Goal: Task Accomplishment & Management: Manage account settings

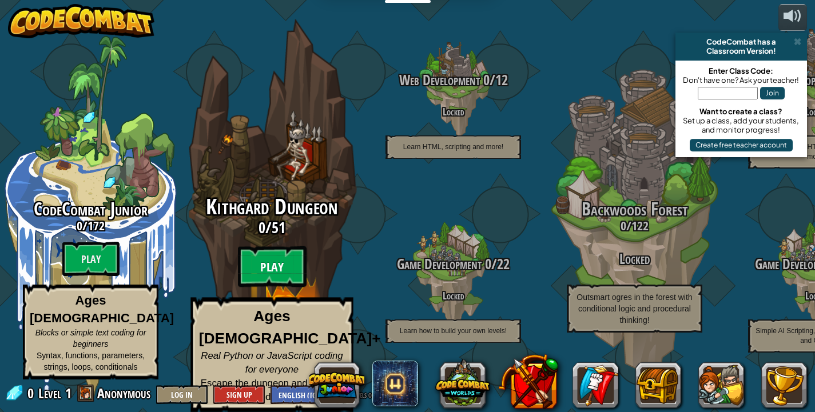
drag, startPoint x: 0, startPoint y: 0, endPoint x: 288, endPoint y: 253, distance: 383.6
click at [288, 253] on btn "Play" at bounding box center [272, 266] width 69 height 41
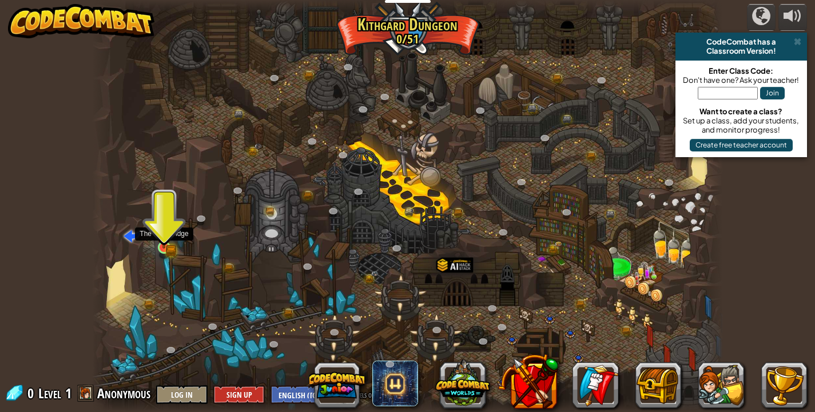
click at [161, 245] on img at bounding box center [163, 231] width 15 height 34
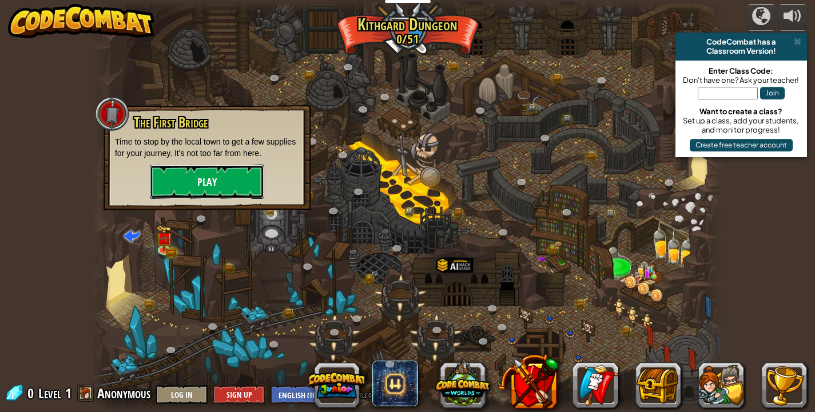
click at [205, 182] on button "Play" at bounding box center [207, 182] width 114 height 34
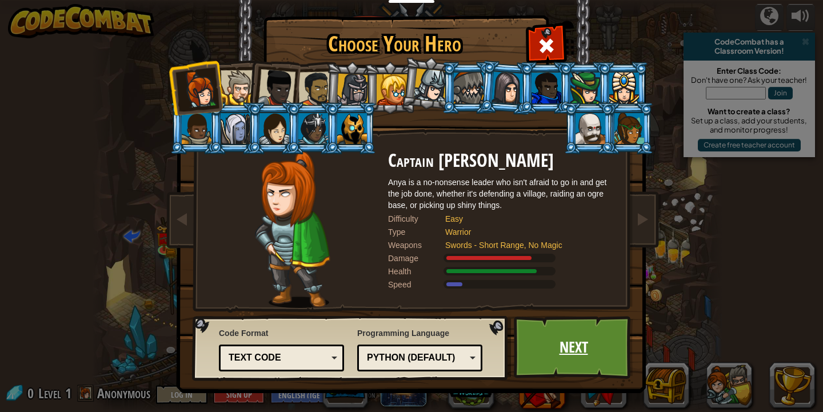
click at [588, 334] on link "Next" at bounding box center [573, 347] width 119 height 63
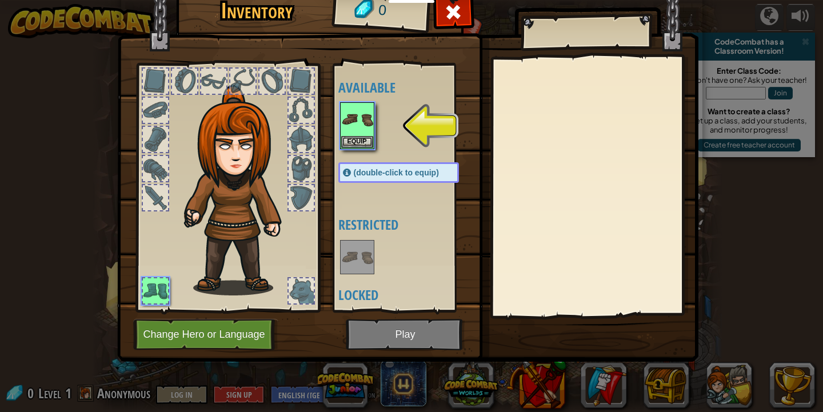
click at [335, 137] on div "Available Equip (double-click to equip) Restricted Locked" at bounding box center [403, 187] width 140 height 249
click at [360, 139] on button "Equip" at bounding box center [357, 141] width 32 height 12
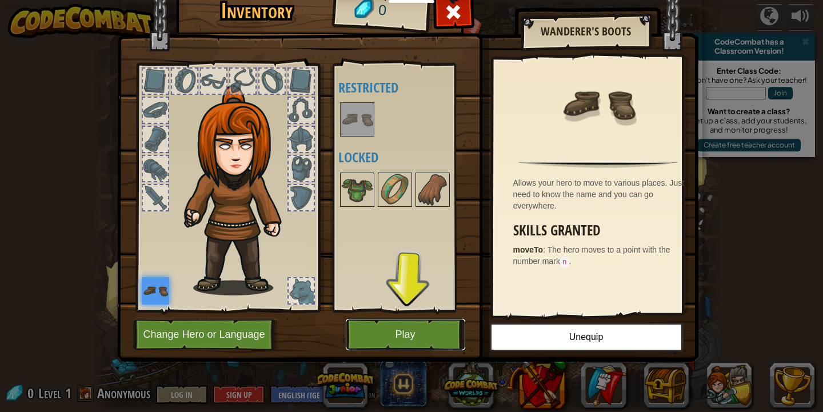
click at [399, 340] on button "Play" at bounding box center [405, 334] width 119 height 31
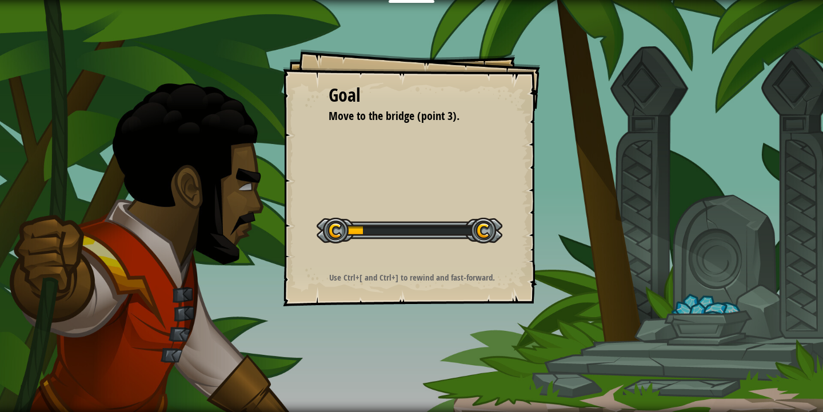
click at [388, 324] on div "Goal Move to the bridge (point 3). Start Level Error loading from server. Try r…" at bounding box center [411, 206] width 823 height 412
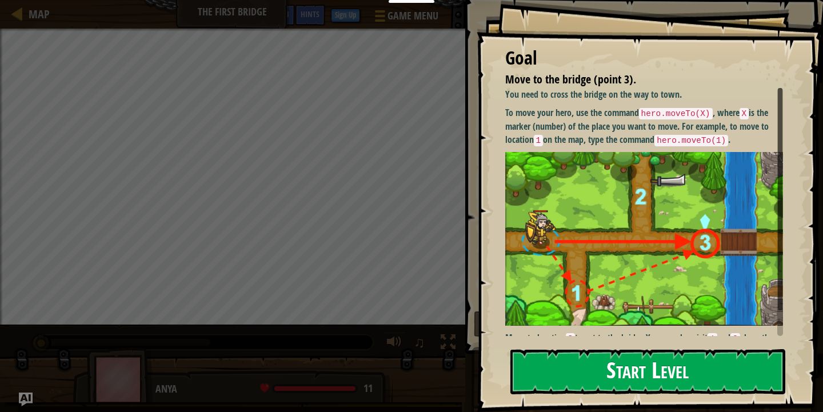
click at [681, 374] on button "Start Level" at bounding box center [647, 371] width 275 height 45
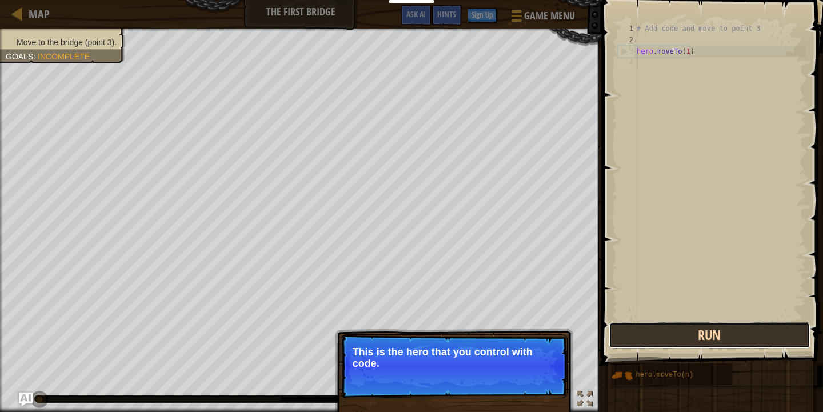
click at [712, 334] on button "Run" at bounding box center [709, 335] width 201 height 26
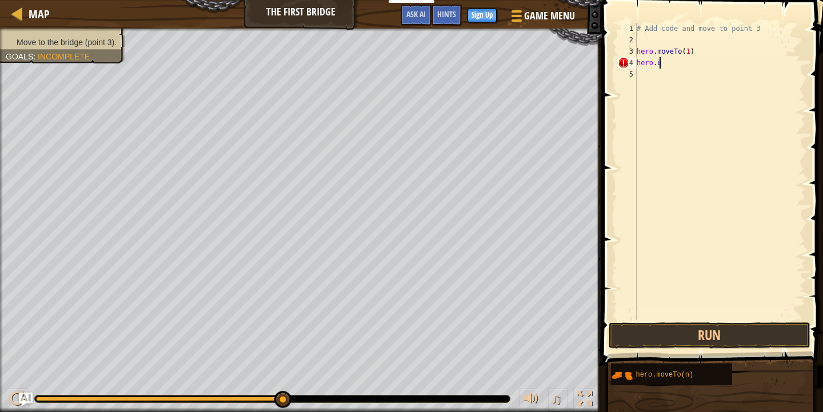
scroll to position [5, 1]
type textarea "hero.up"
click at [705, 329] on button "Run" at bounding box center [709, 335] width 201 height 26
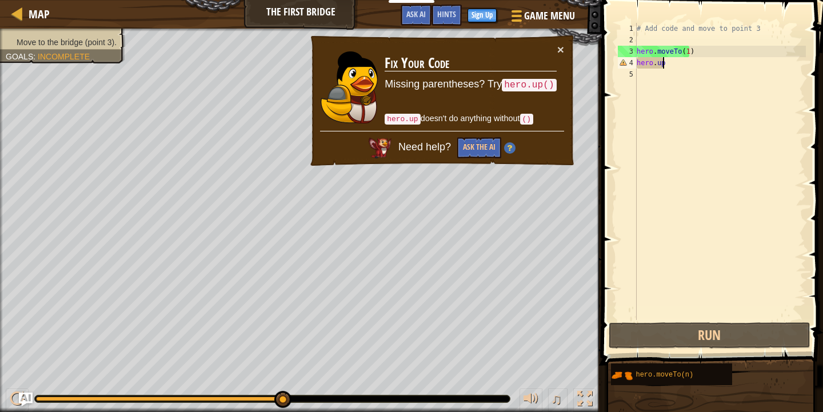
click at [688, 76] on div "# Add code and move to point 3 hero . moveTo ( 1 ) hero . up" at bounding box center [720, 183] width 171 height 320
click at [687, 58] on div "# Add code and move to point 3 hero . moveTo ( 1 ) hero . up" at bounding box center [720, 183] width 171 height 320
type textarea "hero.up"
click at [563, 45] on button "×" at bounding box center [560, 49] width 7 height 12
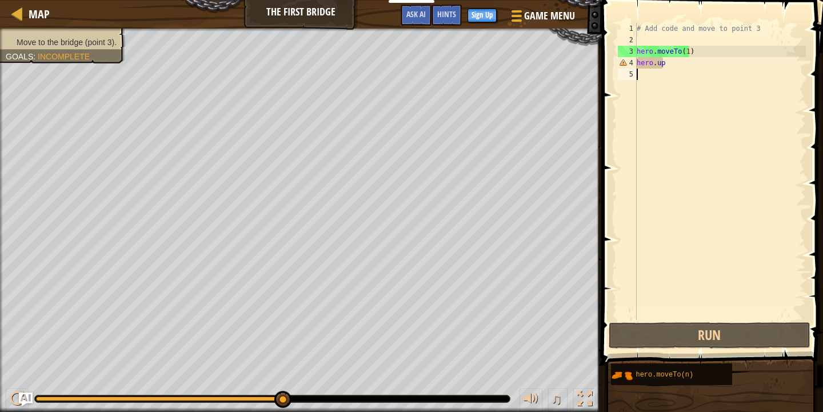
drag, startPoint x: 667, startPoint y: 71, endPoint x: 679, endPoint y: 65, distance: 13.3
click at [679, 65] on div "# Add code and move to point 3 hero . moveTo ( 1 ) hero . up" at bounding box center [720, 183] width 171 height 320
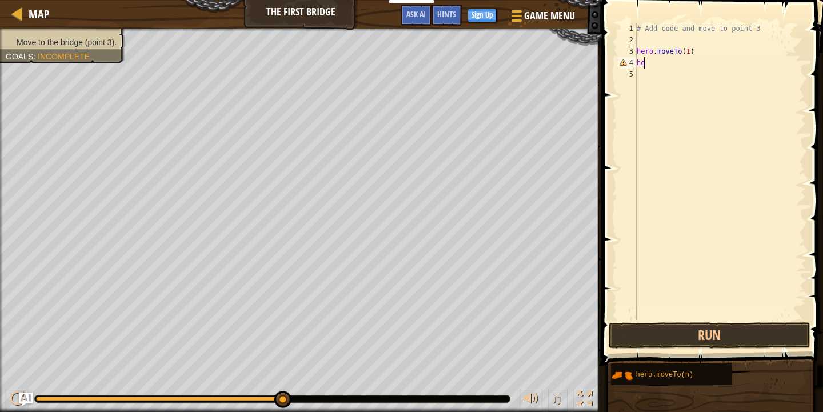
type textarea "h"
click at [727, 334] on button "Run" at bounding box center [709, 335] width 201 height 26
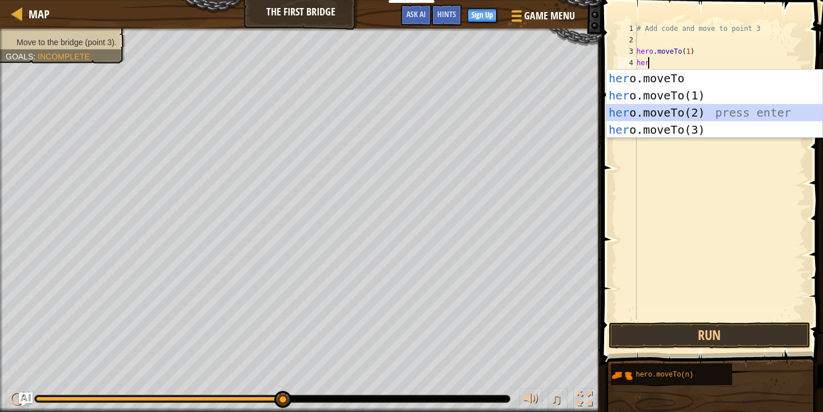
click at [681, 108] on div "her o.moveTo press enter her o.moveTo(1) press enter her o.moveTo(2) press ente…" at bounding box center [715, 121] width 216 height 103
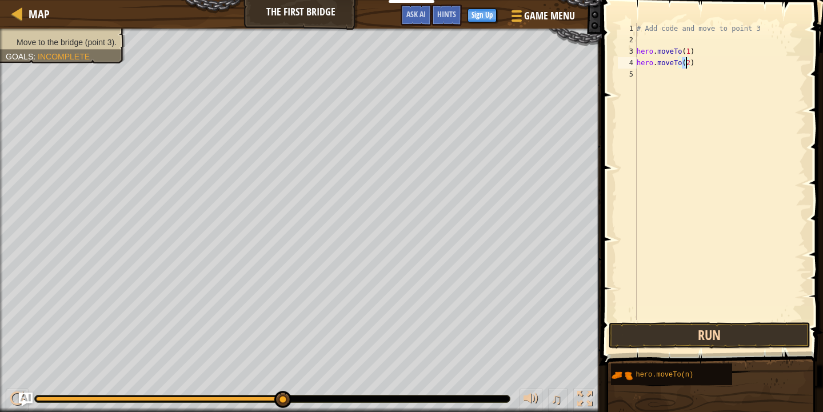
type textarea "hero.moveTo(2)"
click at [706, 326] on button "Run" at bounding box center [709, 335] width 201 height 26
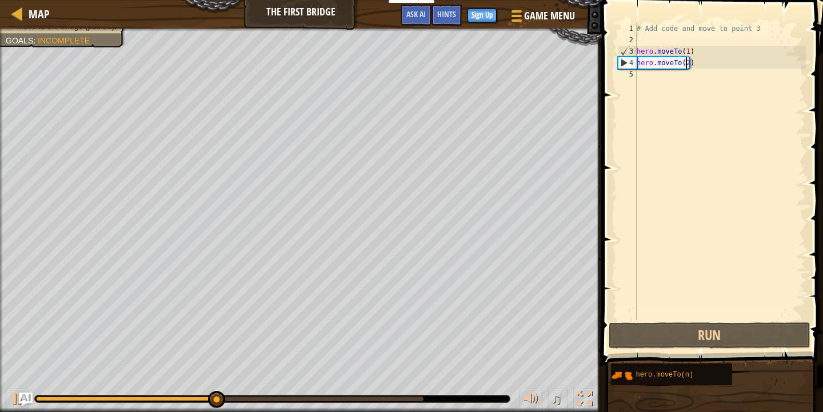
click at [643, 81] on div "# Add code and move to point 3 hero . moveTo ( 1 ) hero . moveTo ( 2 )" at bounding box center [720, 183] width 171 height 320
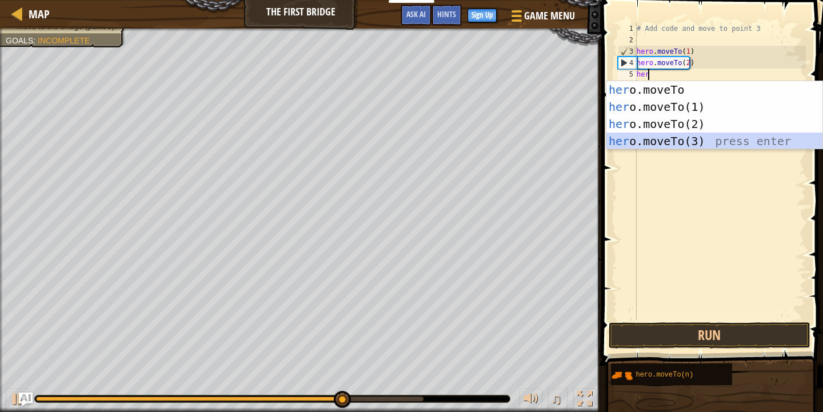
click at [705, 137] on div "her o.moveTo press enter her o.moveTo(1) press enter her o.moveTo(2) press ente…" at bounding box center [715, 132] width 216 height 103
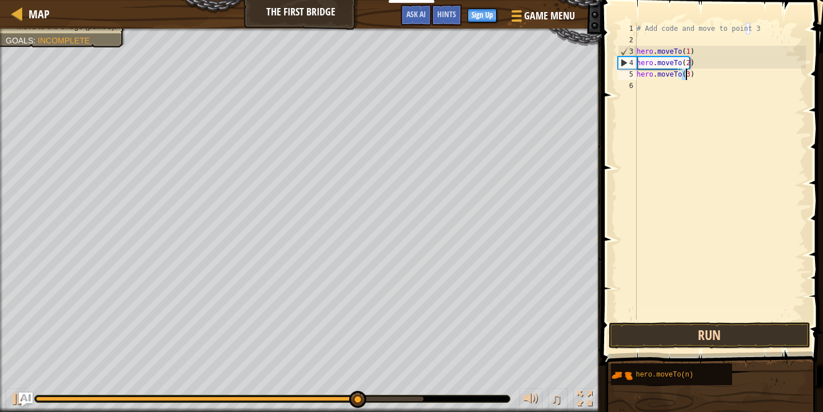
type textarea "hero.moveTo(3)"
click at [711, 337] on button "Run" at bounding box center [709, 335] width 201 height 26
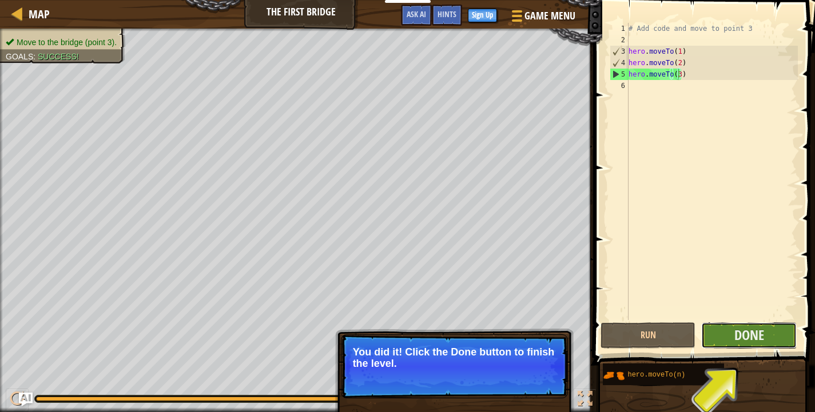
click at [770, 324] on button "Done" at bounding box center [748, 335] width 95 height 26
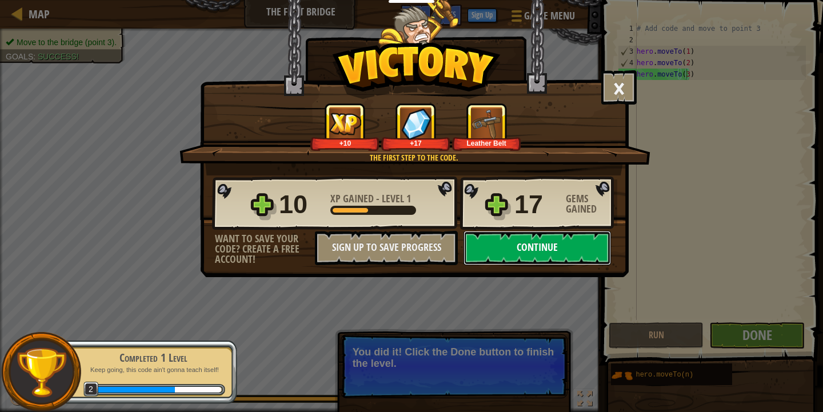
click at [574, 249] on button "Continue" at bounding box center [537, 248] width 147 height 34
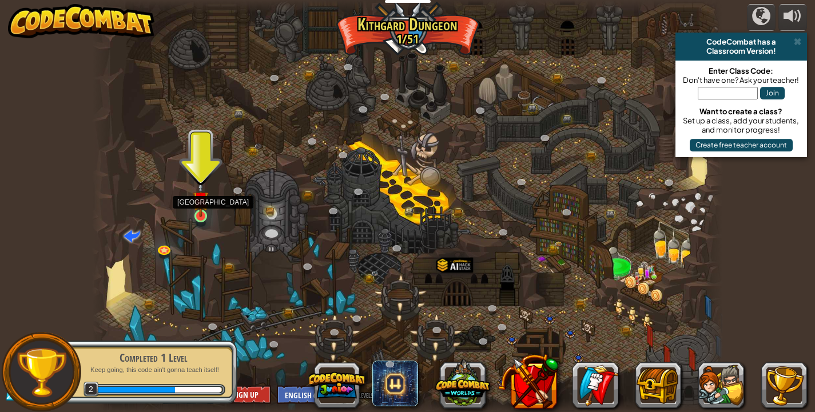
click at [200, 209] on img at bounding box center [200, 199] width 15 height 36
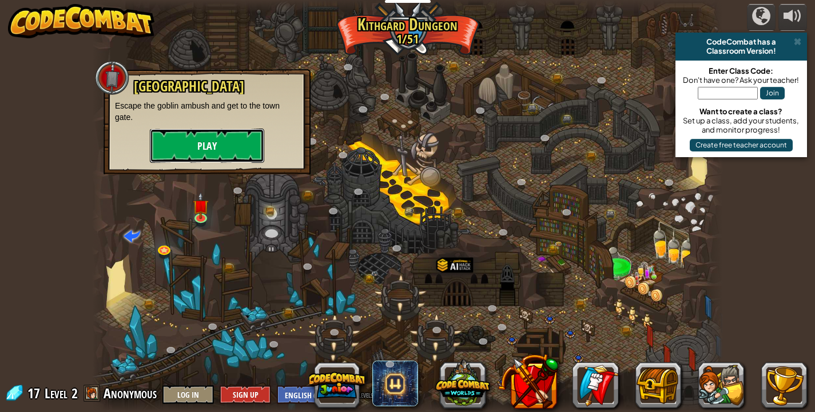
click at [165, 155] on button "Play" at bounding box center [207, 146] width 114 height 34
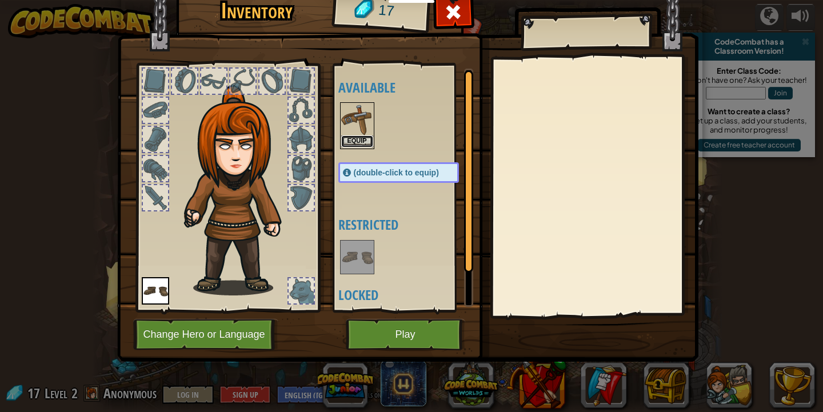
click at [356, 139] on button "Equip" at bounding box center [357, 141] width 32 height 12
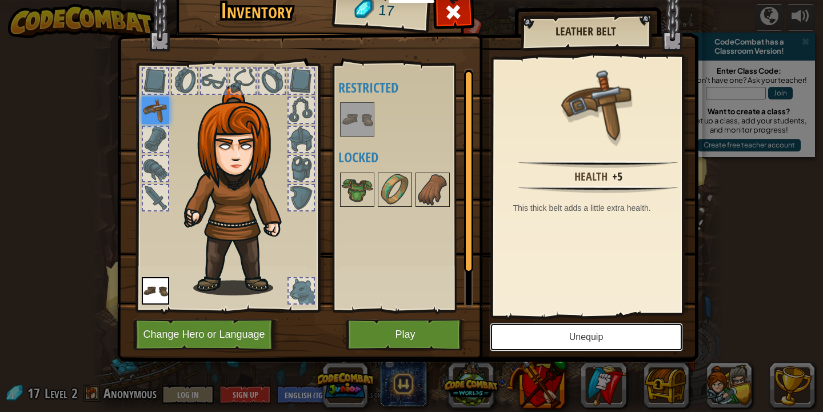
click at [641, 341] on button "Unequip" at bounding box center [586, 337] width 193 height 29
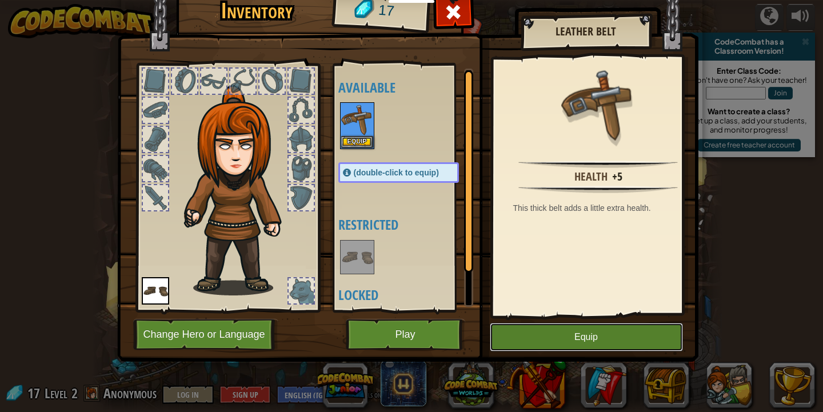
click at [644, 333] on button "Equip" at bounding box center [586, 337] width 193 height 29
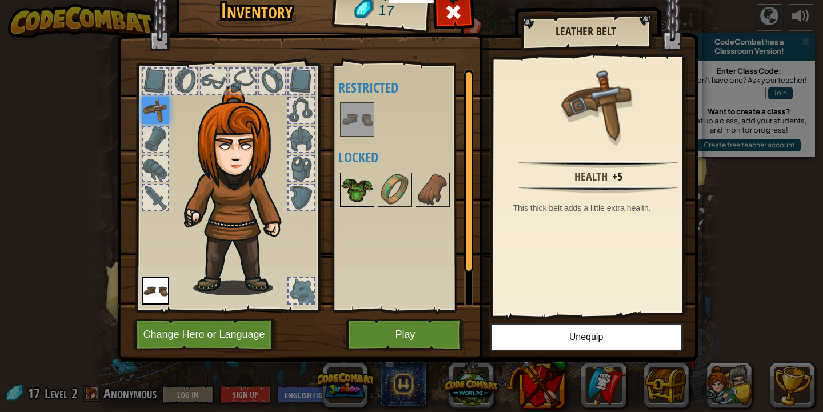
click at [361, 197] on img at bounding box center [357, 190] width 32 height 32
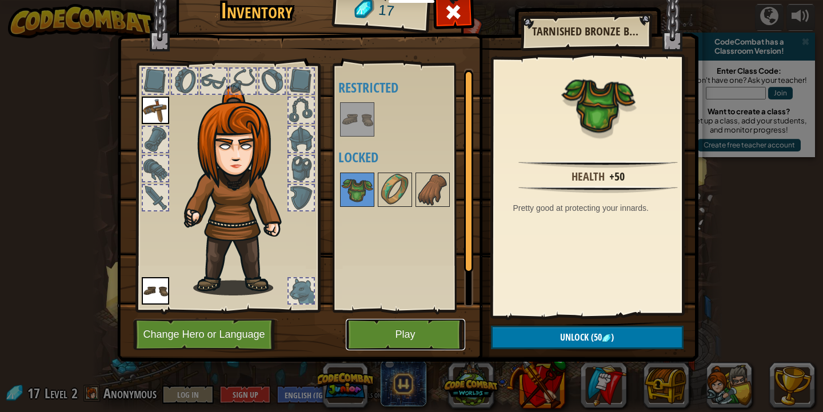
click at [389, 339] on button "Play" at bounding box center [405, 334] width 119 height 31
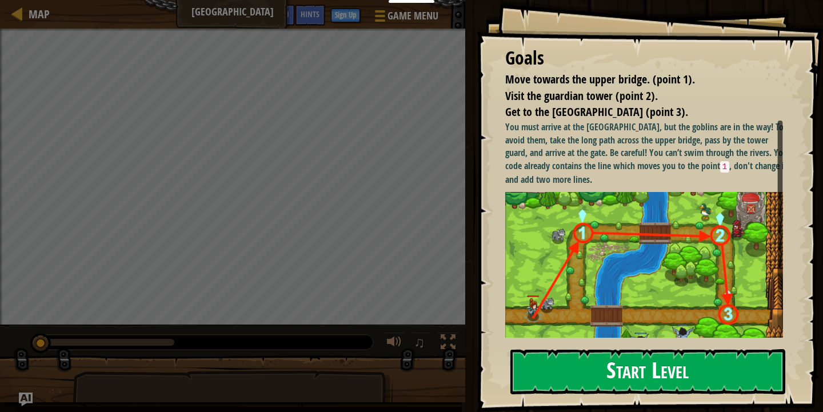
click at [703, 370] on button "Start Level" at bounding box center [647, 371] width 275 height 45
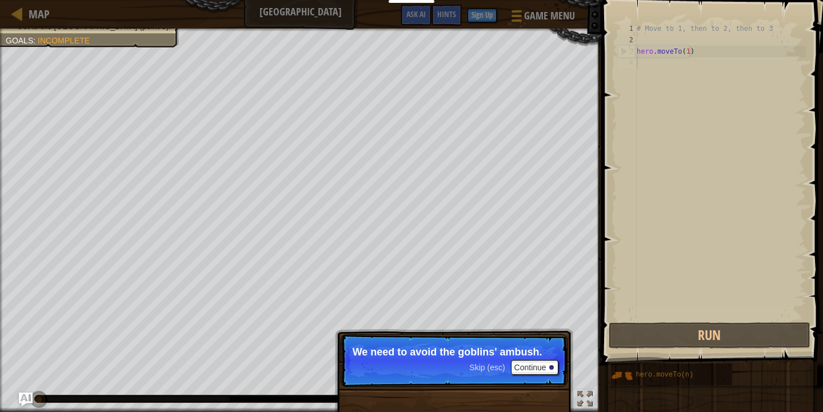
click at [616, 260] on div "1 2 3 4 # Move to 1, then to 2, then to 3 hero . moveTo ( 1 ) ההההההההההההההההה…" at bounding box center [711, 205] width 225 height 399
click at [684, 310] on div "# Move to 1, then to 2, then to 3 hero . moveTo ( 1 )" at bounding box center [720, 183] width 171 height 320
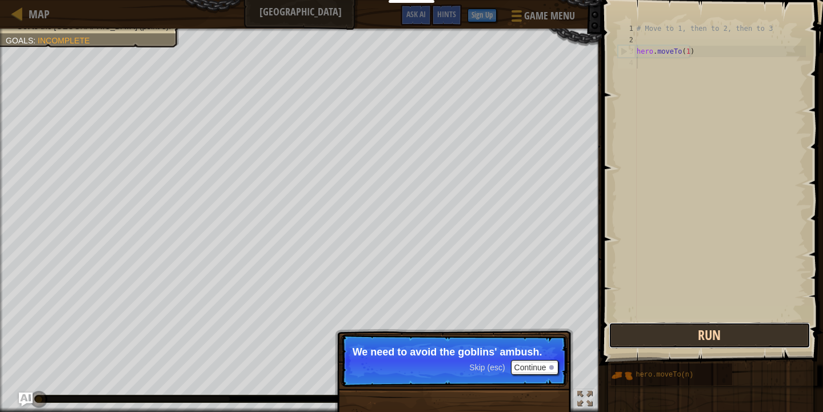
click at [697, 344] on button "Run" at bounding box center [709, 335] width 201 height 26
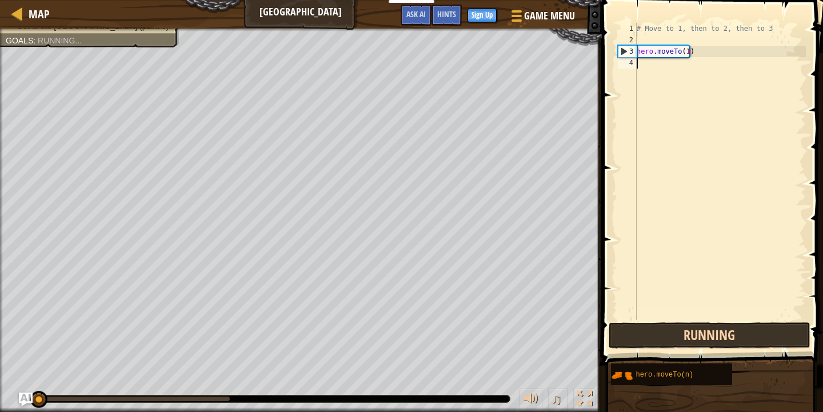
scroll to position [5, 0]
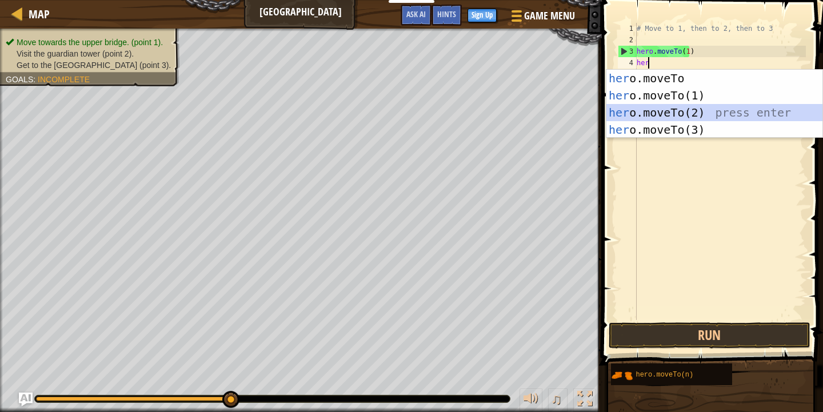
click at [728, 107] on div "her o.moveTo press enter her o.moveTo(1) press enter her o.moveTo(2) press ente…" at bounding box center [715, 121] width 216 height 103
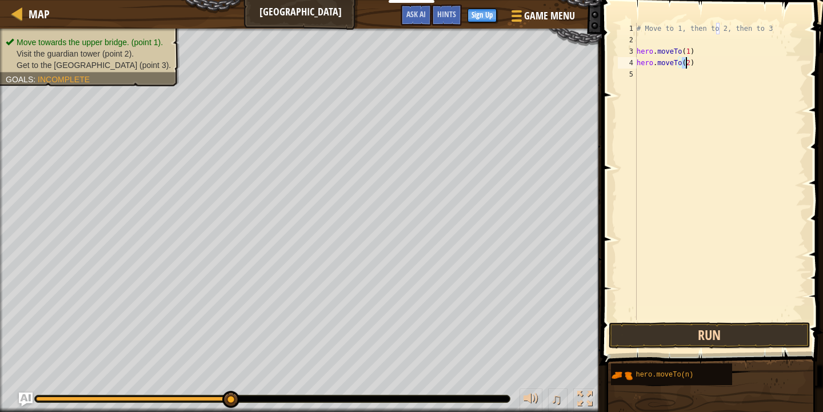
type textarea "hero.moveTo(2)"
click at [784, 336] on button "Run" at bounding box center [709, 335] width 201 height 26
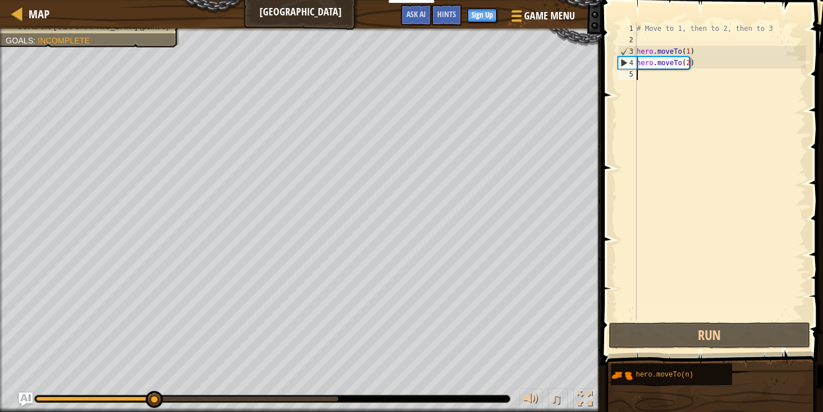
click at [663, 78] on div "# Move to 1, then to 2, then to 3 hero . moveTo ( 1 ) hero . moveTo ( 2 )" at bounding box center [720, 183] width 171 height 320
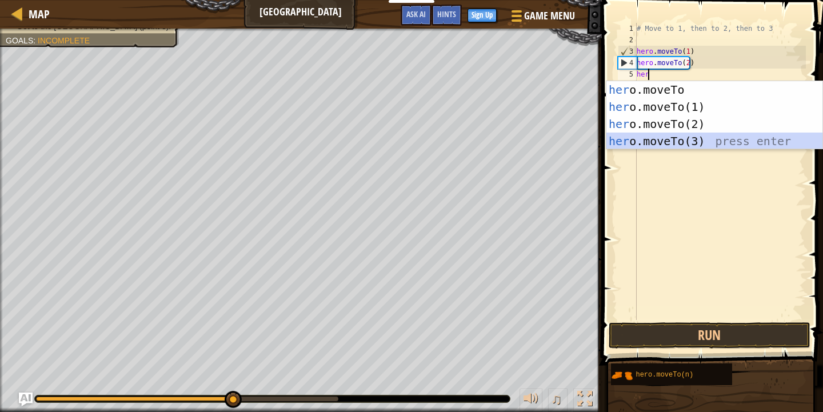
click at [707, 138] on div "her o.moveTo press enter her o.moveTo(1) press enter her o.moveTo(2) press ente…" at bounding box center [715, 132] width 216 height 103
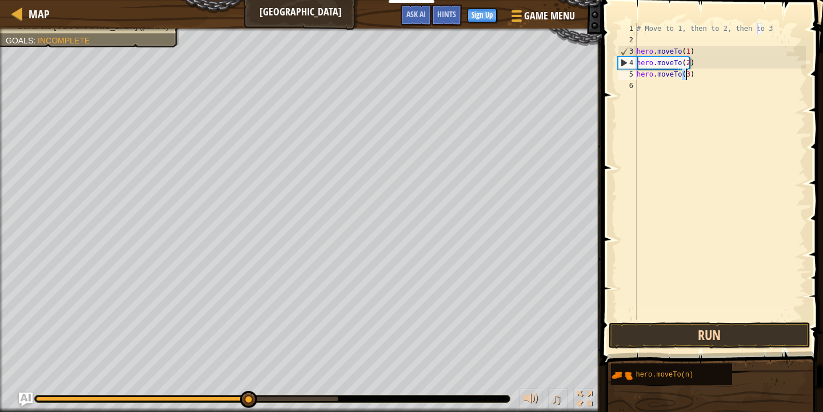
type textarea "hero.moveTo(3)"
click at [723, 330] on button "Run" at bounding box center [709, 335] width 201 height 26
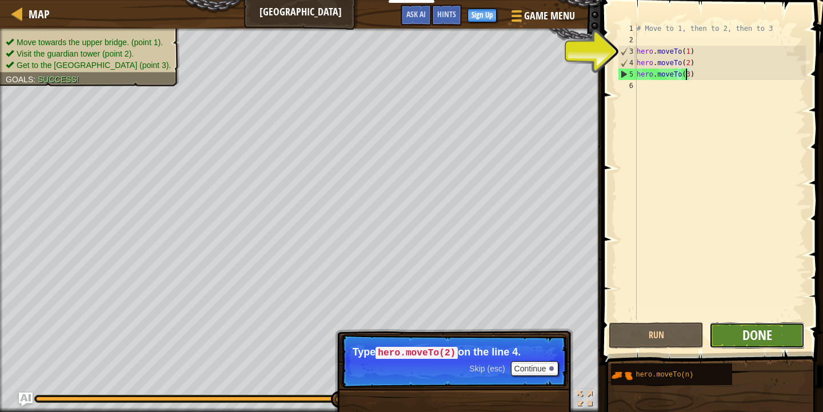
click at [753, 334] on span "Done" at bounding box center [758, 335] width 30 height 18
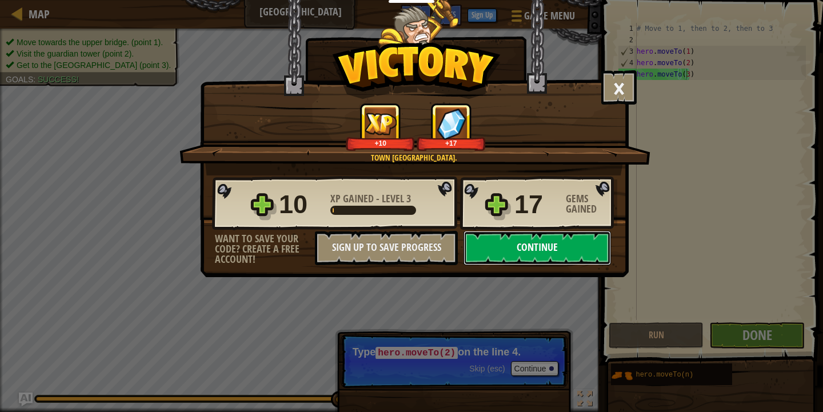
click at [564, 242] on button "Continue" at bounding box center [537, 248] width 147 height 34
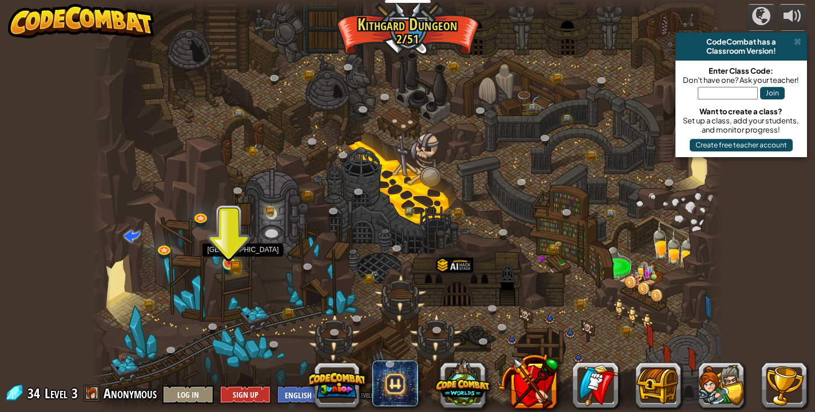
click at [232, 256] on img at bounding box center [228, 247] width 15 height 34
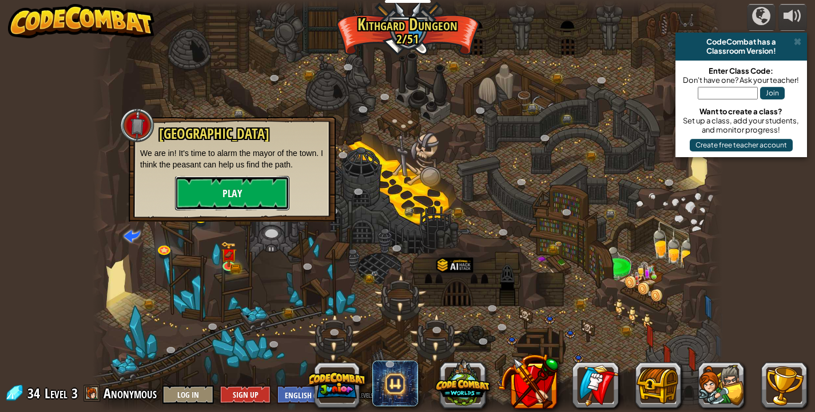
click at [250, 194] on button "Play" at bounding box center [232, 193] width 114 height 34
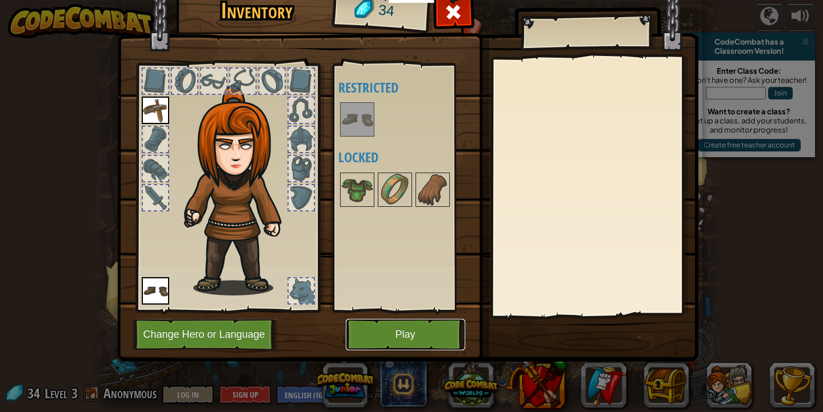
click at [418, 336] on button "Play" at bounding box center [405, 334] width 119 height 31
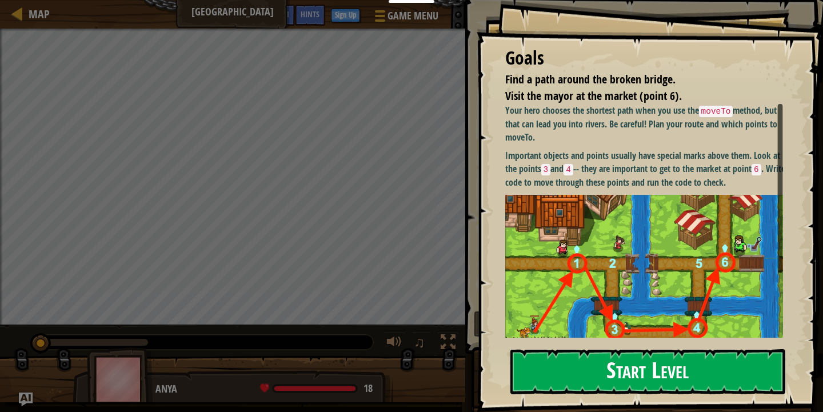
drag, startPoint x: 568, startPoint y: 363, endPoint x: 562, endPoint y: 356, distance: 9.3
click at [568, 362] on button "Start Level" at bounding box center [647, 371] width 275 height 45
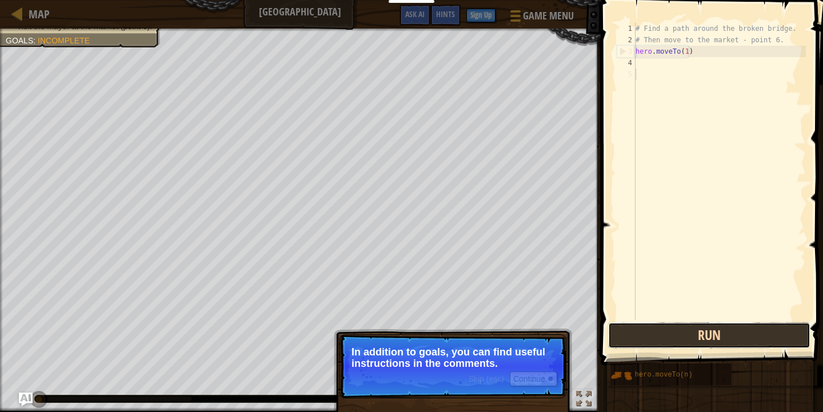
click at [751, 329] on button "Run" at bounding box center [709, 335] width 202 height 26
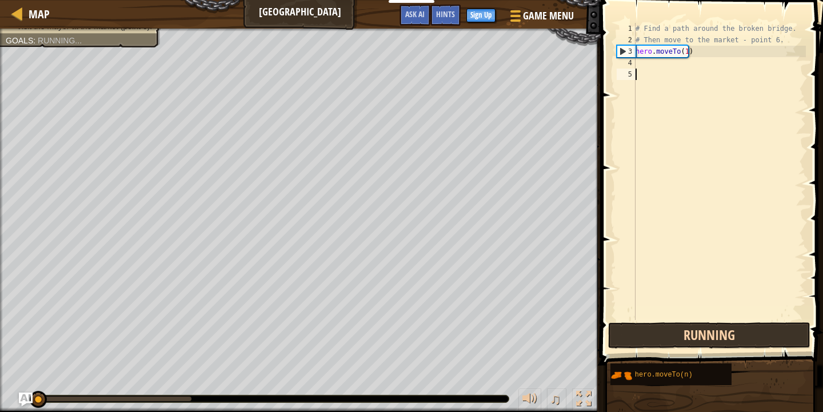
scroll to position [5, 0]
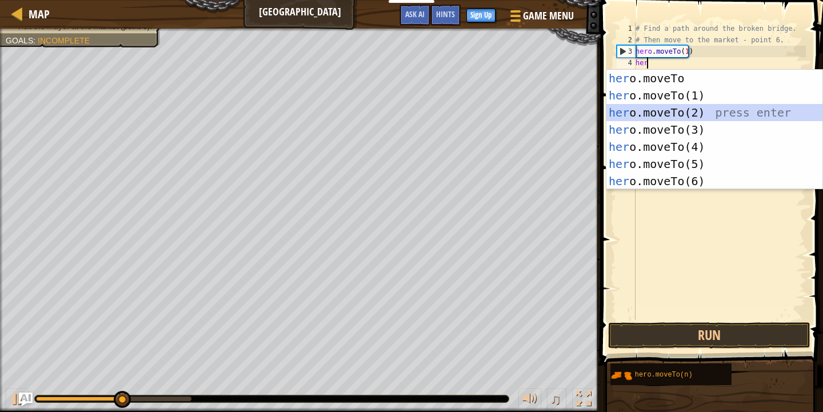
click at [760, 108] on div "her o.moveTo press enter her o.moveTo(1) press enter her o.moveTo(2) press ente…" at bounding box center [715, 147] width 216 height 154
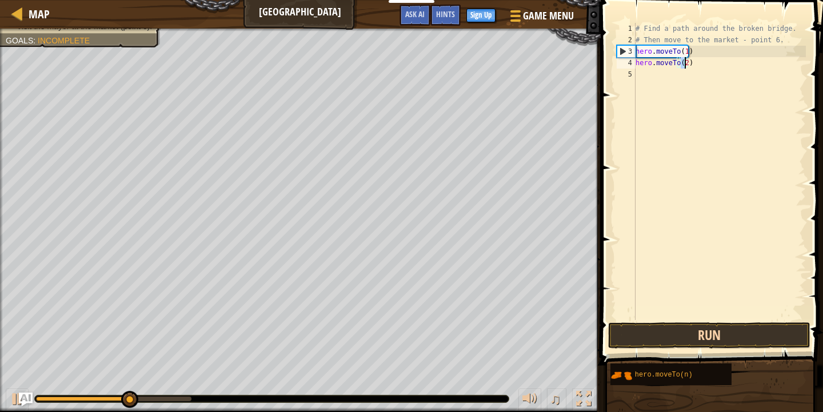
type textarea "hero.moveTo(2)"
click at [763, 329] on button "Run" at bounding box center [709, 335] width 202 height 26
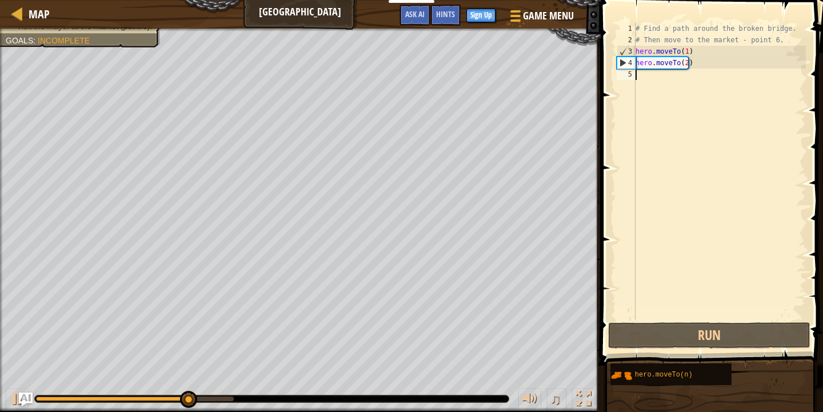
click at [644, 79] on div "# Find a path around the broken bridge. # Then move to the market - point 6. he…" at bounding box center [719, 183] width 173 height 320
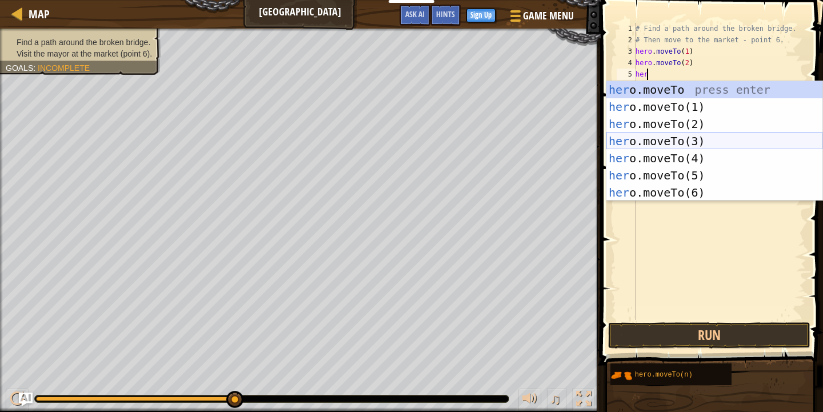
click at [775, 144] on div "her o.moveTo press enter her o.moveTo(1) press enter her o.moveTo(2) press ente…" at bounding box center [715, 158] width 216 height 154
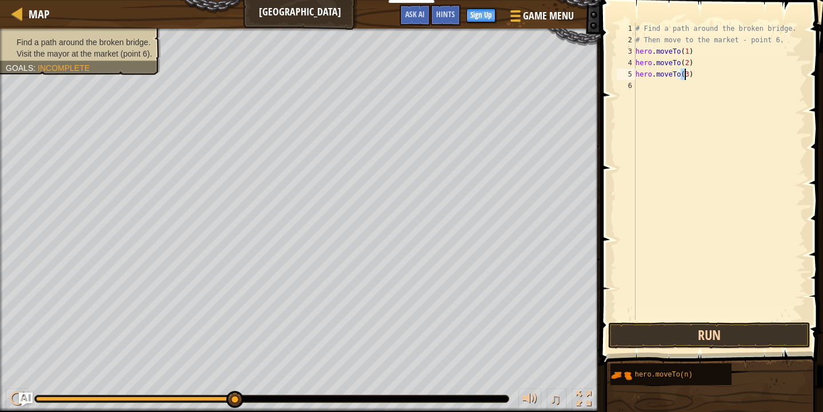
type textarea "hero.moveTo(3)"
click at [755, 339] on button "Run" at bounding box center [709, 335] width 202 height 26
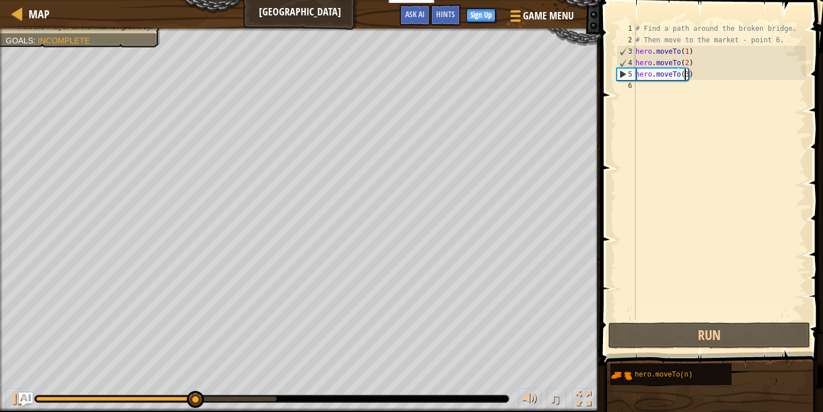
click at [637, 85] on div "# Find a path around the broken bridge. # Then move to the market - point 6. he…" at bounding box center [719, 183] width 173 height 320
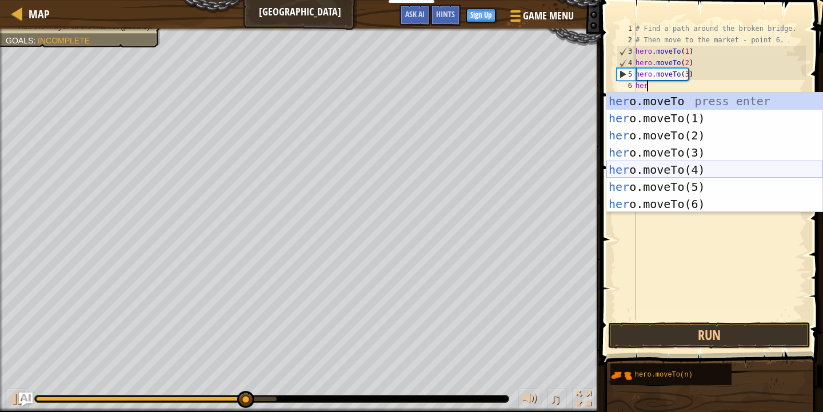
drag, startPoint x: 733, startPoint y: 166, endPoint x: 729, endPoint y: 197, distance: 31.2
click at [729, 197] on div "her o.moveTo press enter her o.moveTo(1) press enter her o.moveTo(2) press ente…" at bounding box center [715, 170] width 216 height 154
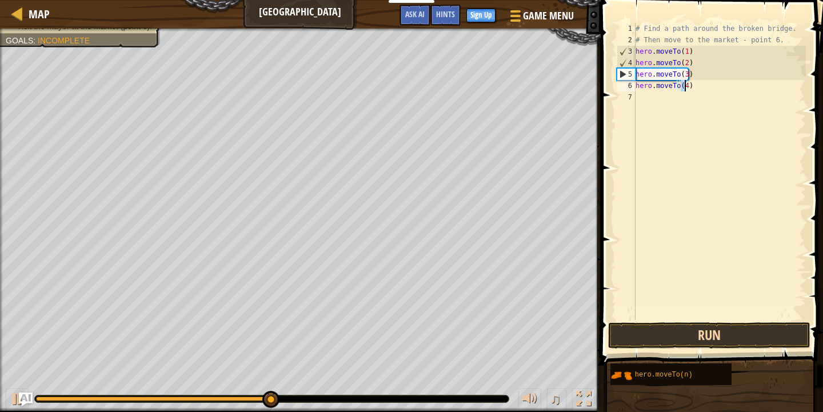
type textarea "hero.moveTo(4)"
click at [747, 330] on button "Run" at bounding box center [709, 335] width 202 height 26
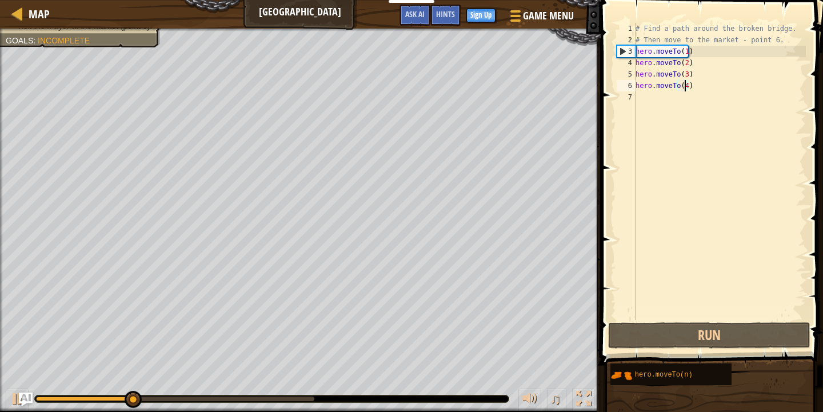
click at [645, 103] on div "# Find a path around the broken bridge. # Then move to the market - point 6. he…" at bounding box center [719, 183] width 173 height 320
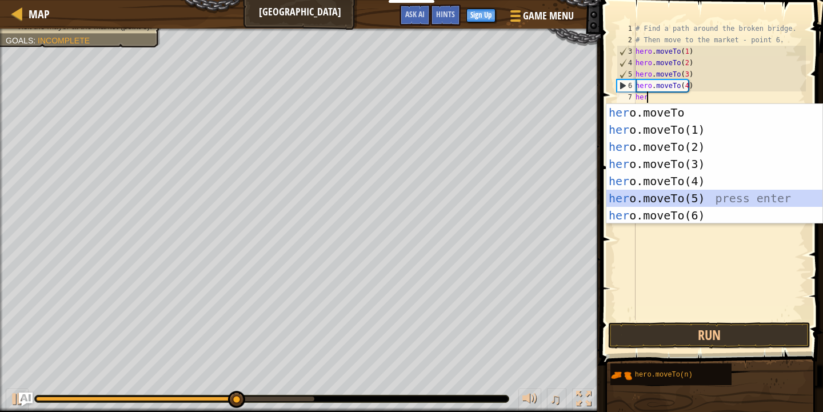
click at [709, 194] on div "her o.moveTo press enter her o.moveTo(1) press enter her o.moveTo(2) press ente…" at bounding box center [715, 181] width 216 height 154
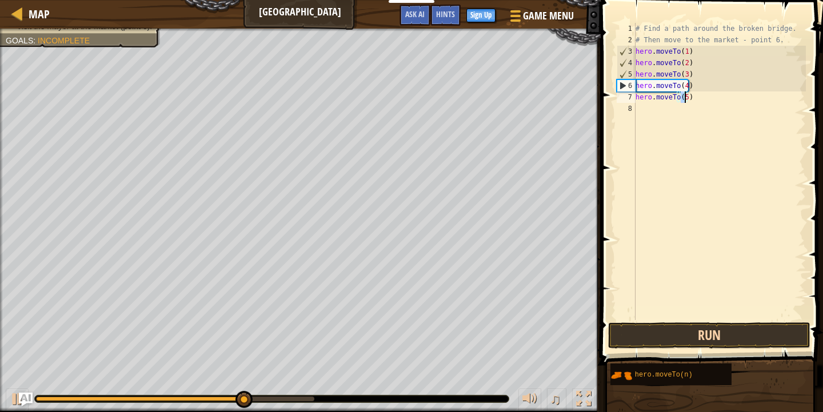
type textarea "hero.moveTo(5)"
click at [720, 330] on button "Run" at bounding box center [709, 335] width 202 height 26
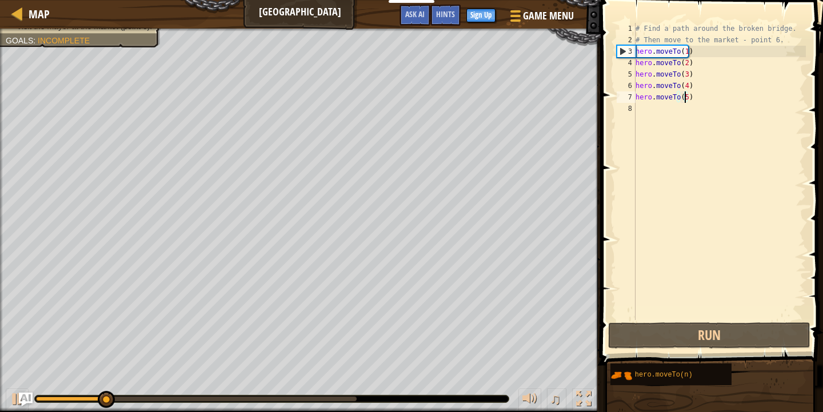
click at [645, 110] on div "# Find a path around the broken bridge. # Then move to the market - point 6. he…" at bounding box center [719, 183] width 173 height 320
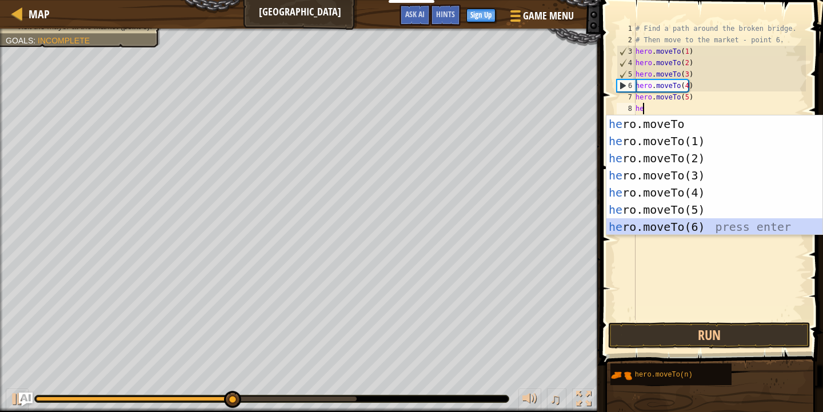
click at [718, 228] on div "he ro.moveTo press enter he ro.moveTo(1) press enter he ro.moveTo(2) press ente…" at bounding box center [715, 192] width 216 height 154
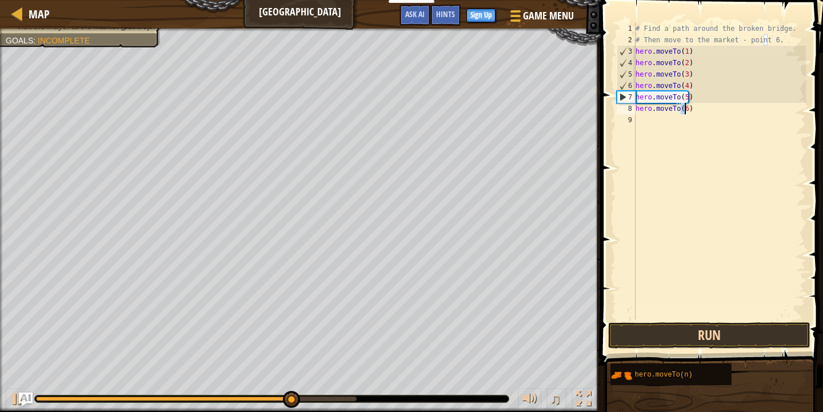
type textarea "hero.moveTo(6)"
click at [731, 334] on button "Run" at bounding box center [709, 335] width 202 height 26
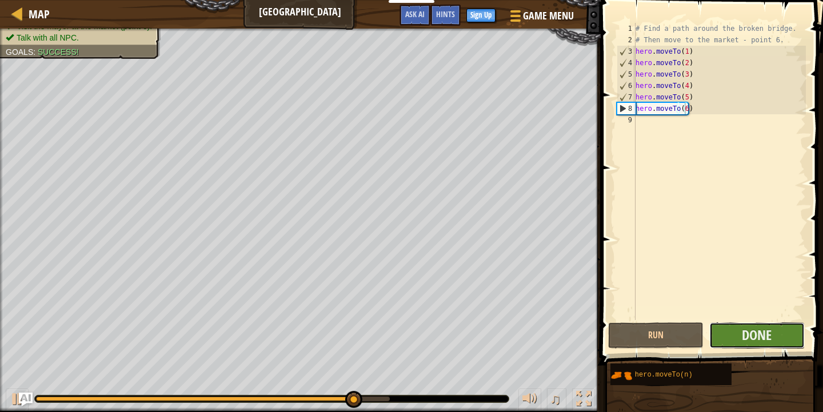
click at [741, 334] on button "Done" at bounding box center [756, 335] width 95 height 26
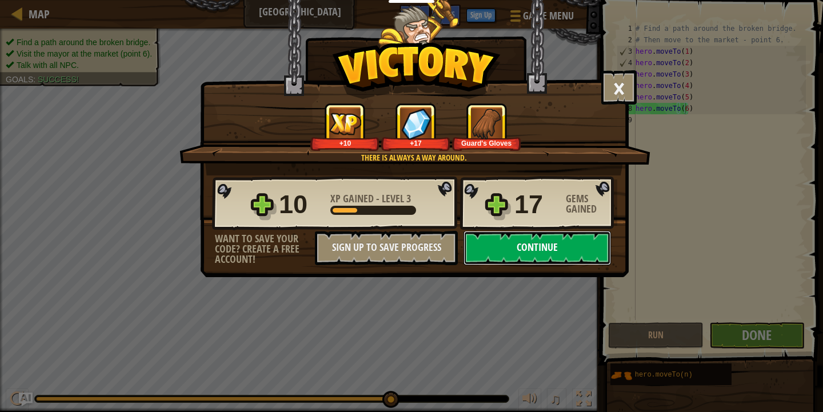
click at [568, 243] on button "Continue" at bounding box center [537, 248] width 147 height 34
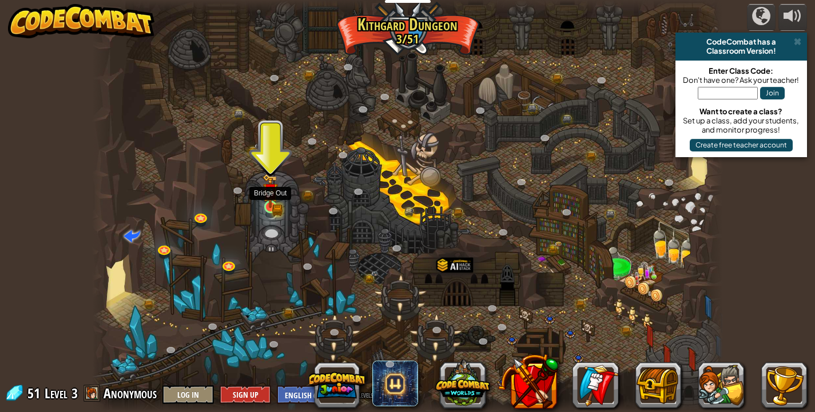
click at [277, 198] on img at bounding box center [269, 191] width 15 height 34
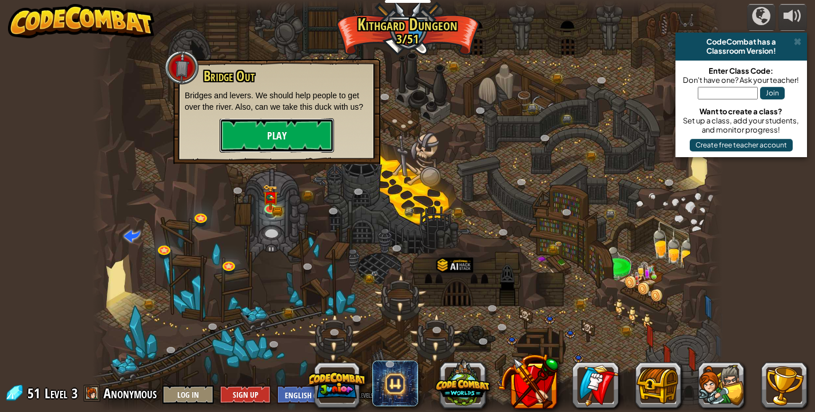
click at [284, 127] on button "Play" at bounding box center [277, 135] width 114 height 34
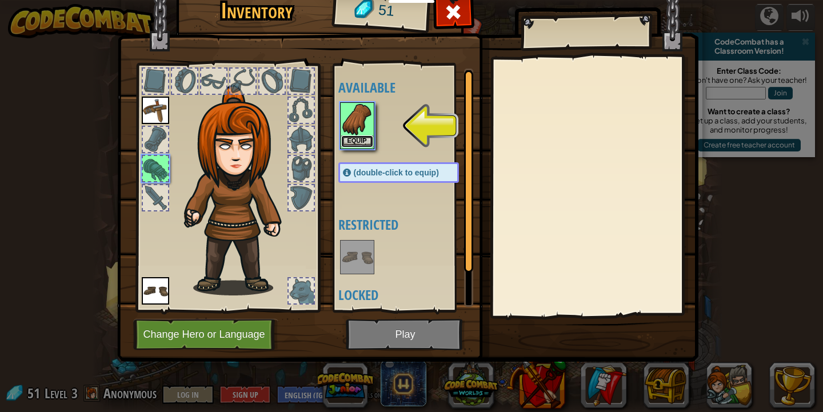
click at [365, 139] on button "Equip" at bounding box center [357, 141] width 32 height 12
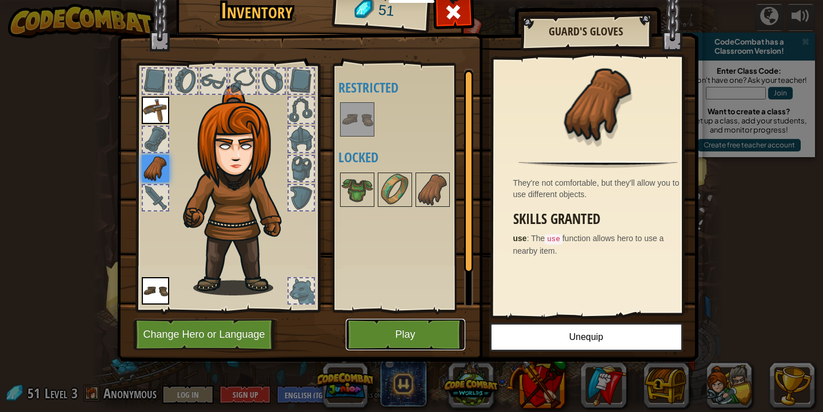
click at [414, 324] on button "Play" at bounding box center [405, 334] width 119 height 31
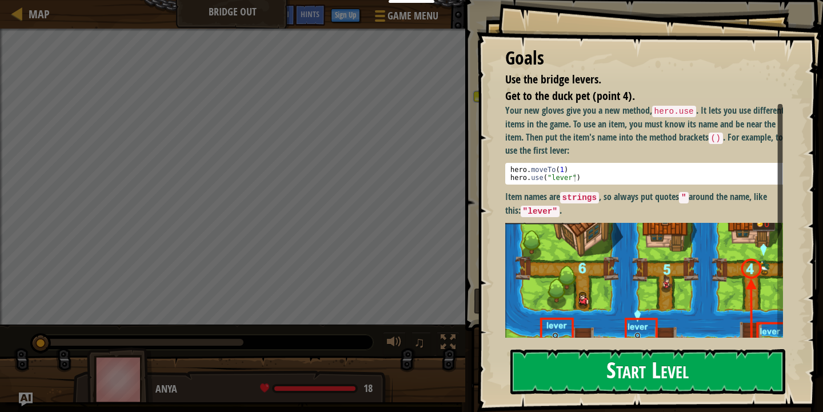
click at [652, 358] on button "Start Level" at bounding box center [647, 371] width 275 height 45
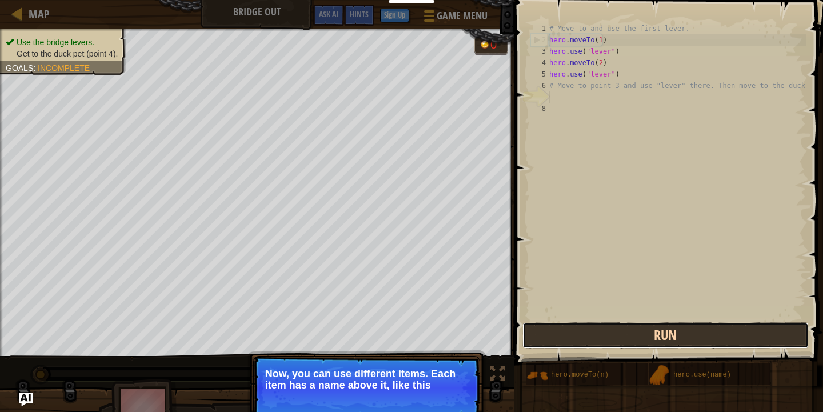
click at [615, 337] on button "Run" at bounding box center [665, 335] width 286 height 26
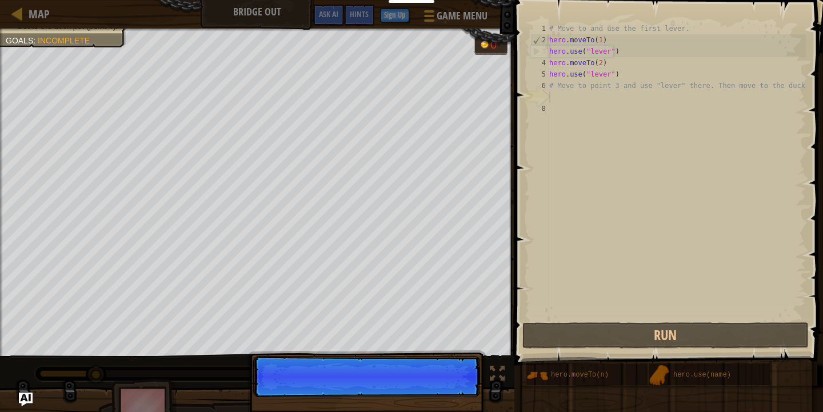
scroll to position [5, 0]
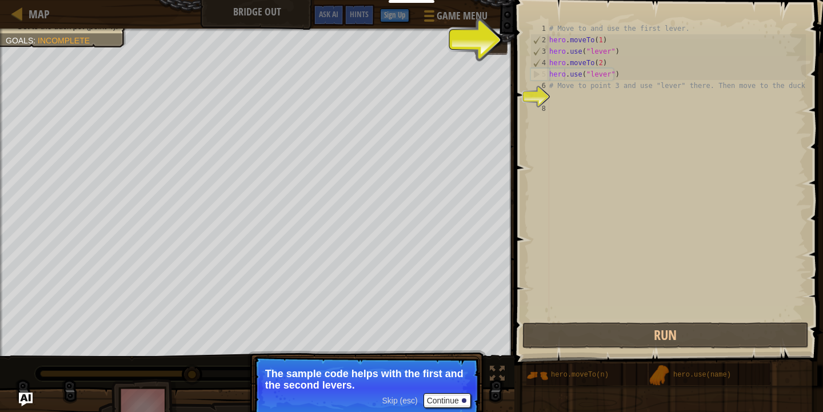
click at [564, 76] on div "# Move to and use the first lever. hero . moveTo ( 1 ) hero . use ( "lever" ) h…" at bounding box center [676, 183] width 259 height 320
type textarea "hero.use("lever")"
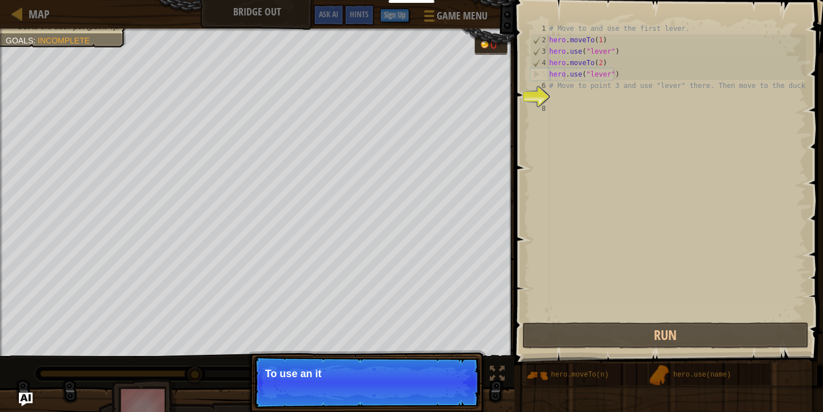
click at [558, 95] on div "# Move to and use the first lever. hero . moveTo ( 1 ) hero . use ( "lever" ) h…" at bounding box center [676, 183] width 259 height 320
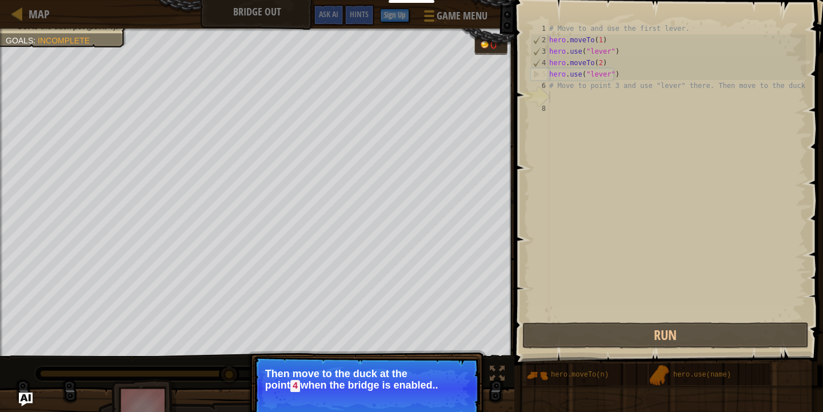
click at [552, 86] on div "# Move to and use the first lever. hero . moveTo ( 1 ) hero . use ( "lever" ) h…" at bounding box center [676, 183] width 259 height 320
type textarea "# Move to point 3 and use "lever" there. Then move to the duck."
click at [556, 97] on div "# Move to and use the first lever. hero . moveTo ( 1 ) hero . use ( "lever" ) h…" at bounding box center [676, 183] width 259 height 320
click at [549, 91] on div "7" at bounding box center [539, 96] width 19 height 11
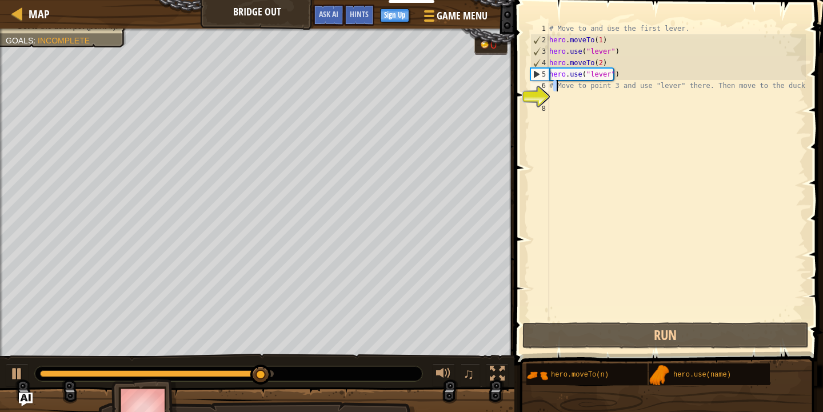
click at [557, 84] on div "# Move to and use the first lever. hero . moveTo ( 1 ) hero . use ( "lever" ) h…" at bounding box center [676, 183] width 259 height 320
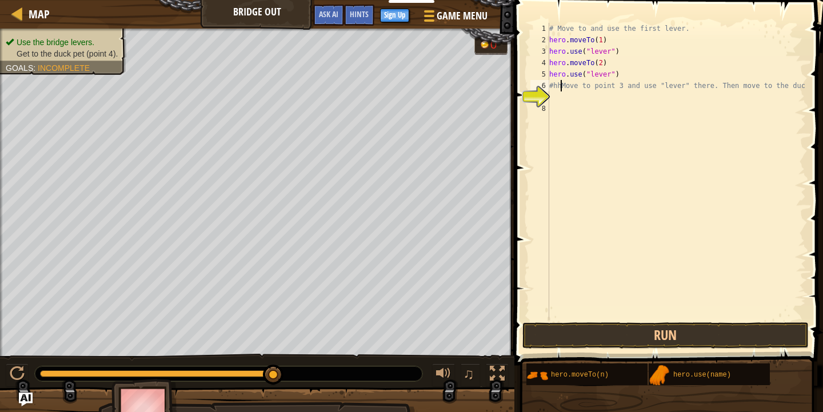
scroll to position [5, 1]
type textarea "#hMove to point 3 and use "lever" there. Then move to the duck."
click at [560, 96] on div "# Move to and use the first lever. hero . moveTo ( 1 ) hero . use ( "lever" ) h…" at bounding box center [676, 183] width 259 height 320
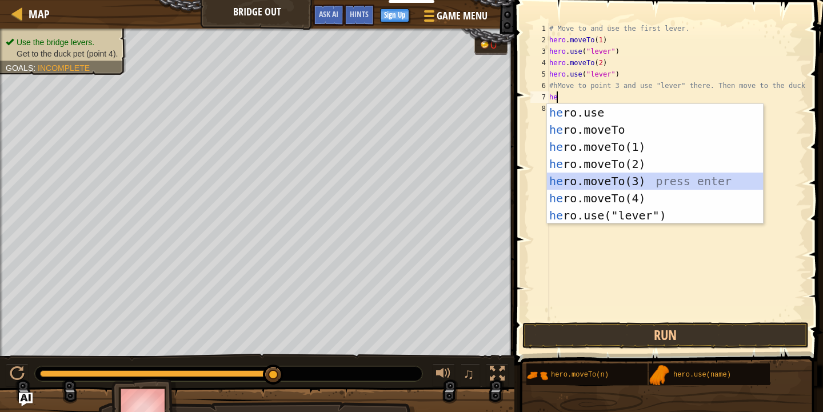
click at [649, 182] on div "he ro.use press enter he ro.moveTo press enter he ro.moveTo(1) press enter he r…" at bounding box center [655, 181] width 216 height 154
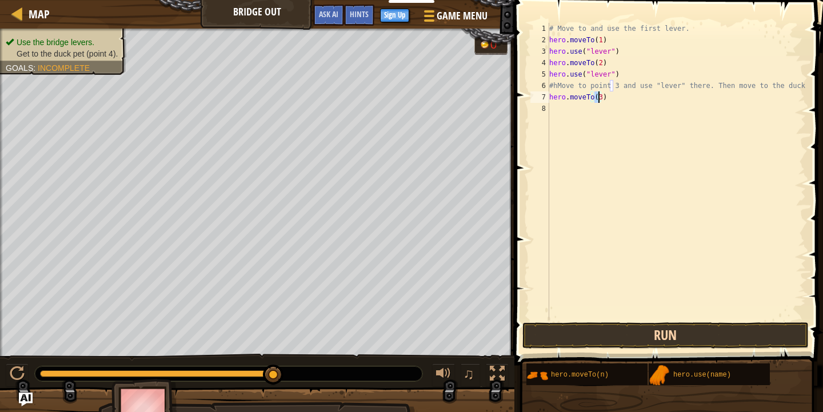
type textarea "hero.moveTo(3)"
click at [681, 336] on button "Run" at bounding box center [665, 335] width 286 height 26
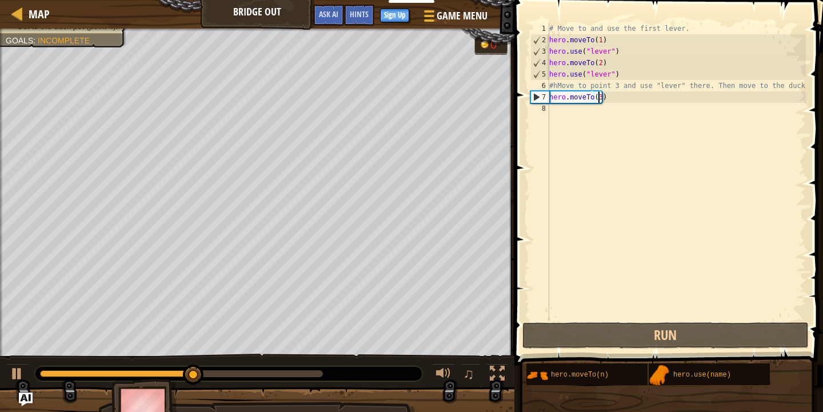
click at [561, 115] on div "# Move to and use the first lever. hero . moveTo ( 1 ) hero . use ( "lever" ) h…" at bounding box center [676, 183] width 259 height 320
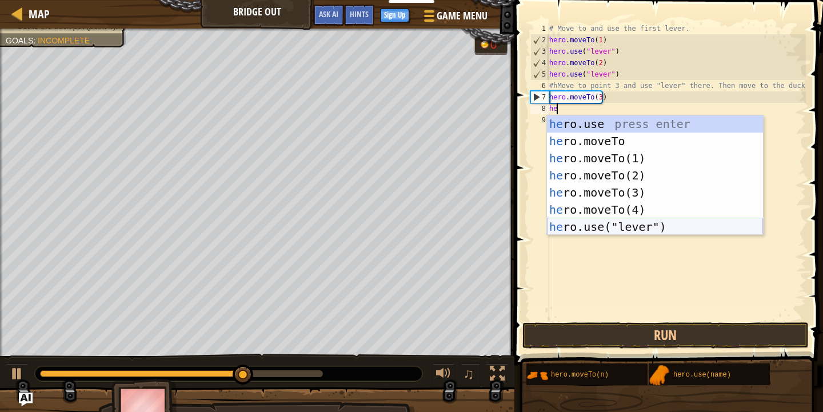
click at [626, 225] on div "he ro.use press enter he ro.moveTo press enter he ro.moveTo(1) press enter he r…" at bounding box center [655, 192] width 216 height 154
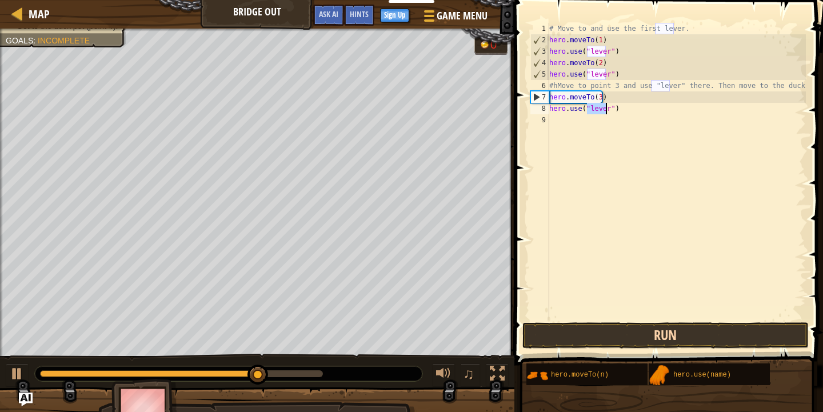
type textarea "hero.use("lever")"
click at [638, 331] on button "Run" at bounding box center [665, 335] width 286 height 26
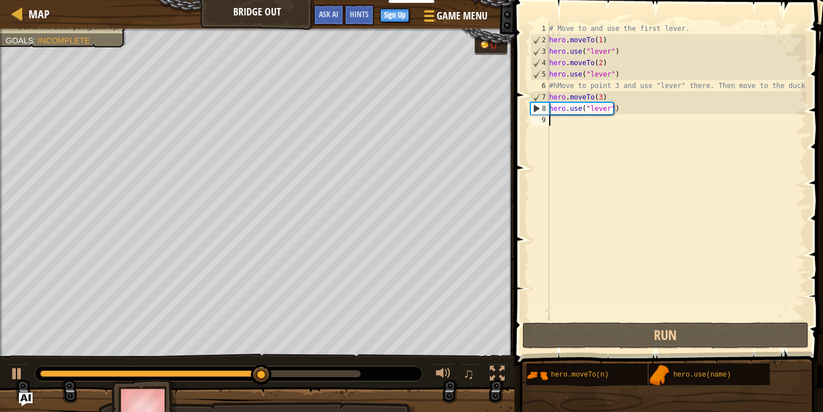
click at [581, 122] on div "# Move to and use the first lever. hero . moveTo ( 1 ) hero . use ( "lever" ) h…" at bounding box center [676, 183] width 259 height 320
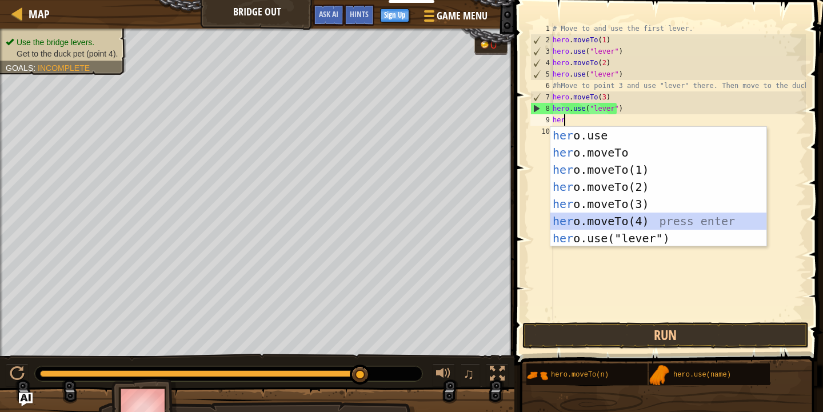
drag, startPoint x: 603, startPoint y: 221, endPoint x: 604, endPoint y: 261, distance: 40.6
click at [603, 221] on div "her o.use press enter her o.moveTo press enter her o.moveTo(1) press enter her …" at bounding box center [658, 204] width 216 height 154
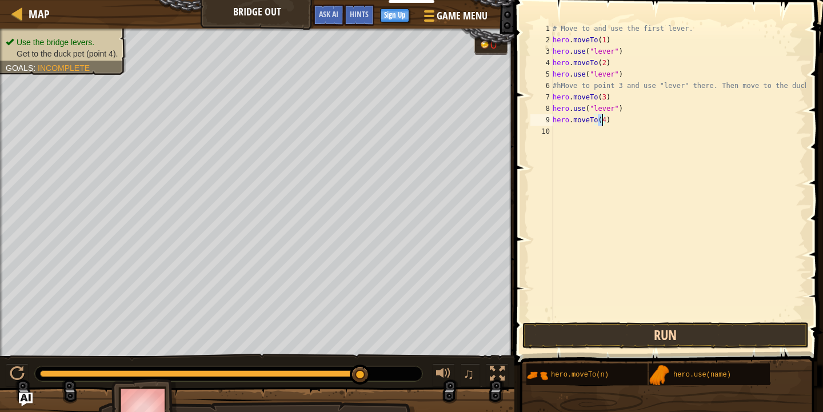
type textarea "hero.moveTo(4)"
click at [610, 332] on button "Run" at bounding box center [665, 335] width 286 height 26
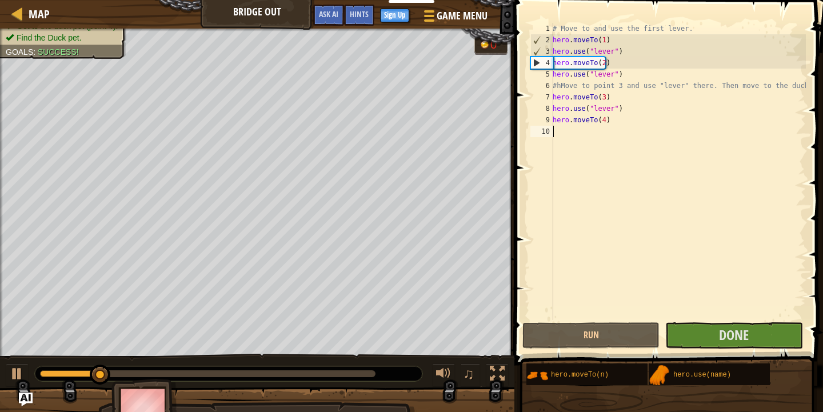
click at [561, 136] on div "# Move to and use the first lever. hero . moveTo ( 1 ) hero . use ( "lever" ) h…" at bounding box center [678, 183] width 256 height 320
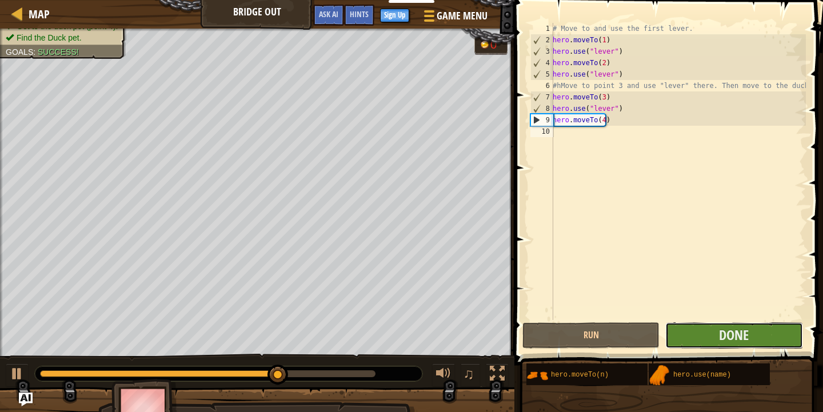
click at [719, 330] on button "Done" at bounding box center [733, 335] width 137 height 26
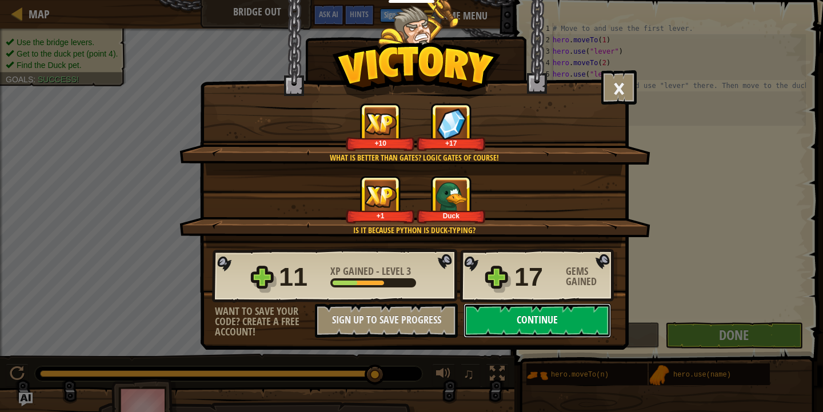
click at [557, 321] on button "Continue" at bounding box center [537, 321] width 147 height 34
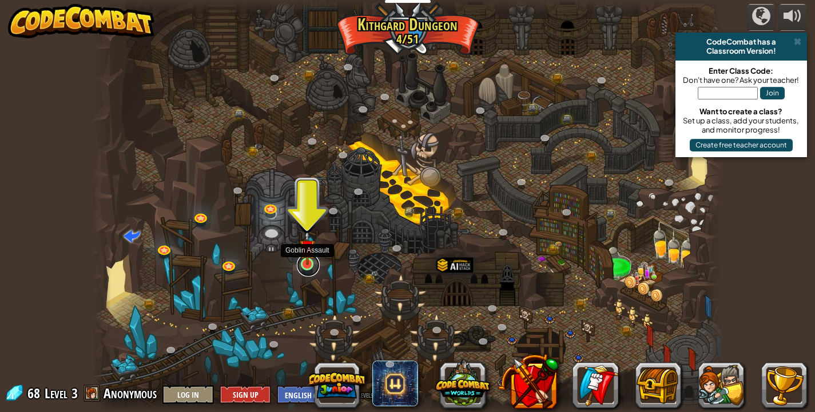
click at [308, 266] on link at bounding box center [308, 265] width 23 height 23
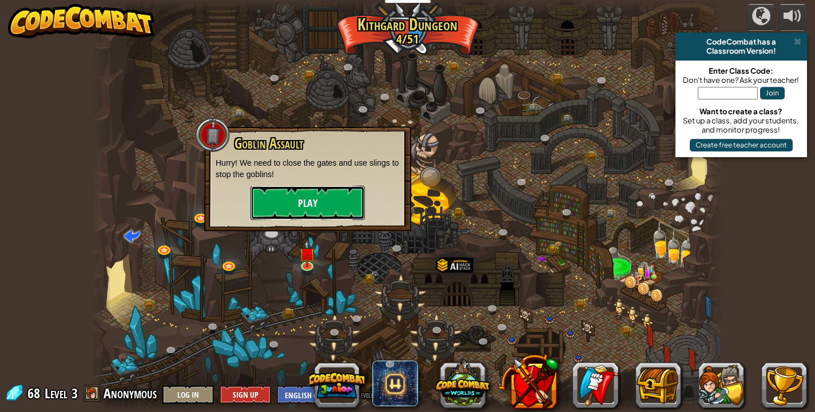
click at [337, 205] on button "Play" at bounding box center [307, 203] width 114 height 34
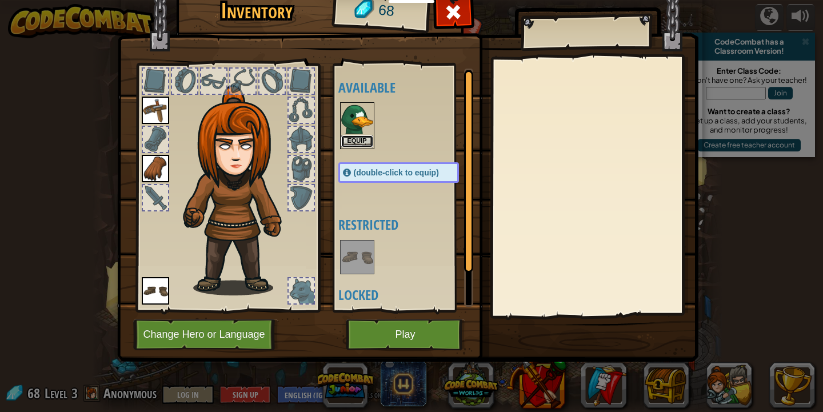
click at [370, 136] on button "Equip" at bounding box center [357, 141] width 32 height 12
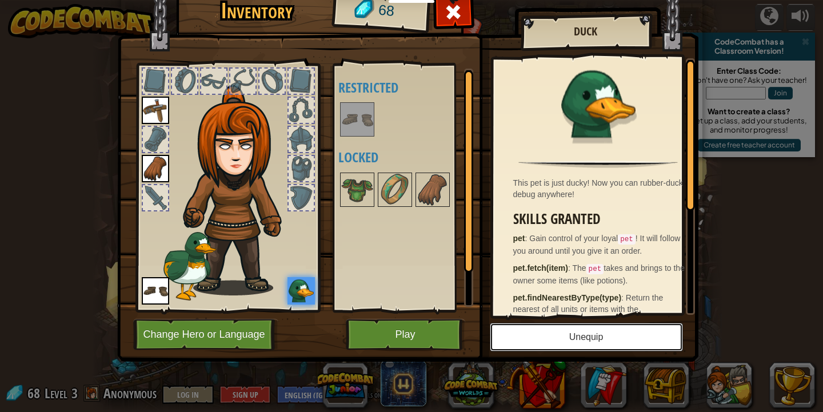
click at [592, 329] on button "Unequip" at bounding box center [586, 337] width 193 height 29
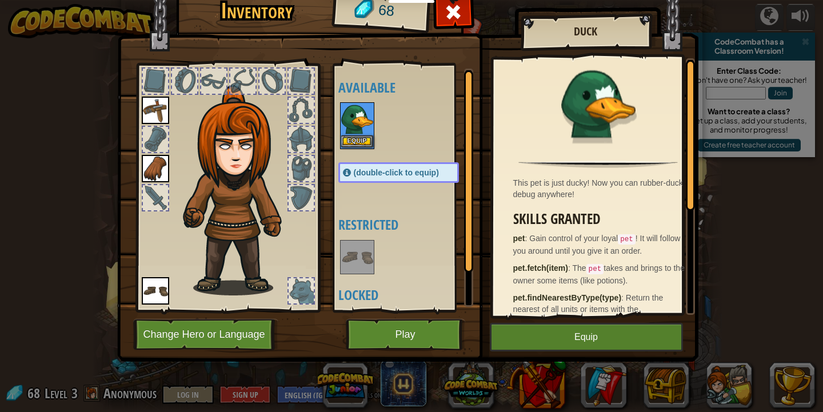
click at [358, 132] on img at bounding box center [357, 119] width 32 height 32
click at [359, 137] on div "Equip" at bounding box center [357, 125] width 34 height 47
click at [359, 140] on button "Equip" at bounding box center [357, 141] width 32 height 12
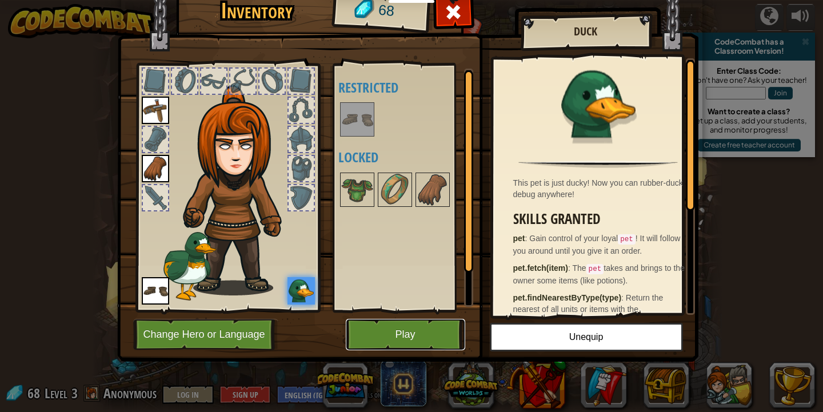
click at [424, 340] on button "Play" at bounding box center [405, 334] width 119 height 31
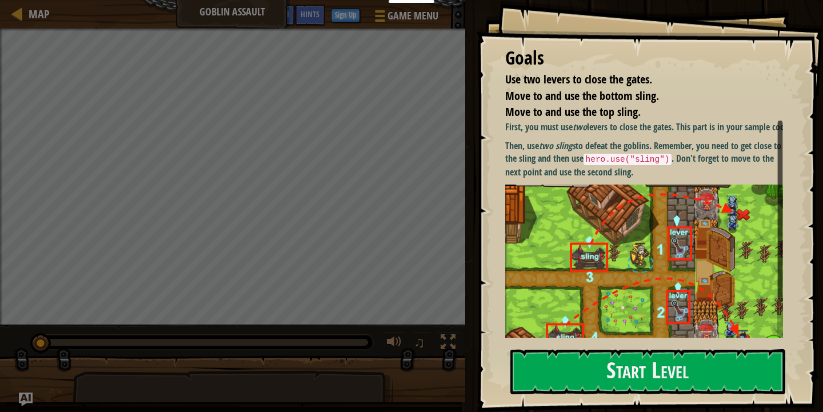
click at [639, 344] on div "Goals Use two levers to close the gates. Move to and use the bottom sling. Move…" at bounding box center [650, 206] width 346 height 412
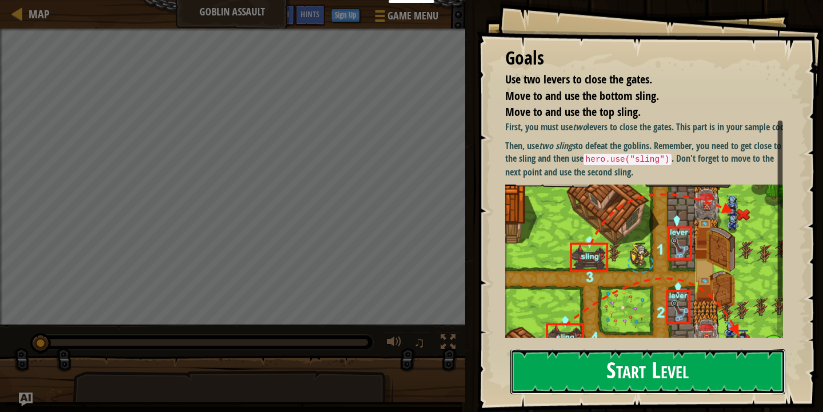
click at [637, 366] on button "Start Level" at bounding box center [647, 371] width 275 height 45
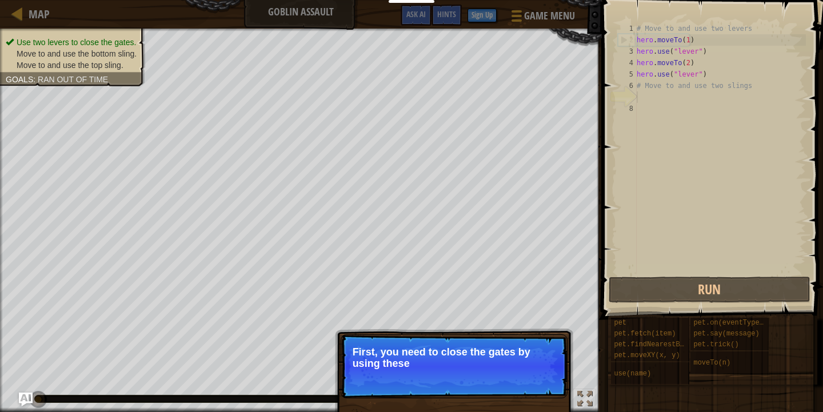
click at [533, 380] on p "Skip (esc) Continue First, you need to close the gates by using these" at bounding box center [454, 366] width 227 height 64
click at [490, 406] on div "Skip (esc) Continue First, you need to close the gates by using these two "leve…" at bounding box center [454, 418] width 238 height 169
click at [481, 367] on p "First, you need to close the gates by using these two "lever" s." at bounding box center [454, 358] width 203 height 24
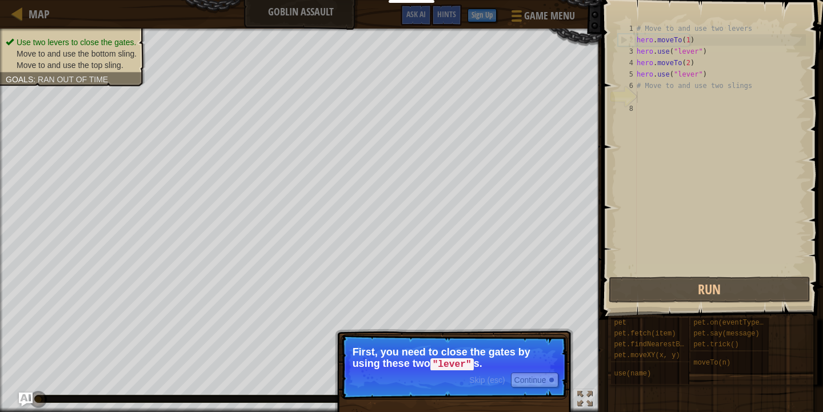
click at [499, 382] on span "Skip (esc)" at bounding box center [486, 380] width 35 height 9
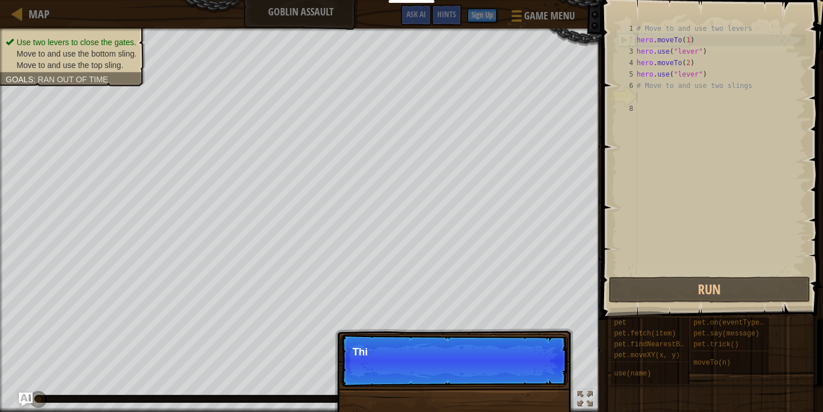
click at [518, 377] on p "Skip (esc) Continue Thi" at bounding box center [454, 360] width 227 height 53
click at [520, 377] on p "Skip (esc) Continue This goal" at bounding box center [454, 360] width 227 height 53
click at [521, 378] on p "Skip (esc) Continue This goal is alre" at bounding box center [454, 360] width 227 height 53
click at [521, 381] on p "Skip (esc) Continue This goal is already s" at bounding box center [454, 360] width 227 height 53
click at [521, 383] on p "Skip (esc) Continue This goal is already solved in" at bounding box center [454, 360] width 227 height 53
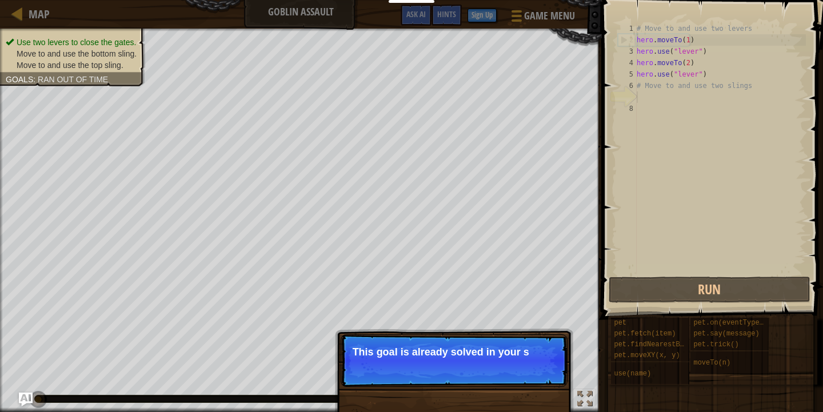
click at [521, 376] on p "Skip (esc) Continue This goal is already solved in your s" at bounding box center [454, 360] width 227 height 53
click at [521, 367] on p "Skip (esc) Continue This goal is already solved in your s" at bounding box center [454, 360] width 227 height 53
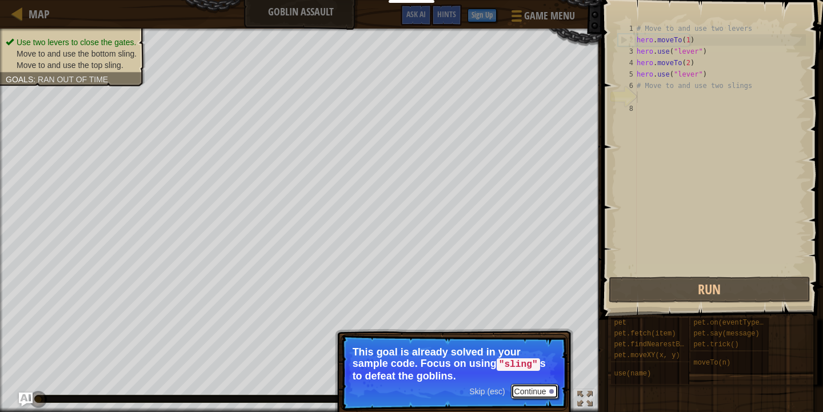
click at [528, 396] on button "Continue" at bounding box center [534, 391] width 47 height 15
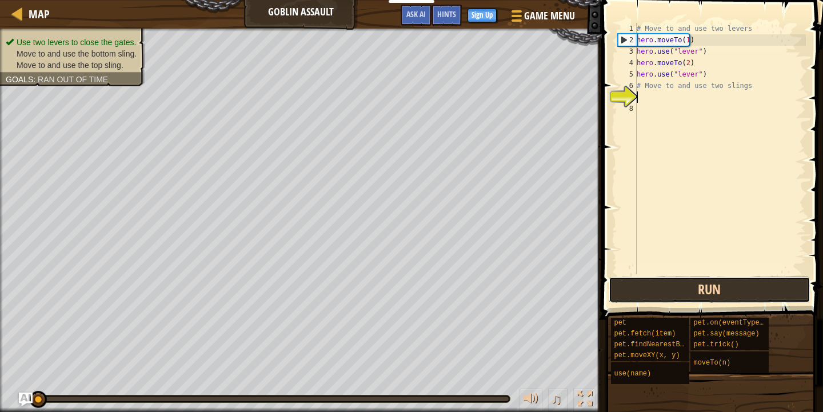
click at [675, 280] on button "Run" at bounding box center [709, 290] width 201 height 26
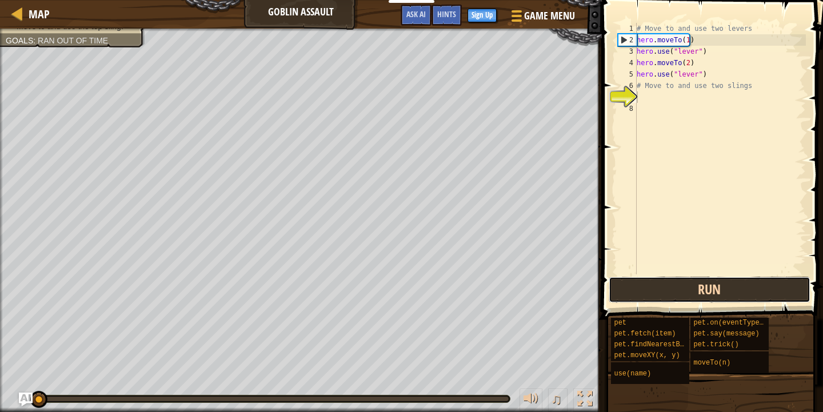
click at [675, 291] on button "Run" at bounding box center [709, 290] width 201 height 26
click at [674, 290] on button "Run" at bounding box center [709, 290] width 201 height 26
click at [671, 288] on button "Run" at bounding box center [709, 290] width 201 height 26
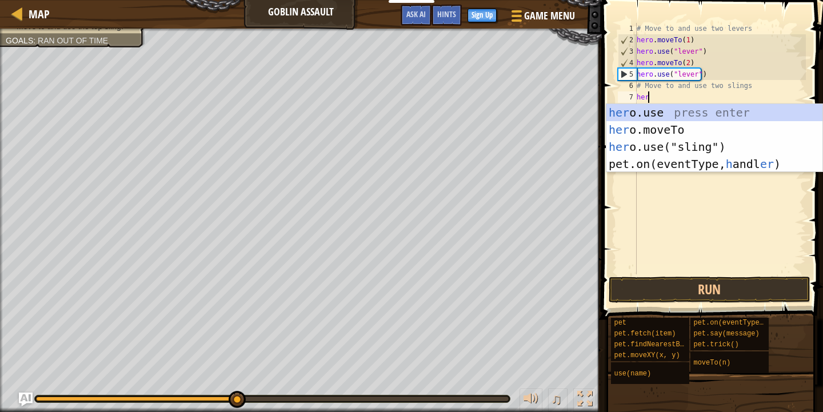
scroll to position [5, 1]
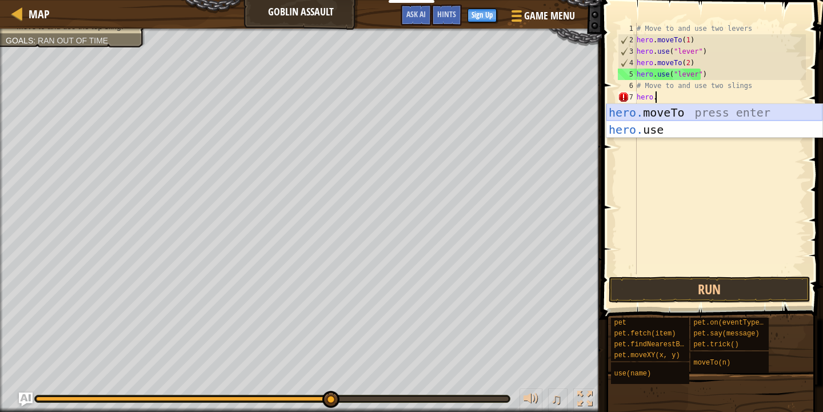
drag, startPoint x: 676, startPoint y: 113, endPoint x: 677, endPoint y: 139, distance: 26.3
click at [676, 113] on div "hero. moveTo press enter hero. use press enter" at bounding box center [715, 138] width 216 height 69
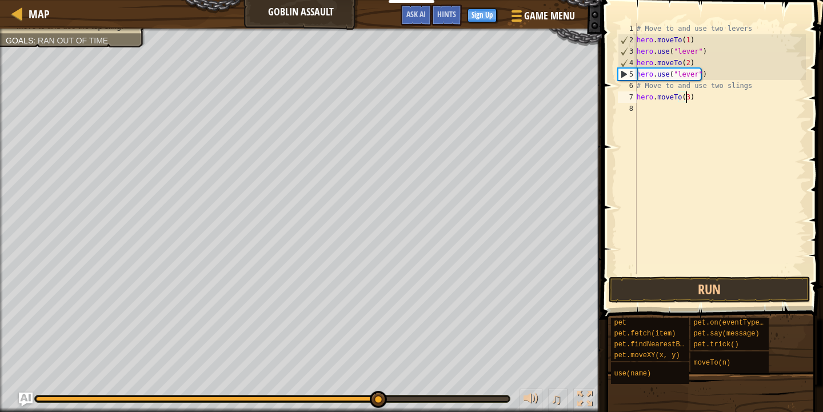
type textarea "hero.moveTo(3)"
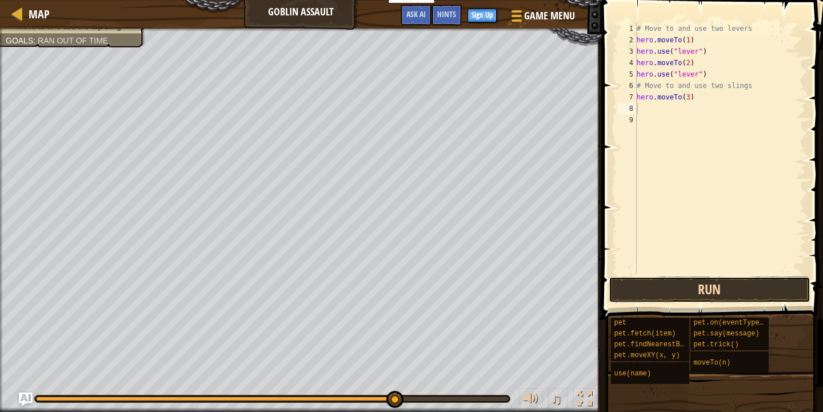
click at [717, 285] on button "Run" at bounding box center [709, 290] width 201 height 26
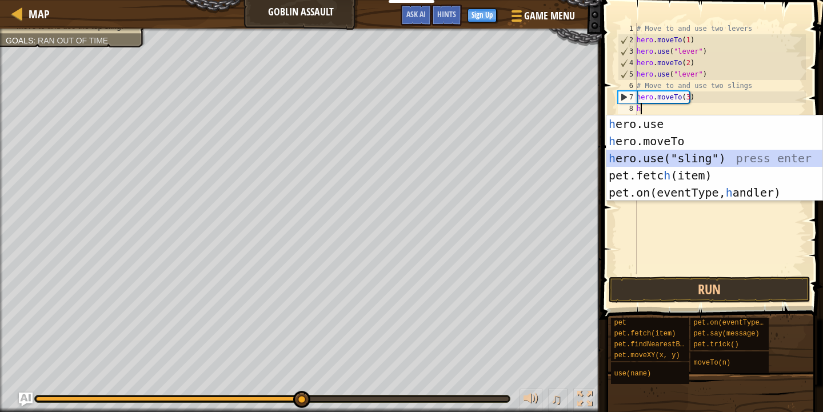
click at [676, 162] on div "h ero.use press enter h ero.moveTo press enter h ero.use("sling") press enter p…" at bounding box center [715, 175] width 216 height 120
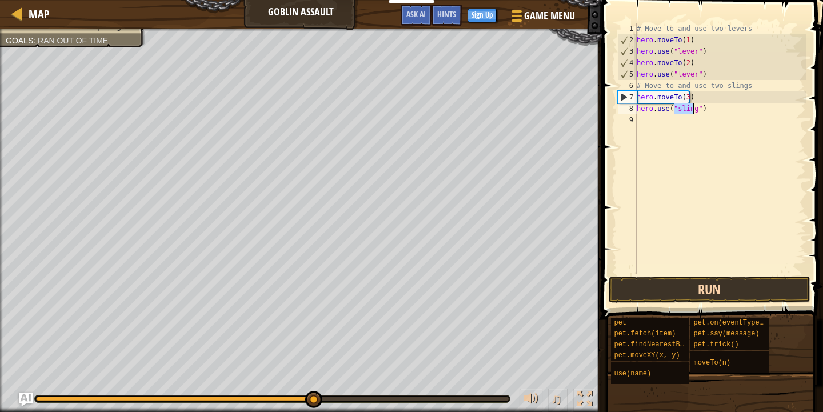
type textarea "hero.use("sling")"
drag, startPoint x: 679, startPoint y: 286, endPoint x: 684, endPoint y: 294, distance: 8.7
click at [680, 288] on button "Run" at bounding box center [709, 290] width 201 height 26
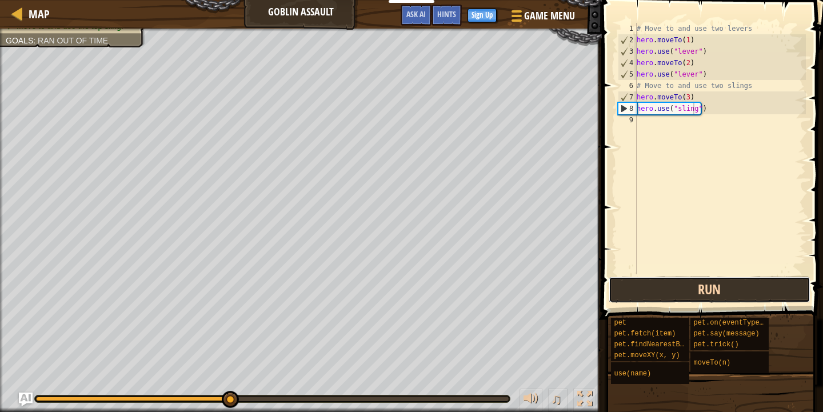
click at [728, 287] on button "Run" at bounding box center [709, 290] width 201 height 26
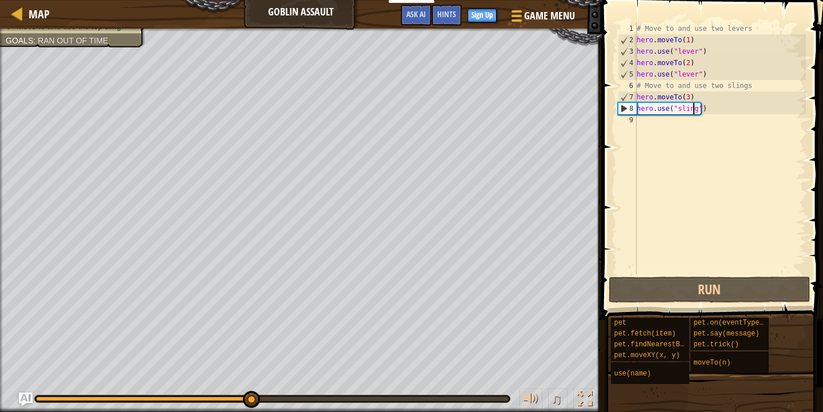
click at [639, 122] on div "# Move to and use two levers hero . moveTo ( 1 ) hero . use ( "lever" ) hero . …" at bounding box center [720, 160] width 171 height 274
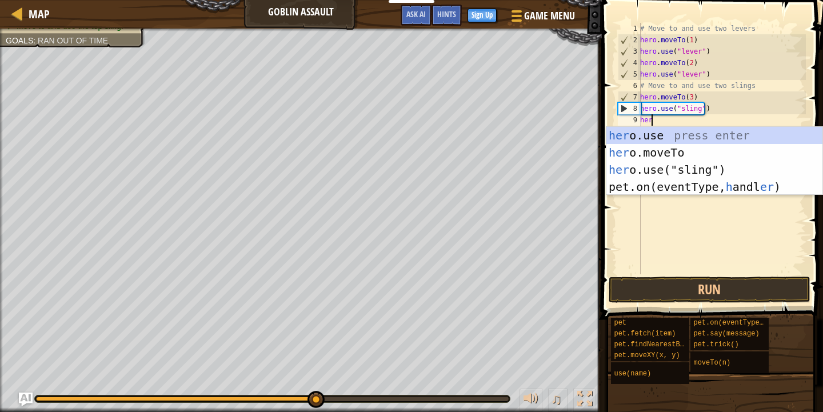
scroll to position [5, 1]
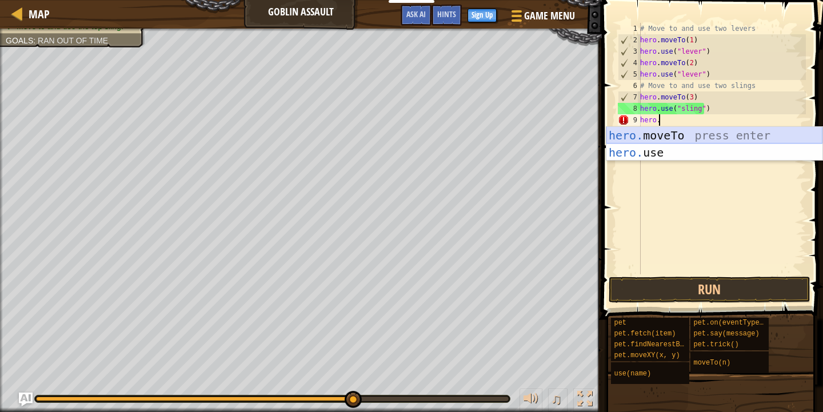
click at [675, 138] on div "hero. moveTo press enter hero. use press enter" at bounding box center [715, 161] width 216 height 69
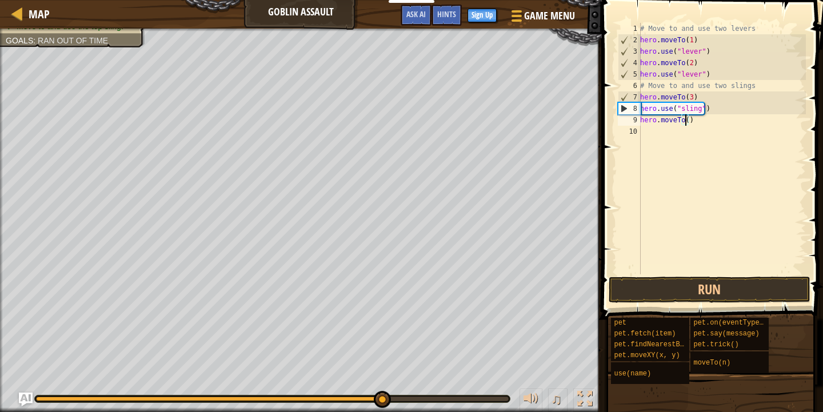
type textarea "hero.moveTo(4)"
click at [654, 142] on div "# Move to and use two levers hero . moveTo ( 1 ) hero . use ( "lever" ) hero . …" at bounding box center [722, 160] width 168 height 274
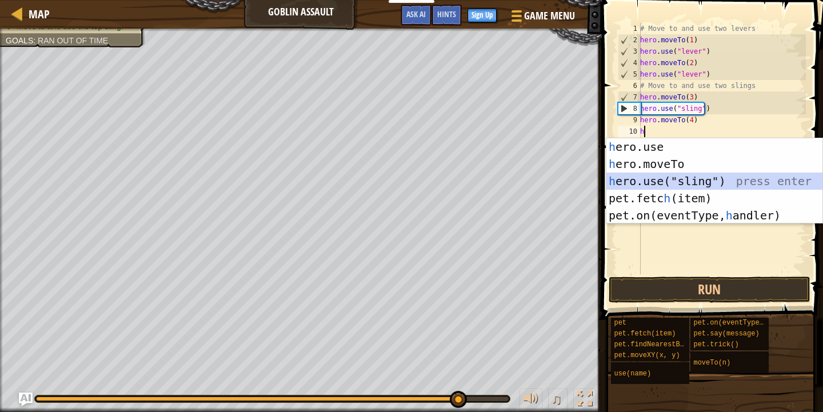
click at [669, 174] on div "h ero.use press enter h ero.moveTo press enter h ero.use("sling") press enter p…" at bounding box center [715, 198] width 216 height 120
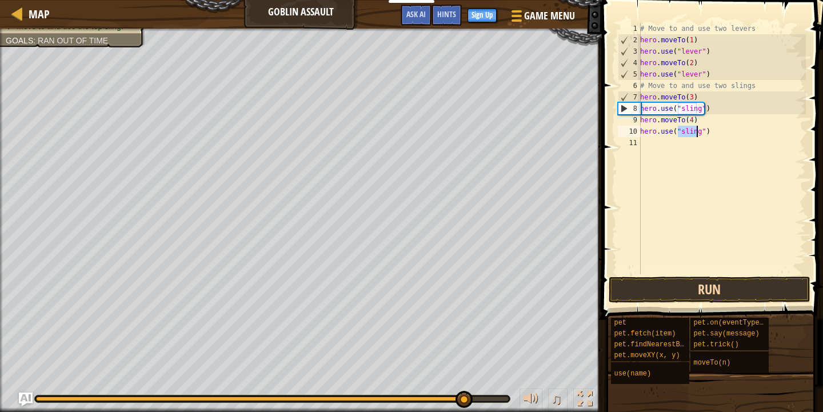
type textarea "hero.use("sling")"
click at [697, 282] on button "Run" at bounding box center [709, 290] width 201 height 26
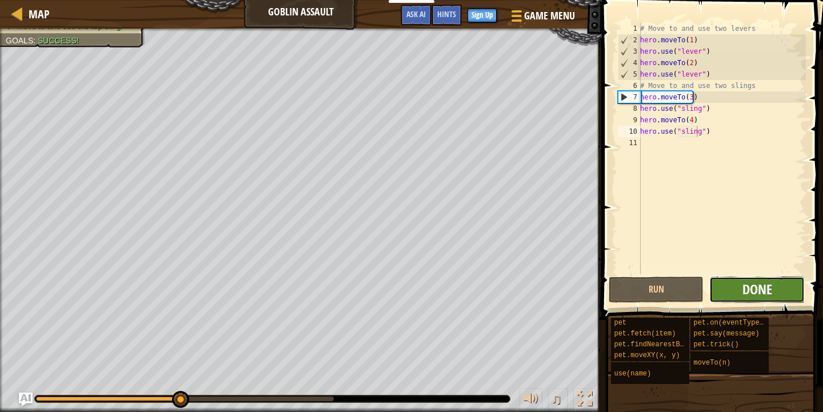
click at [753, 284] on span "Done" at bounding box center [758, 289] width 30 height 18
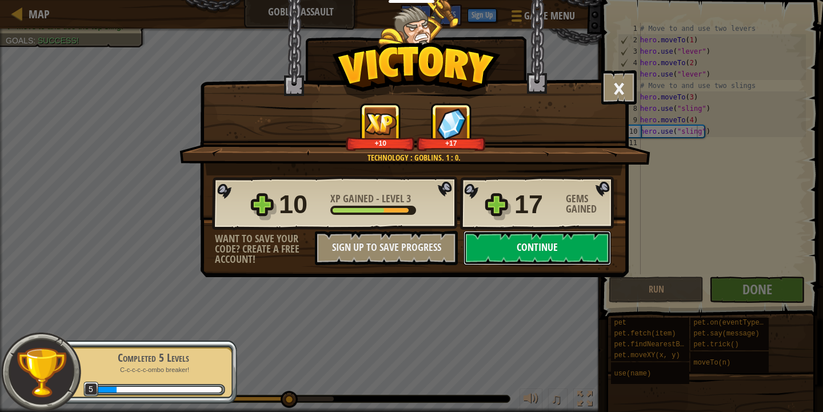
click at [561, 251] on button "Continue" at bounding box center [537, 248] width 147 height 34
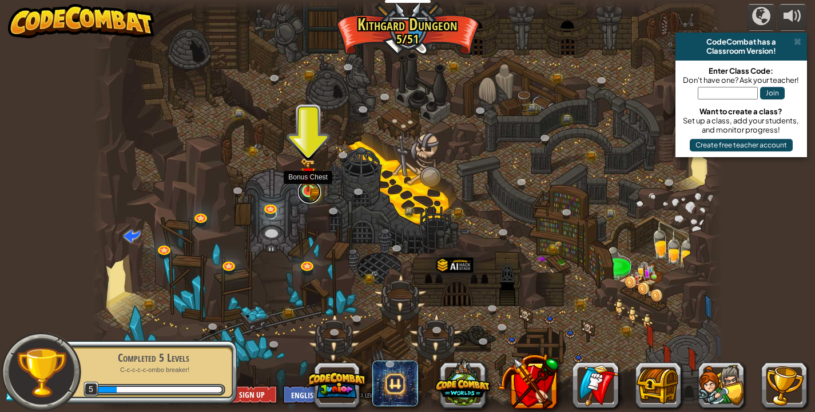
click at [318, 197] on link at bounding box center [309, 192] width 23 height 23
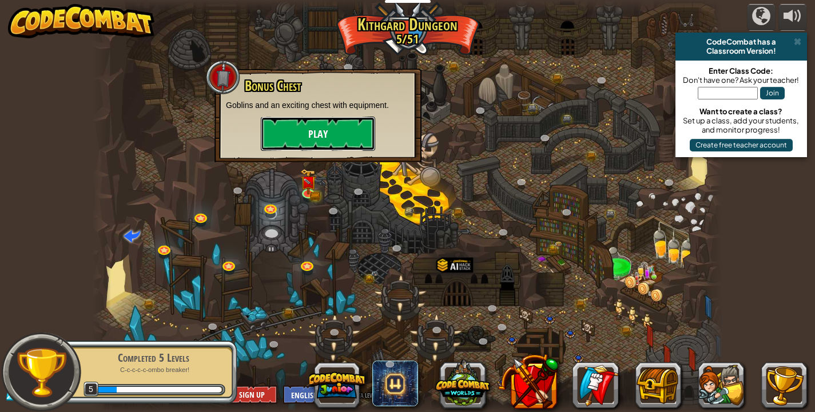
click at [301, 125] on button "Play" at bounding box center [318, 134] width 114 height 34
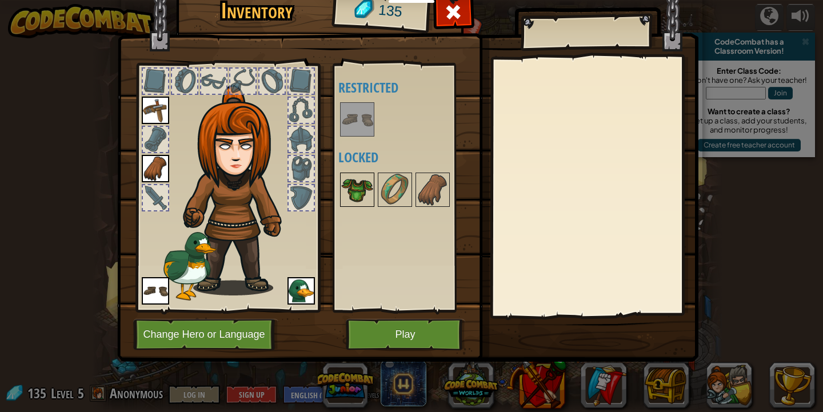
drag, startPoint x: 346, startPoint y: 189, endPoint x: 373, endPoint y: 204, distance: 31.0
click at [347, 189] on img at bounding box center [357, 190] width 32 height 32
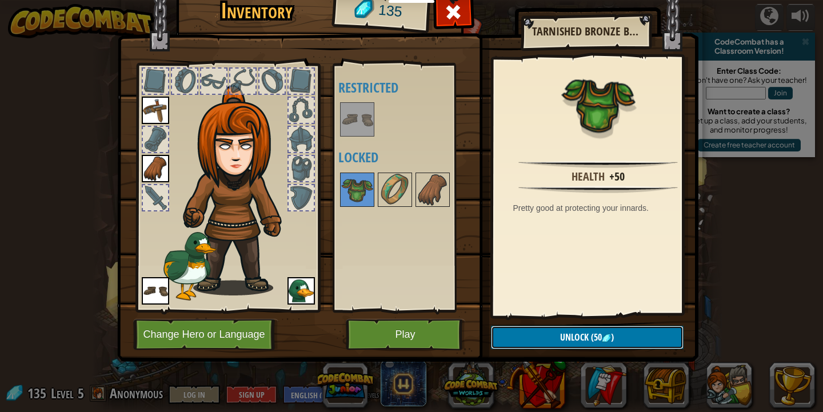
click at [613, 329] on button "Unlock (50 )" at bounding box center [587, 337] width 193 height 23
click at [553, 336] on button "Confirm" at bounding box center [587, 337] width 193 height 23
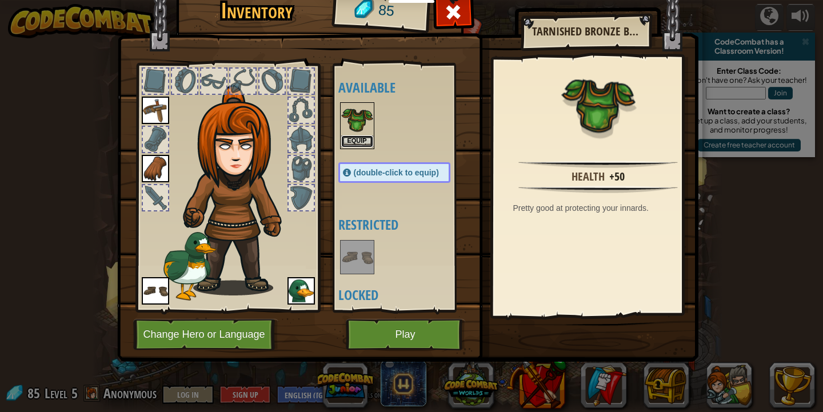
click at [357, 140] on button "Equip" at bounding box center [357, 141] width 32 height 12
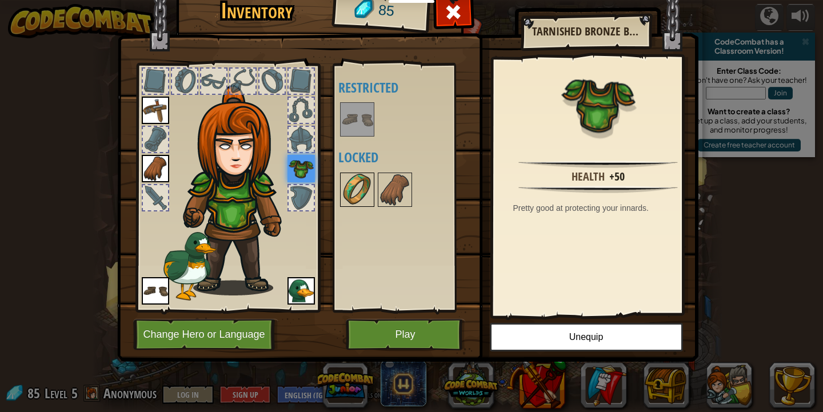
click at [362, 198] on img at bounding box center [357, 190] width 32 height 32
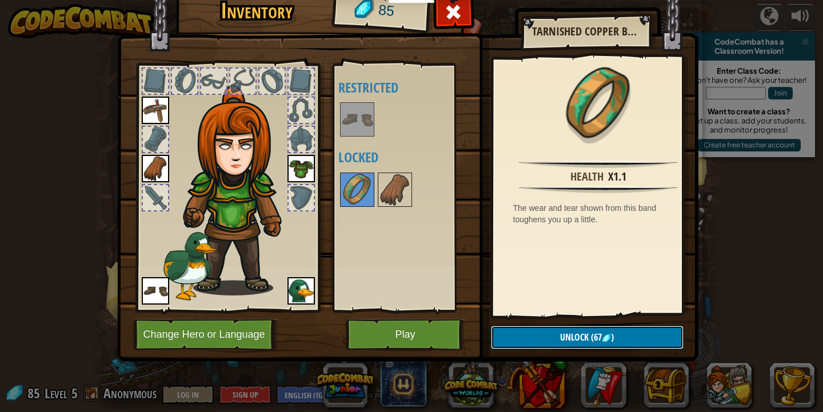
click at [592, 332] on span "(67" at bounding box center [595, 337] width 13 height 13
click at [552, 337] on button "Confirm" at bounding box center [587, 337] width 193 height 23
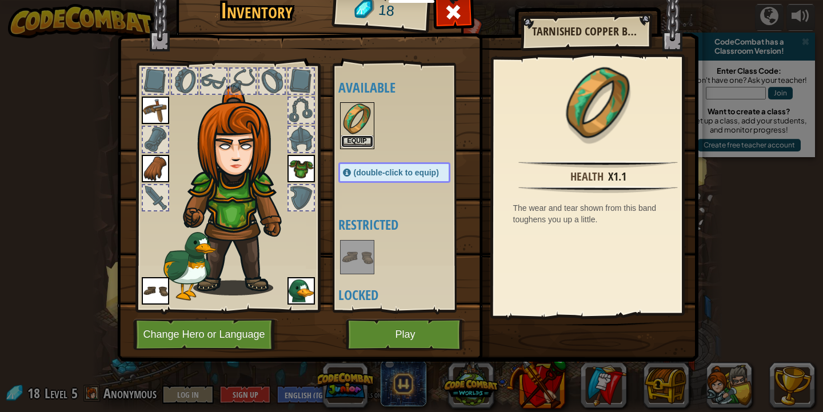
click at [354, 135] on button "Equip" at bounding box center [357, 141] width 32 height 12
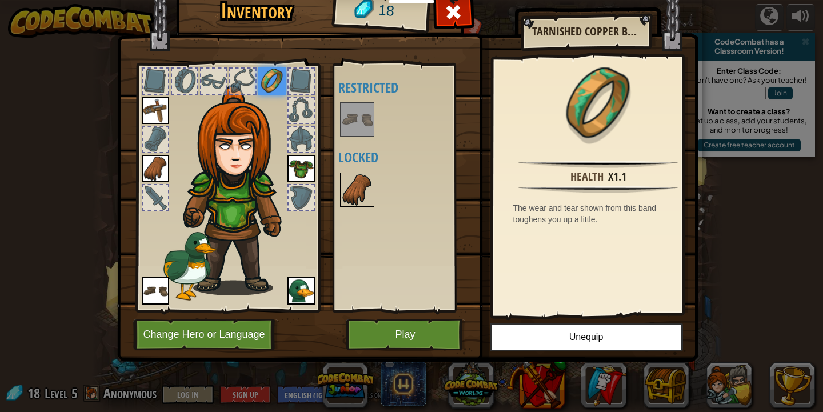
click at [365, 194] on img at bounding box center [357, 190] width 32 height 32
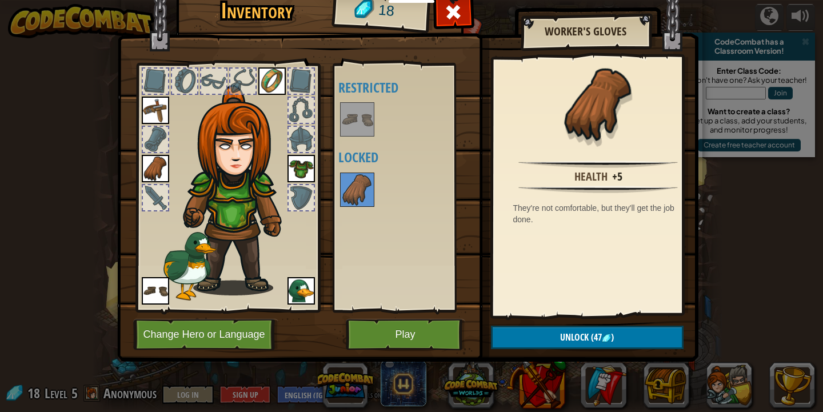
click at [396, 245] on div "Available Equip Equip Equip Equip Equip (double-click to equip) Restricted Lock…" at bounding box center [405, 188] width 135 height 238
click at [406, 163] on h4 "Locked" at bounding box center [405, 157] width 135 height 15
drag, startPoint x: 425, startPoint y: 336, endPoint x: 429, endPoint y: 330, distance: 7.3
click at [425, 336] on button "Play" at bounding box center [405, 334] width 119 height 31
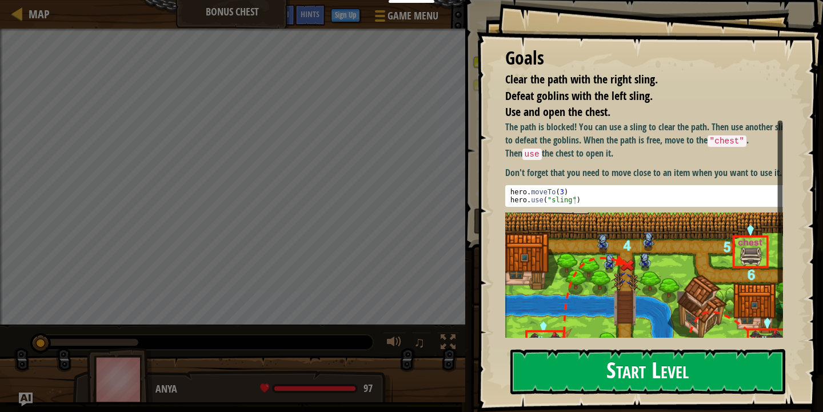
click at [595, 376] on button "Start Level" at bounding box center [647, 371] width 275 height 45
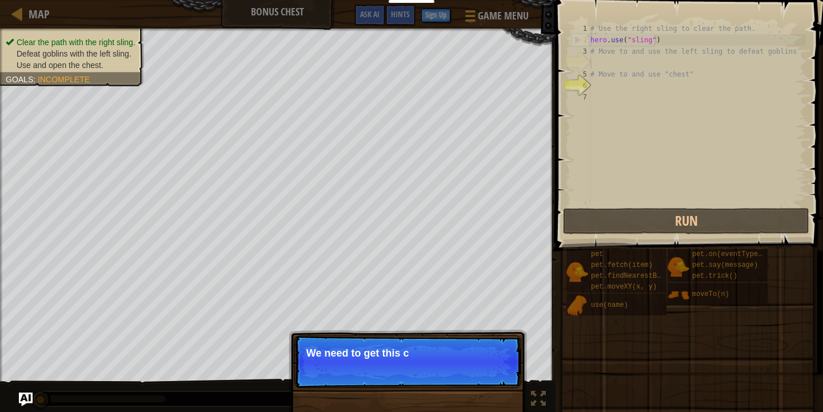
click at [417, 376] on p "Skip (esc) Continue We need to get this c" at bounding box center [407, 362] width 227 height 53
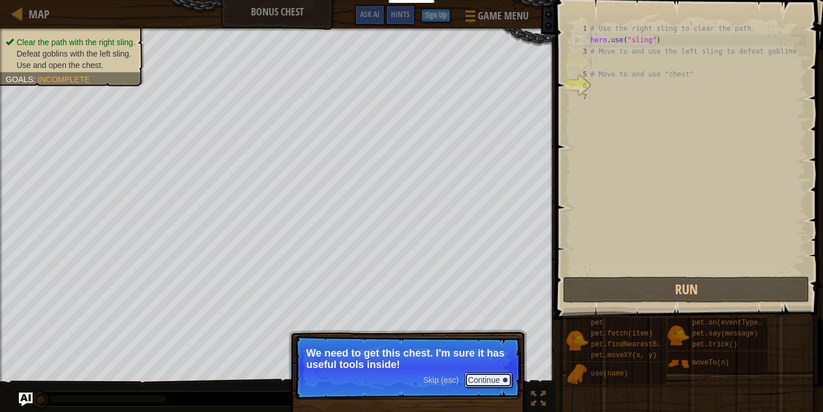
click at [498, 379] on button "Continue" at bounding box center [488, 380] width 47 height 15
click at [497, 380] on button "Continue" at bounding box center [488, 380] width 47 height 15
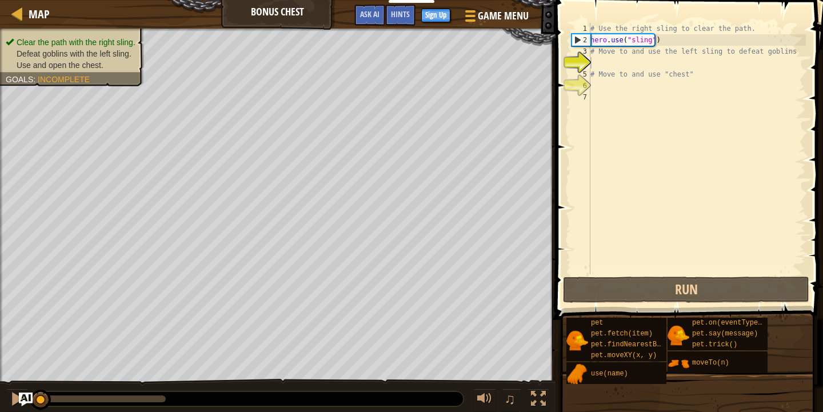
click at [497, 380] on div "Clear the path with the right sling. Defeat goblins with the left sling. Use an…" at bounding box center [411, 221] width 823 height 385
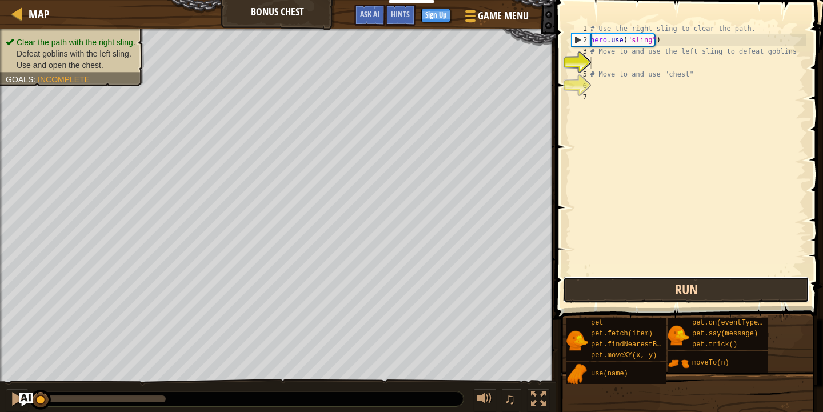
click at [629, 300] on button "Run" at bounding box center [686, 290] width 246 height 26
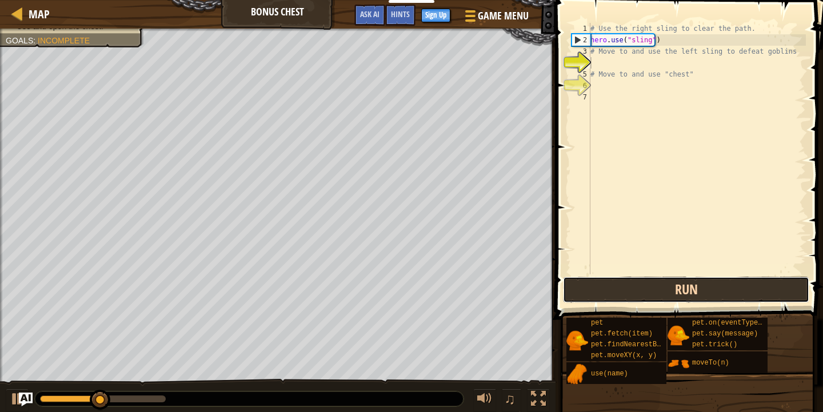
click at [652, 289] on button "Run" at bounding box center [686, 290] width 246 height 26
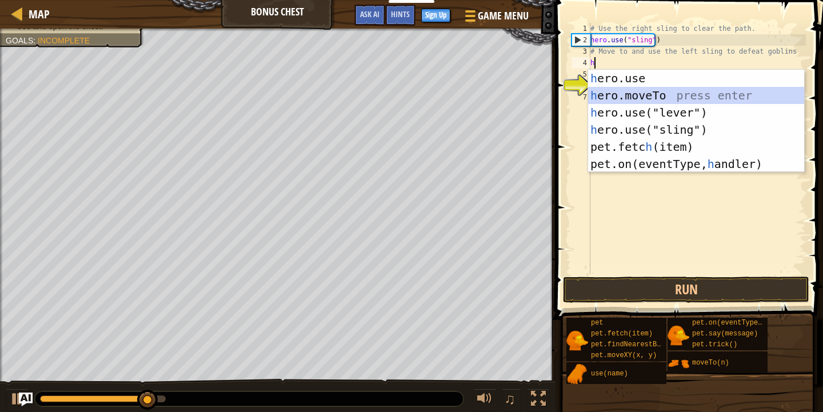
click at [680, 95] on div "h ero.use press enter h ero.moveTo press enter h ero.use("lever") press enter h…" at bounding box center [696, 138] width 216 height 137
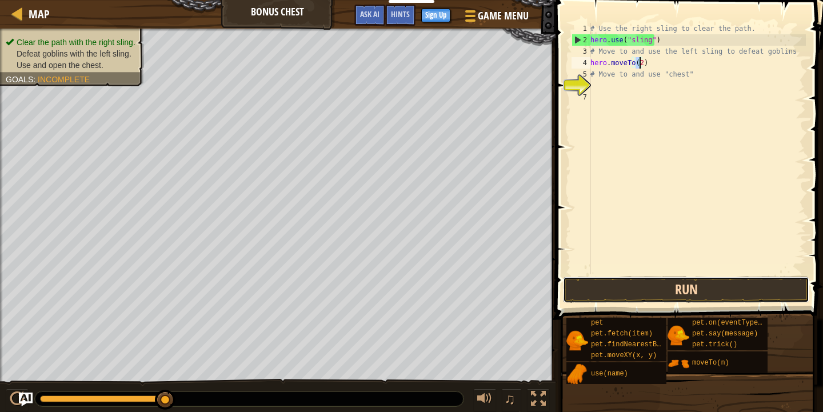
click at [645, 289] on button "Run" at bounding box center [686, 290] width 246 height 26
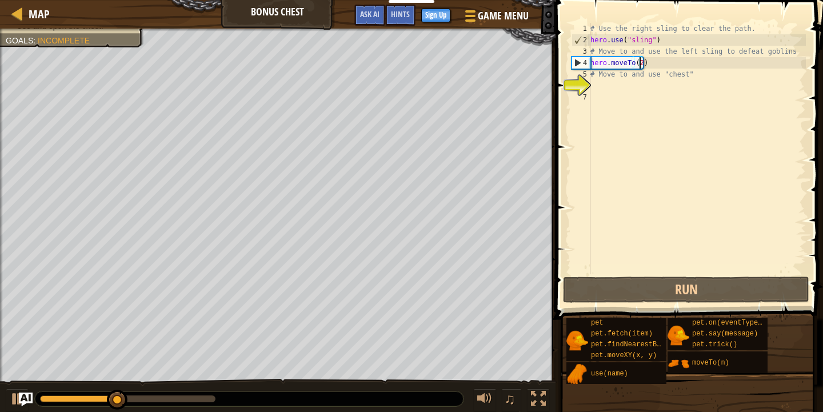
scroll to position [5, 4]
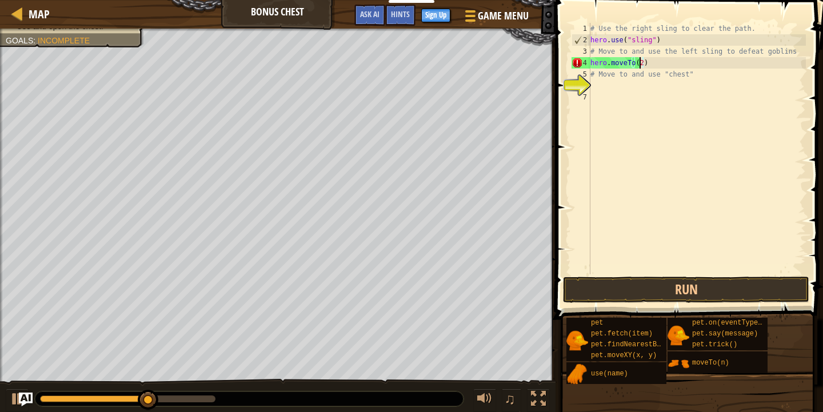
type textarea "hero.moveTo(2)"
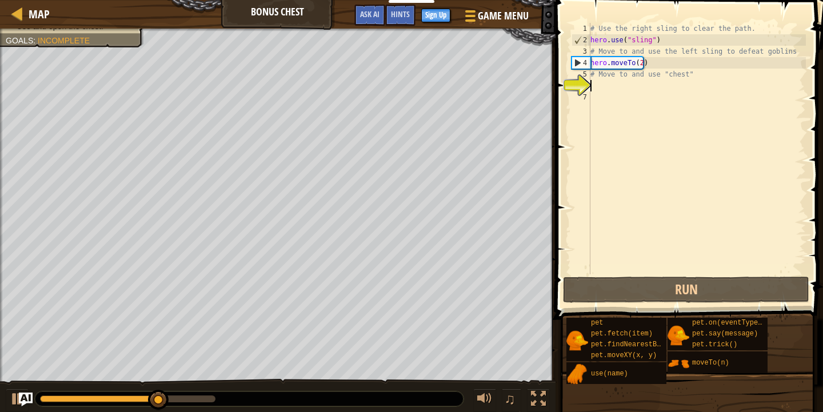
click at [611, 82] on div "# Use the right sling to clear the path. hero . use ( "sling" ) # Move to and u…" at bounding box center [697, 160] width 218 height 274
click at [610, 78] on div "# Use the right sling to clear the path. hero . use ( "sling" ) # Move to and u…" at bounding box center [697, 160] width 218 height 274
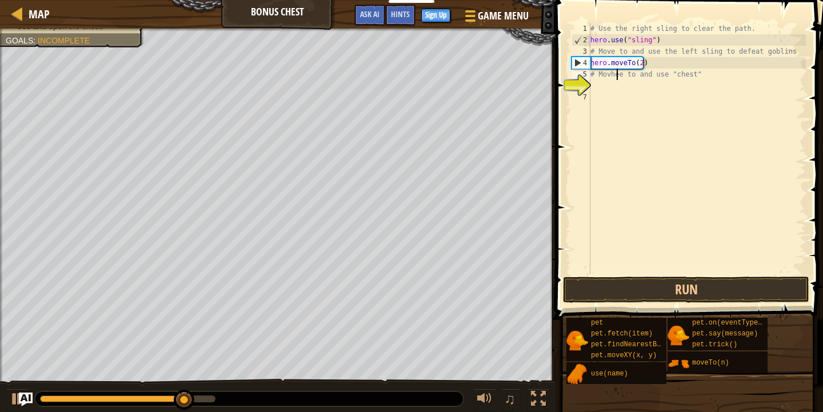
type textarea "# Movhere to and use "chest""
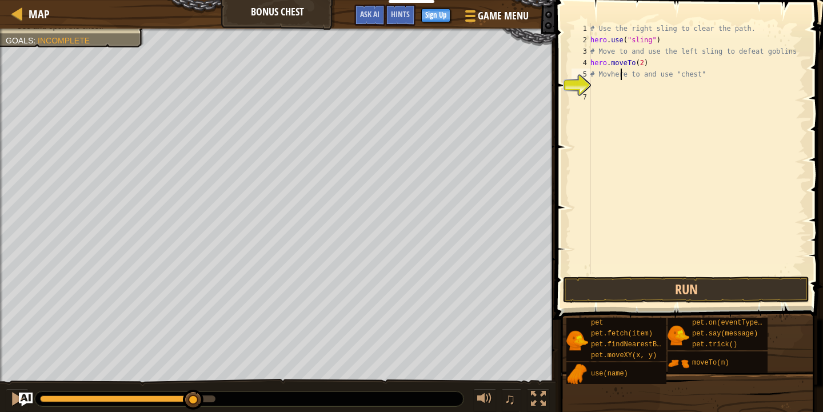
click at [597, 85] on div "# Use the right sling to clear the path. hero . use ( "sling" ) # Move to and u…" at bounding box center [697, 160] width 218 height 274
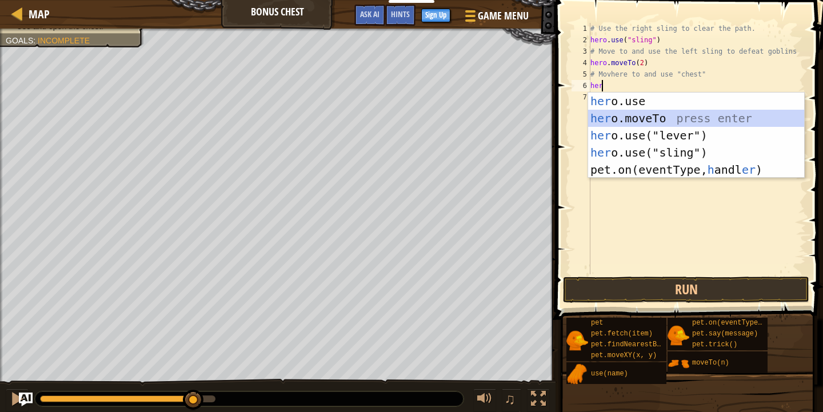
click at [632, 120] on div "her o.use press enter her o.moveTo press enter her o.use("lever") press enter h…" at bounding box center [696, 153] width 216 height 120
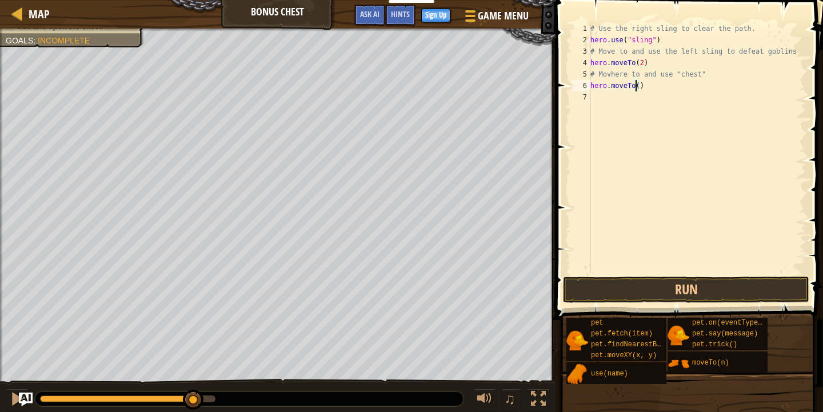
type textarea "hero.moveTo(3)"
click at [607, 97] on div "# Use the right sling to clear the path. hero . use ( "sling" ) # Move to and u…" at bounding box center [697, 160] width 218 height 274
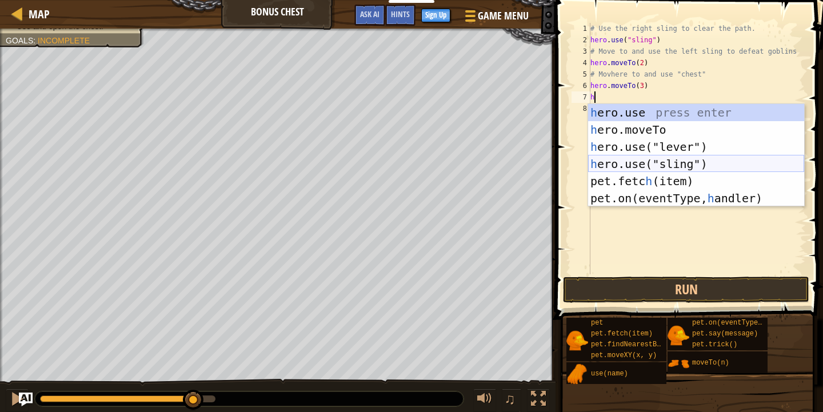
click at [625, 161] on div "h ero.use press enter h ero.moveTo press enter h ero.use("lever") press enter h…" at bounding box center [696, 172] width 216 height 137
type textarea "hero.use("sling")"
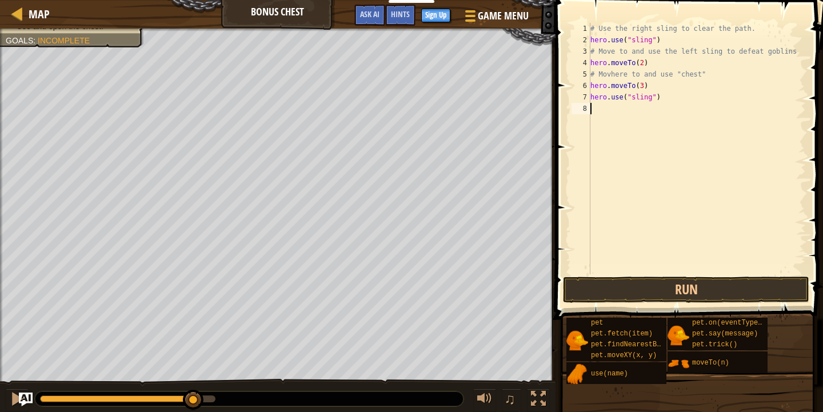
click at [596, 111] on div "# Use the right sling to clear the path. hero . use ( "sling" ) # Move to and u…" at bounding box center [697, 160] width 218 height 274
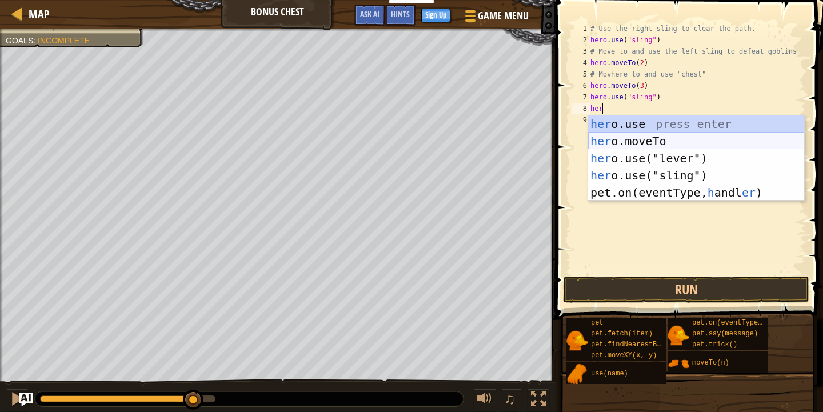
click at [613, 141] on div "her o.use press enter her o.moveTo press enter her o.use("lever") press enter h…" at bounding box center [696, 175] width 216 height 120
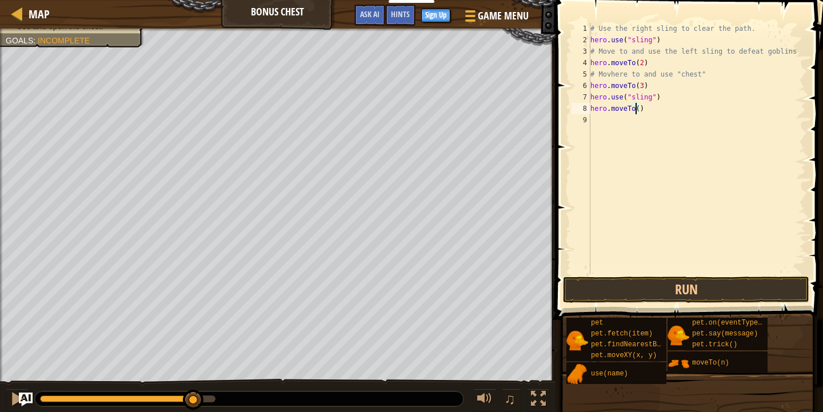
scroll to position [5, 3]
click at [683, 290] on button "Run" at bounding box center [686, 290] width 246 height 26
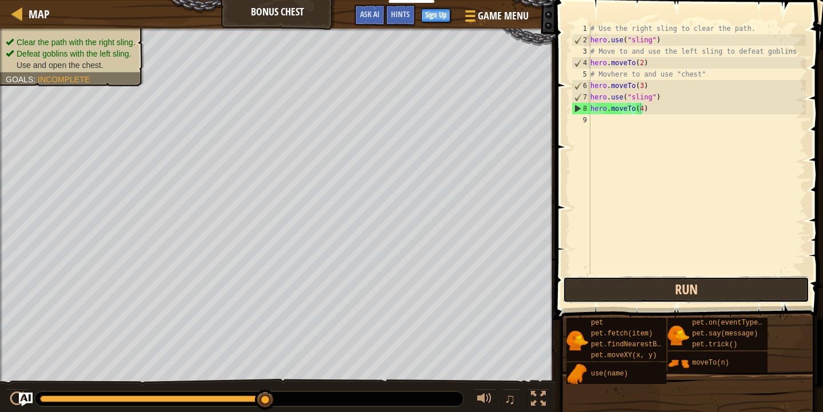
click at [702, 281] on button "Run" at bounding box center [686, 290] width 246 height 26
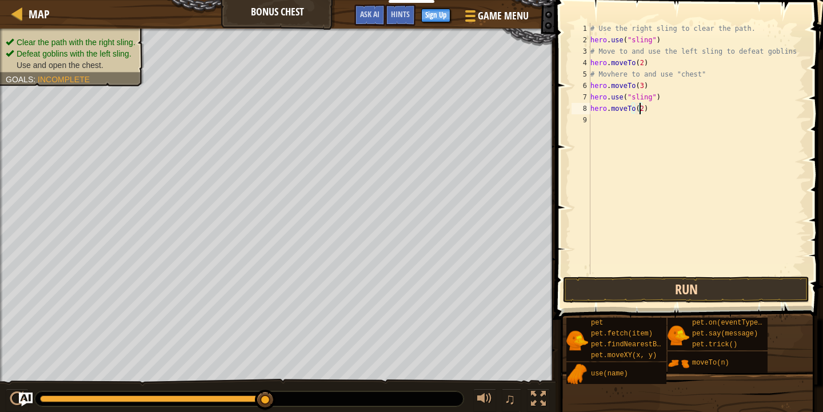
type textarea "hero.moveTo(2)"
click at [692, 288] on button "Run" at bounding box center [686, 290] width 246 height 26
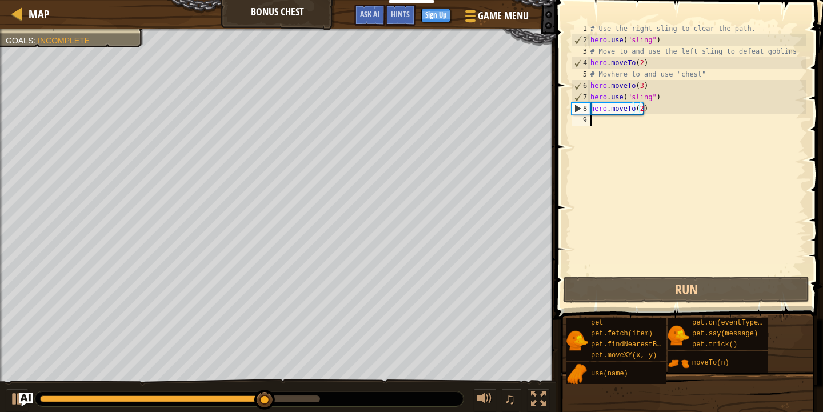
click at [610, 129] on div "# Use the right sling to clear the path. hero . use ( "sling" ) # Move to and u…" at bounding box center [697, 160] width 218 height 274
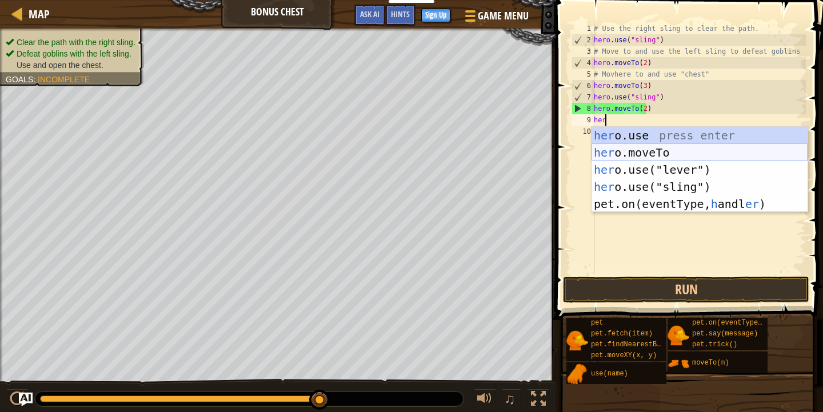
click at [628, 156] on div "her o.use press enter her o.moveTo press enter her o.use("lever") press enter h…" at bounding box center [700, 187] width 216 height 120
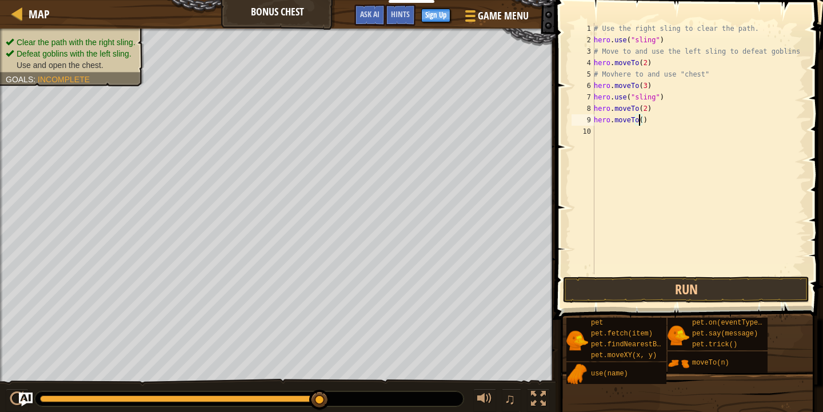
scroll to position [5, 3]
type textarea "hero.moveTo(4)"
click at [690, 286] on button "Run" at bounding box center [686, 290] width 246 height 26
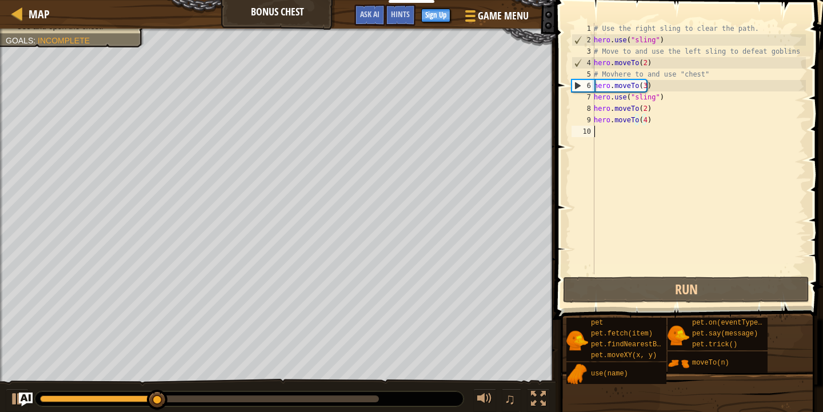
click at [615, 137] on div "# Use the right sling to clear the path. hero . use ( "sling" ) # Move to and u…" at bounding box center [699, 160] width 214 height 274
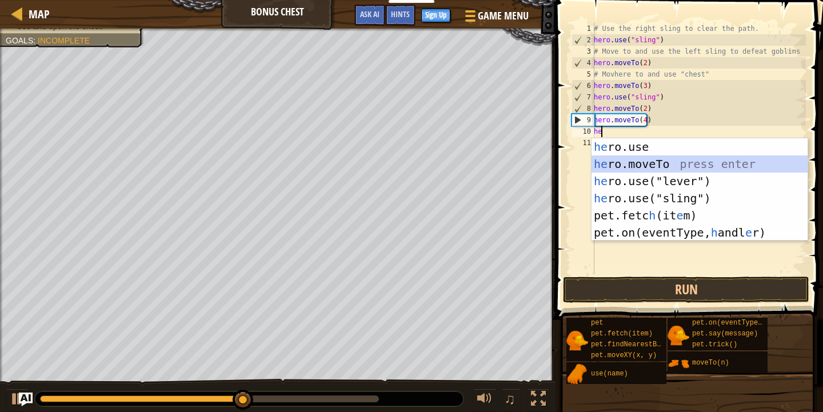
click at [665, 163] on div "he ro.use press enter he ro.moveTo press enter he ro.use("lever") press enter h…" at bounding box center [700, 206] width 216 height 137
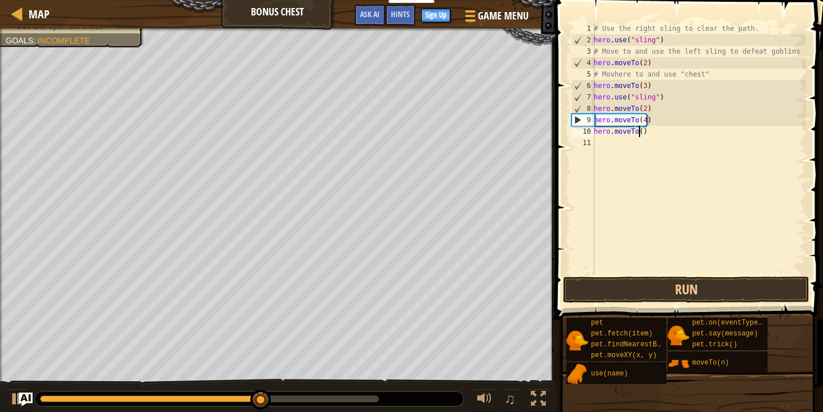
type textarea "hero.moveTo(5)"
click at [607, 145] on div "# Use the right sling to clear the path. hero . use ( "sling" ) # Move to and u…" at bounding box center [699, 160] width 214 height 274
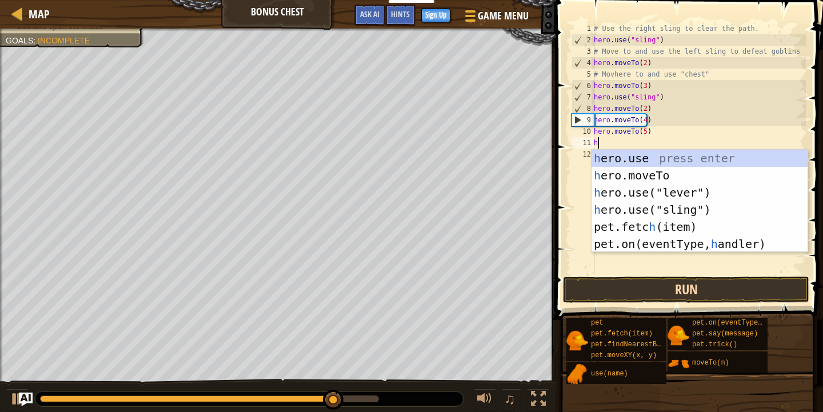
type textarea "h"
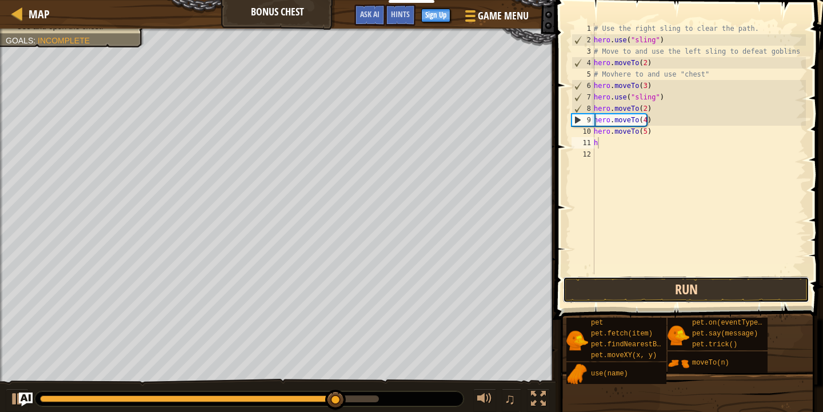
click at [700, 287] on button "Run" at bounding box center [686, 290] width 246 height 26
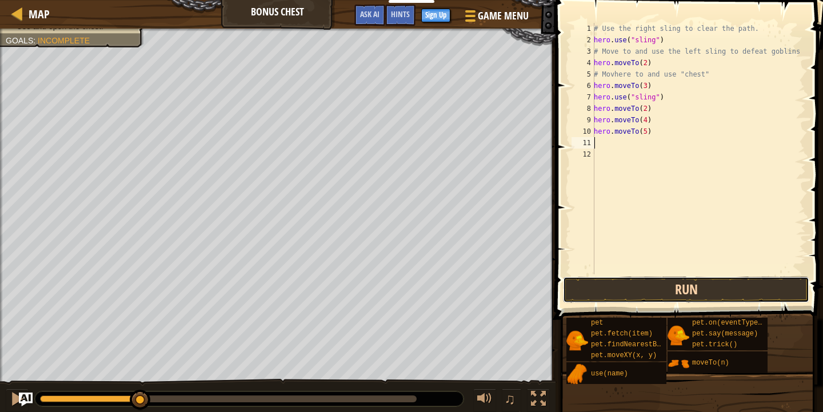
click at [593, 284] on button "Run" at bounding box center [686, 290] width 246 height 26
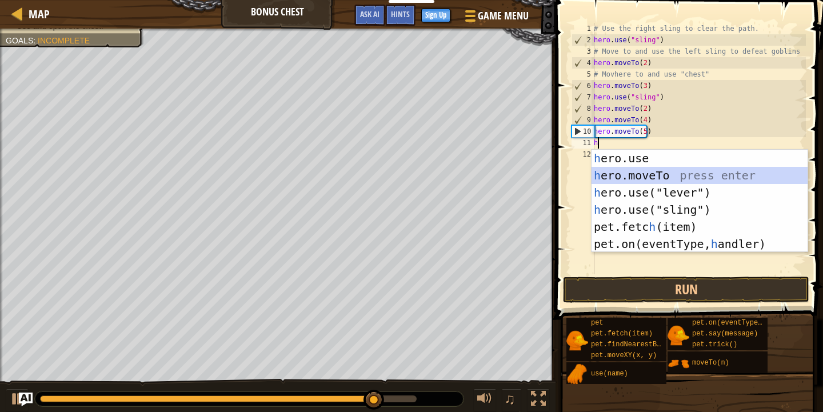
click at [632, 177] on div "h ero.use press enter h ero.moveTo press enter h ero.use("lever") press enter h…" at bounding box center [700, 218] width 216 height 137
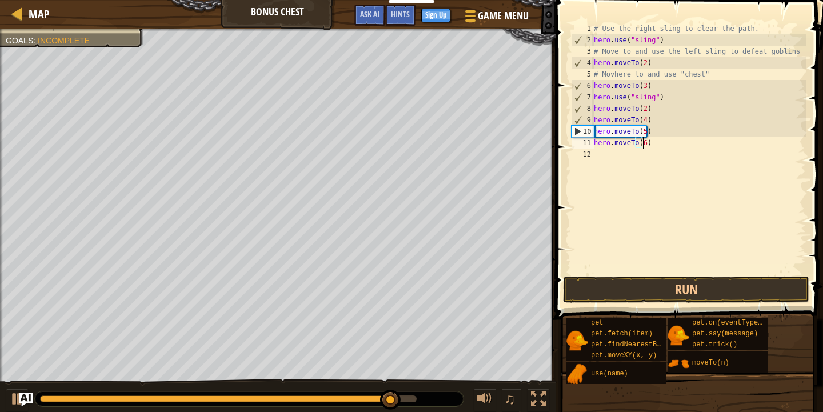
scroll to position [5, 3]
type textarea "hero.moveTo(6)"
click at [652, 280] on button "Run" at bounding box center [686, 290] width 246 height 26
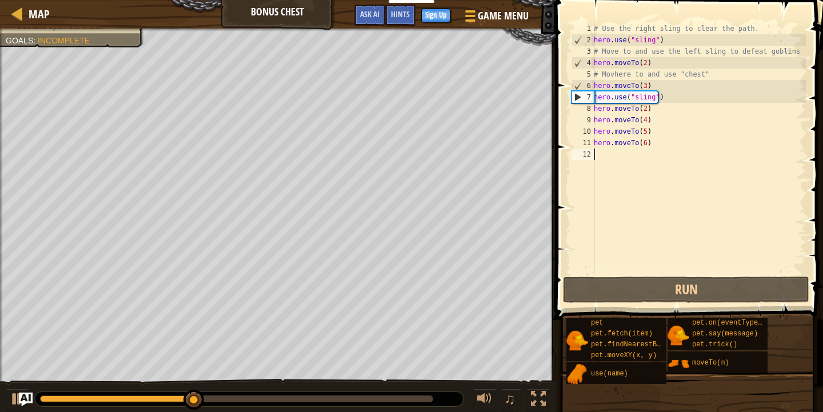
click at [607, 154] on div "# Use the right sling to clear the path. hero . use ( "sling" ) # Move to and u…" at bounding box center [699, 160] width 214 height 274
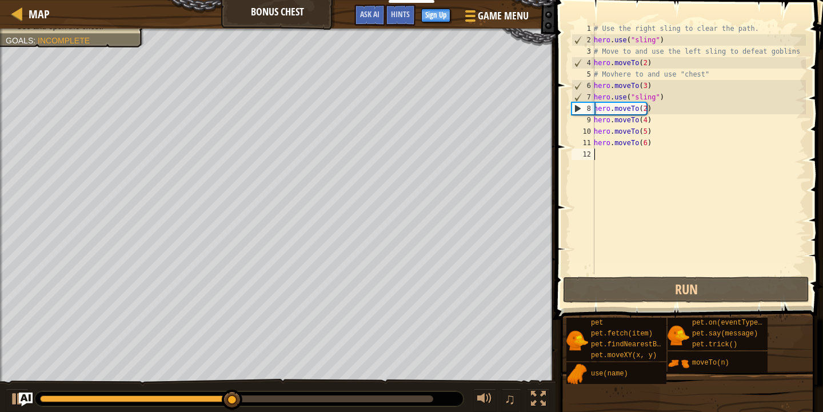
click at [604, 158] on div "# Use the right sling to clear the path. hero . use ( "sling" ) # Move to and u…" at bounding box center [699, 160] width 214 height 274
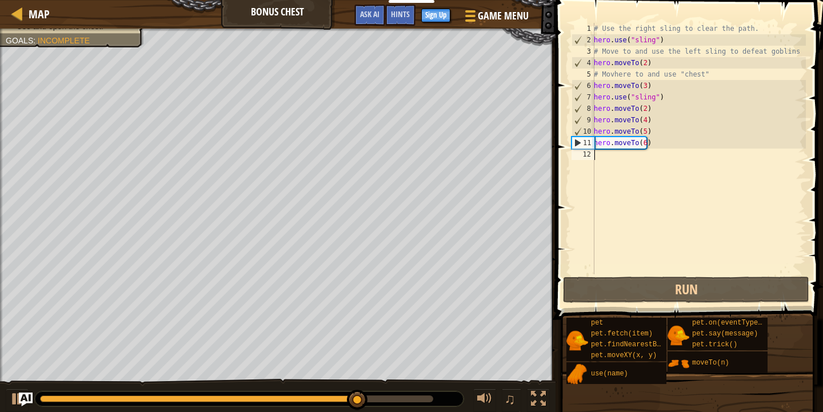
click at [598, 157] on div "# Use the right sling to clear the path. hero . use ( "sling" ) # Move to and u…" at bounding box center [699, 160] width 214 height 274
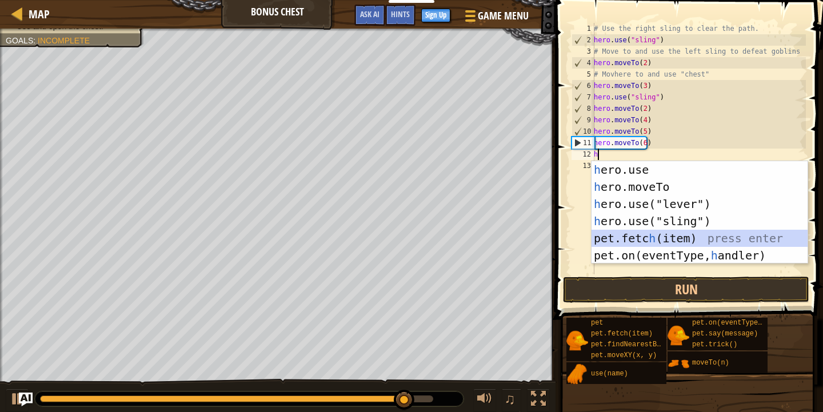
click at [673, 236] on div "h ero.use press enter h ero.moveTo press enter h ero.use("lever") press enter h…" at bounding box center [700, 229] width 216 height 137
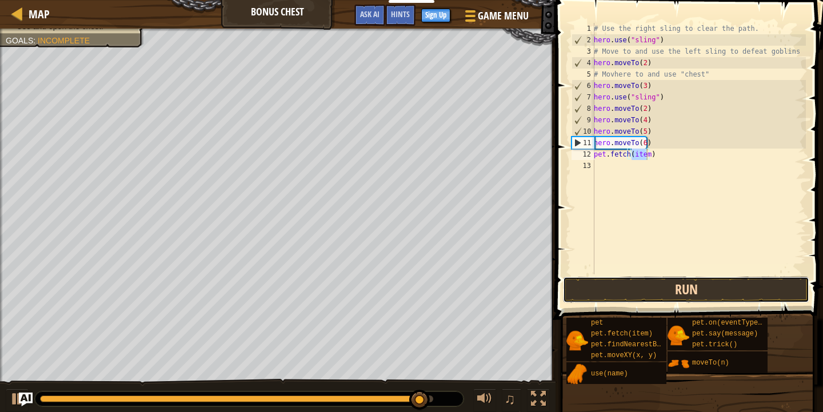
click at [677, 289] on button "Run" at bounding box center [686, 290] width 246 height 26
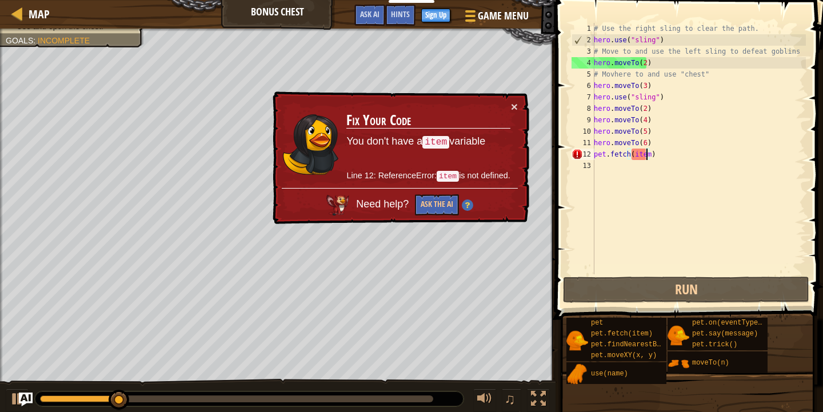
click at [517, 98] on div "× Fix Your Code You don't have a item variable Line 12: ReferenceError: item is…" at bounding box center [399, 157] width 259 height 133
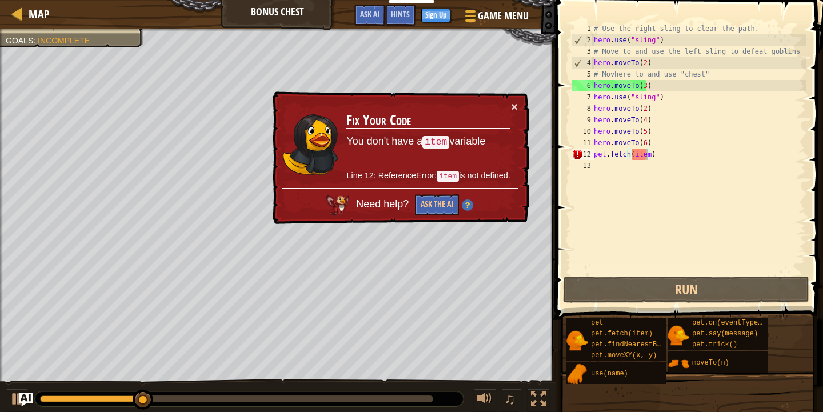
click at [520, 108] on div "× Fix Your Code You don't have a item variable Line 12: ReferenceError: item is…" at bounding box center [399, 157] width 259 height 133
click at [513, 102] on button "×" at bounding box center [514, 107] width 7 height 12
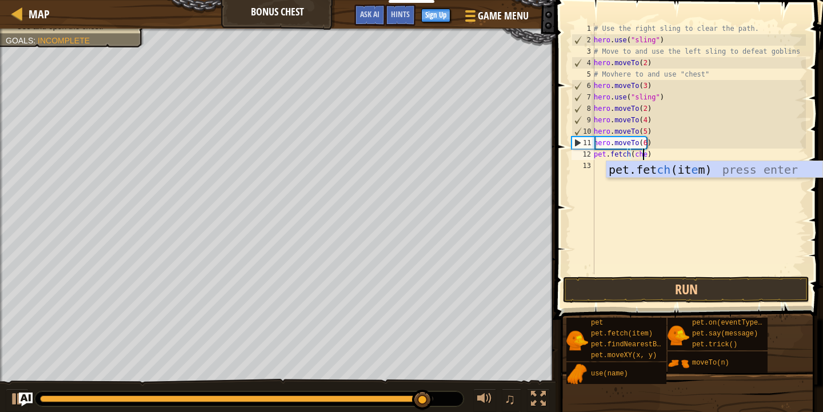
scroll to position [5, 4]
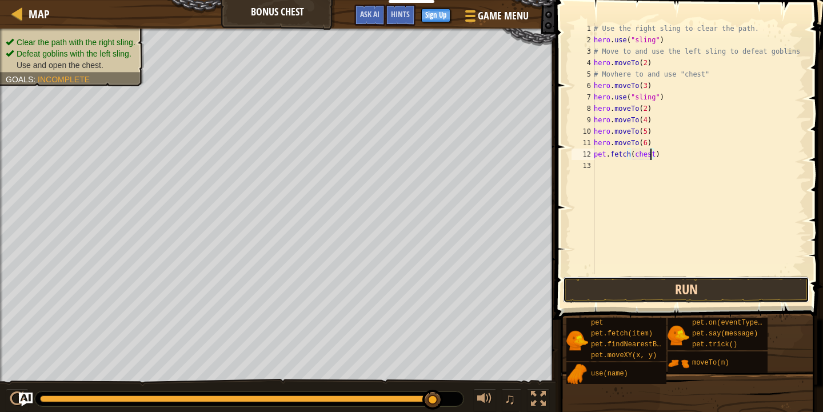
click at [680, 285] on button "Run" at bounding box center [686, 290] width 246 height 26
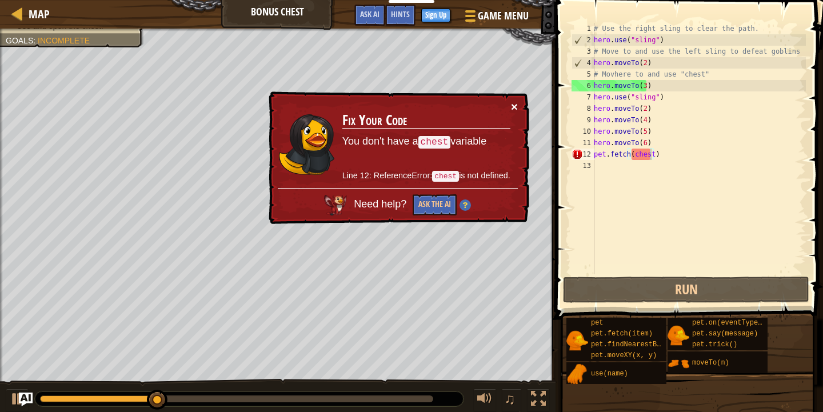
click at [511, 103] on button "×" at bounding box center [514, 107] width 7 height 12
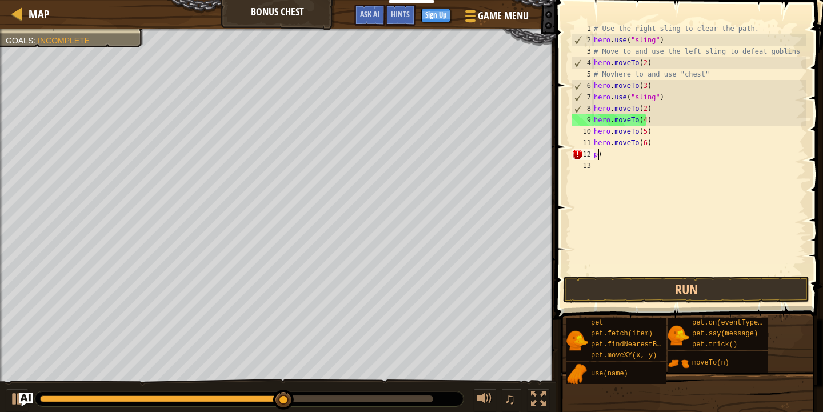
scroll to position [5, 0]
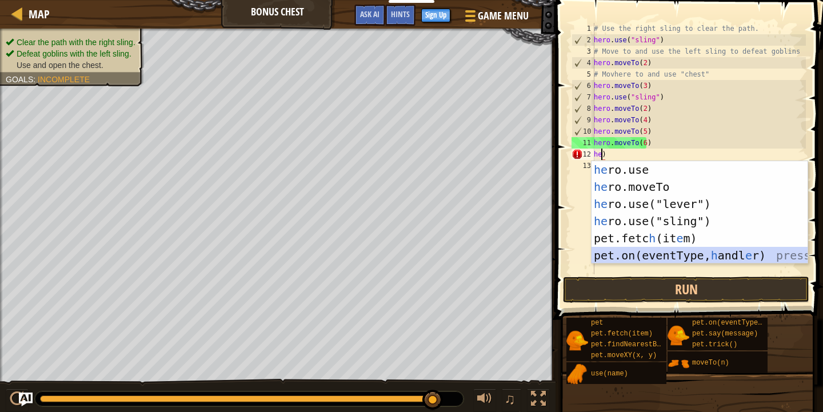
click at [683, 257] on div "he ro.use press enter he ro.moveTo press enter he ro.use("lever") press enter h…" at bounding box center [700, 229] width 216 height 137
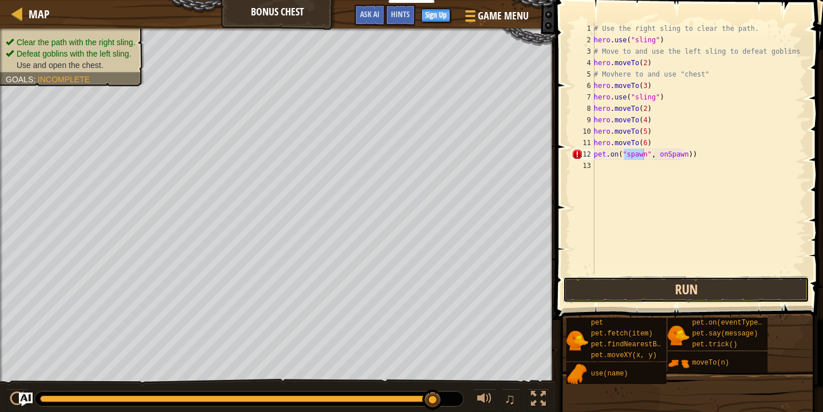
click at [689, 282] on button "Run" at bounding box center [686, 290] width 246 height 26
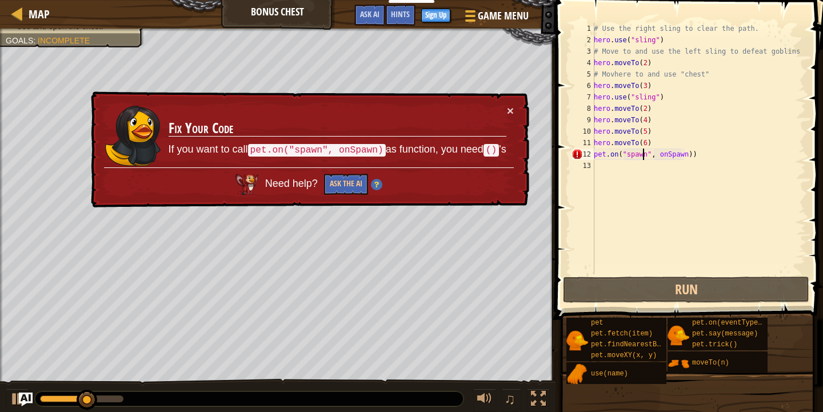
click at [721, 154] on div "# Use the right sling to clear the path. hero . use ( "sling" ) # Move to and u…" at bounding box center [699, 160] width 214 height 274
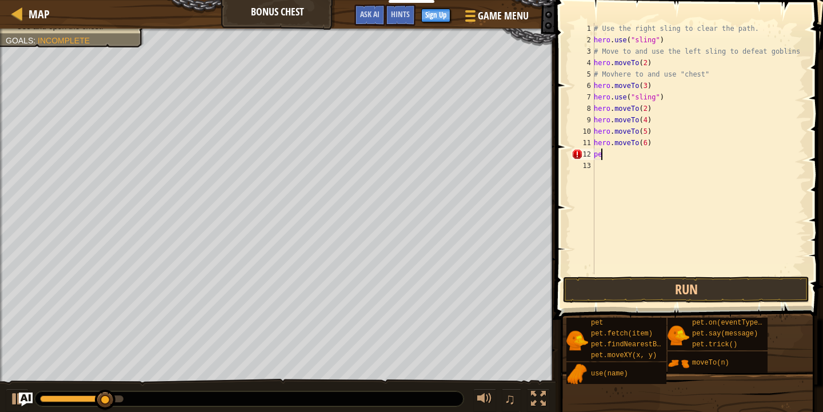
type textarea "p"
click at [750, 290] on button "Run" at bounding box center [686, 290] width 246 height 26
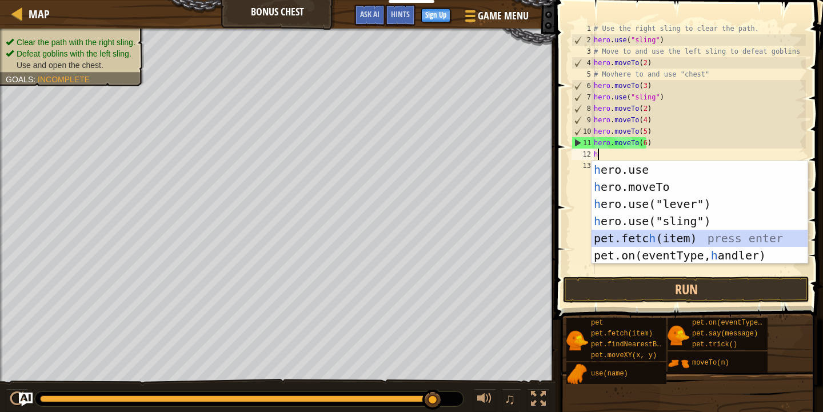
click at [674, 237] on div "h ero.use press enter h ero.moveTo press enter h ero.use("lever") press enter h…" at bounding box center [700, 229] width 216 height 137
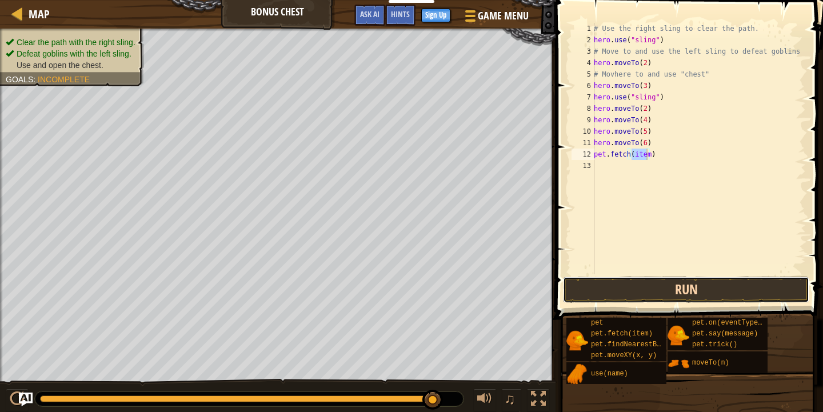
click at [674, 280] on button "Run" at bounding box center [686, 290] width 246 height 26
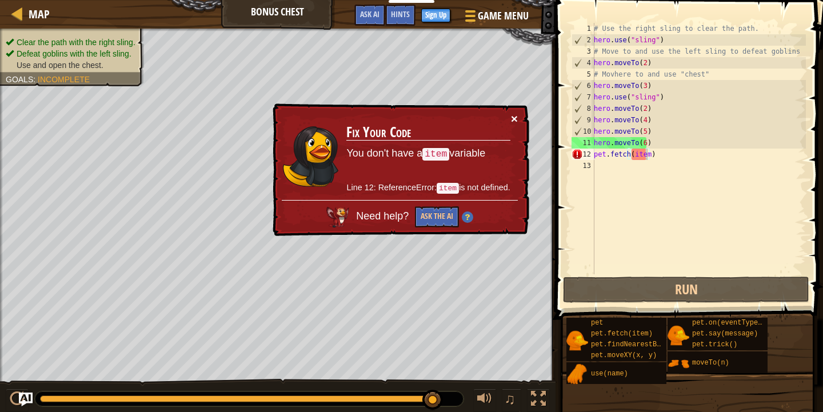
click at [512, 115] on button "×" at bounding box center [514, 119] width 7 height 12
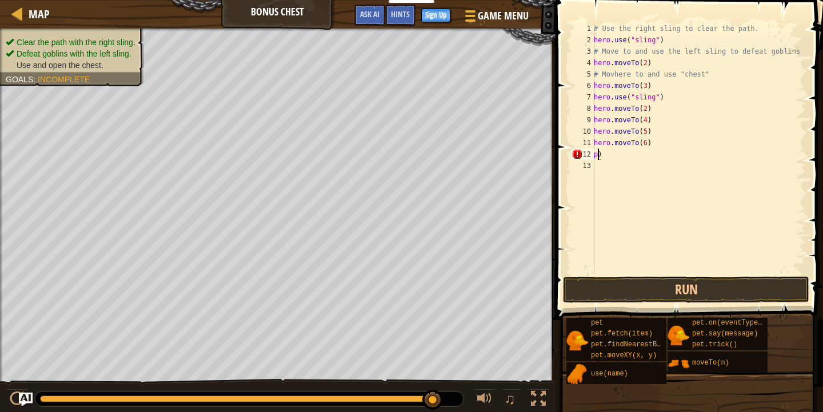
type textarea ")"
click at [615, 159] on div "# Use the right sling to clear the path. hero . use ( "sling" ) # Move to and u…" at bounding box center [699, 160] width 214 height 274
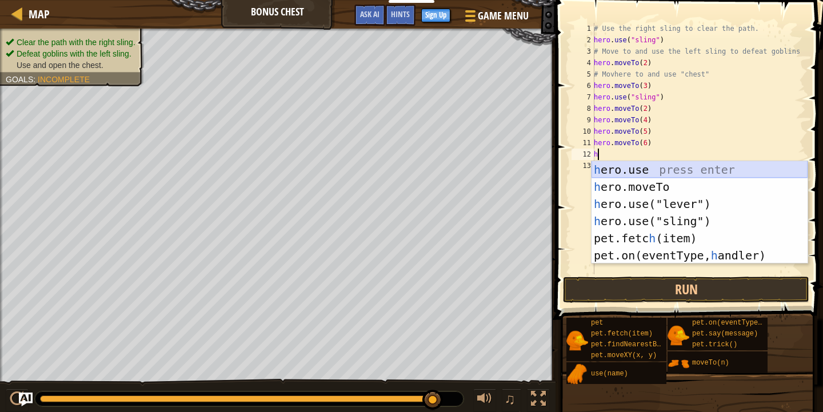
click at [689, 166] on div "h ero.use press enter h ero.moveTo press enter h ero.use("lever") press enter h…" at bounding box center [700, 229] width 216 height 137
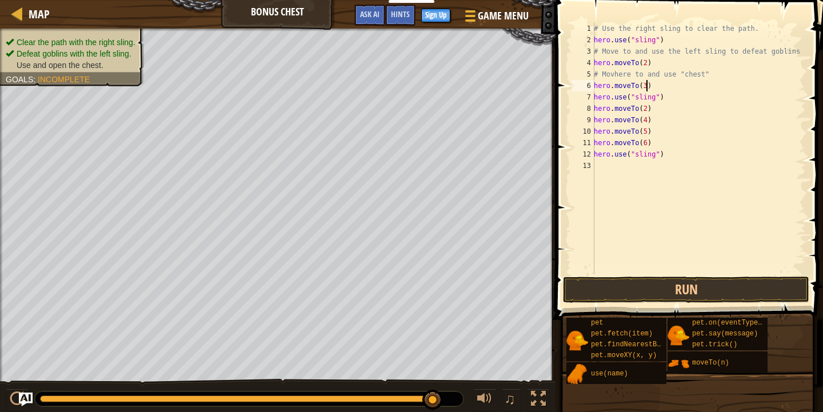
click at [692, 89] on div "# Use the right sling to clear the path. hero . use ( "sling" ) # Move to and u…" at bounding box center [699, 160] width 214 height 274
type textarea "h"
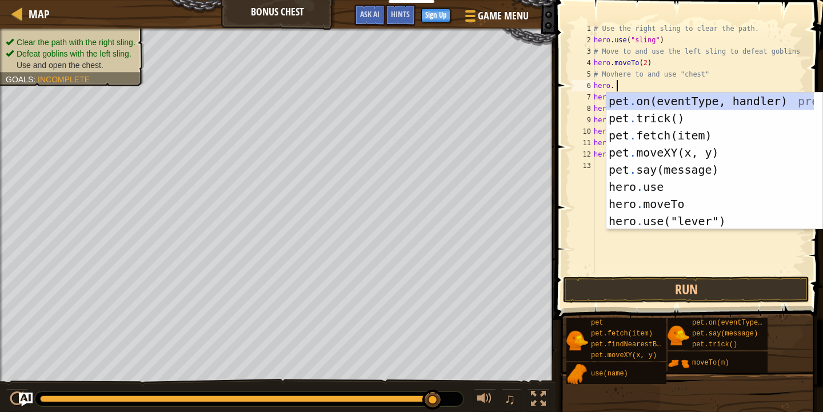
scroll to position [5, 1]
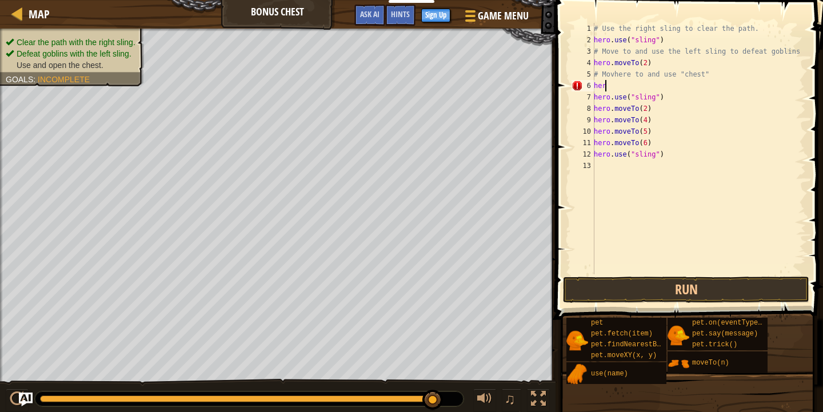
type textarea "h"
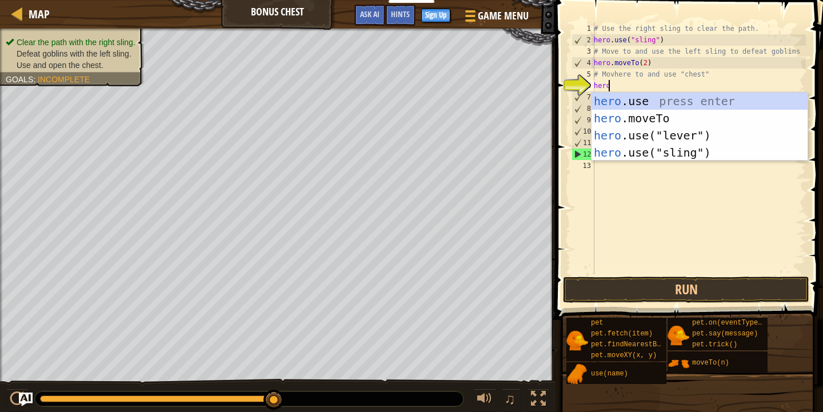
scroll to position [5, 1]
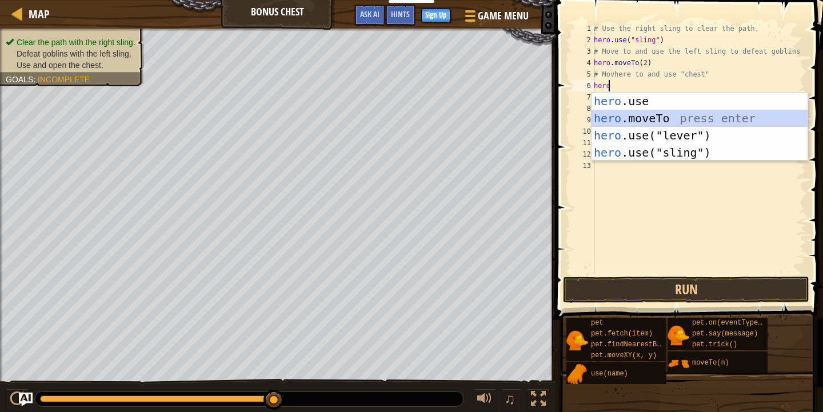
click at [658, 118] on div "hero .use press enter hero .moveTo press enter hero .use("lever") press enter h…" at bounding box center [700, 144] width 216 height 103
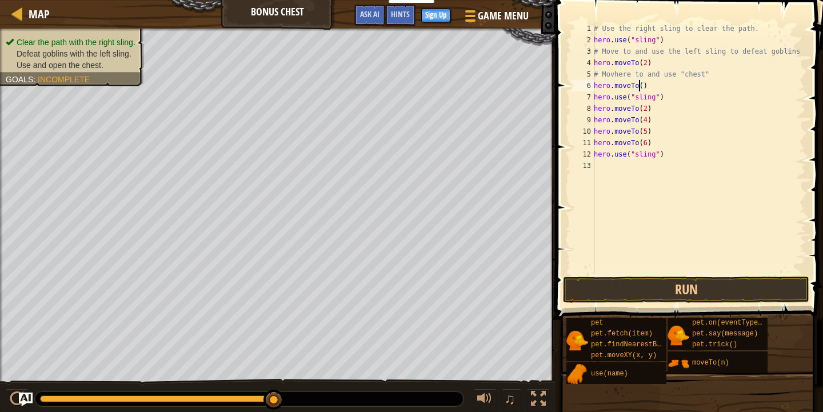
type textarea "hero.moveTo(3)"
click at [601, 176] on div "# Use the right sling to clear the path. hero . use ( "sling" ) # Move to and u…" at bounding box center [699, 160] width 214 height 274
click at [664, 150] on div "# Use the right sling to clear the path. hero . use ( "sling" ) # Move to and u…" at bounding box center [699, 160] width 214 height 274
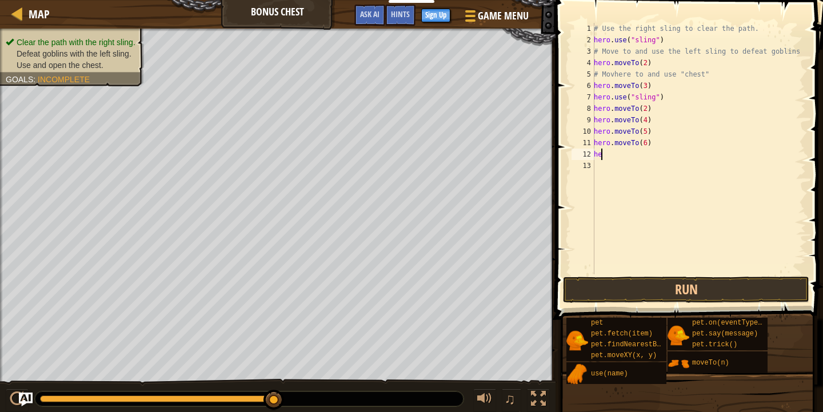
type textarea "h"
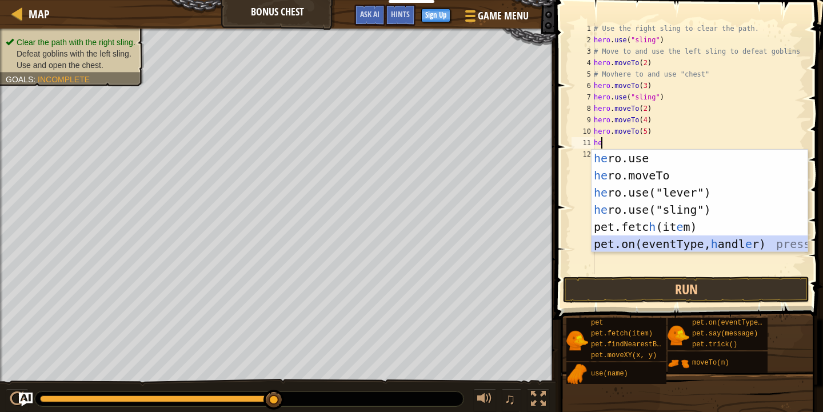
click at [666, 242] on div "he ro.use press enter he ro.moveTo press enter he ro.use("lever") press enter h…" at bounding box center [700, 218] width 216 height 137
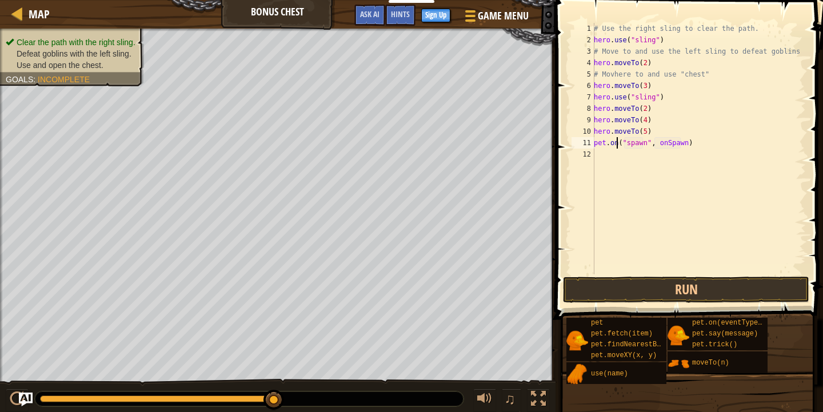
click at [616, 143] on div "# Use the right sling to clear the path. hero . use ( "sling" ) # Move to and u…" at bounding box center [699, 160] width 214 height 274
click at [662, 286] on button "Run" at bounding box center [686, 290] width 246 height 26
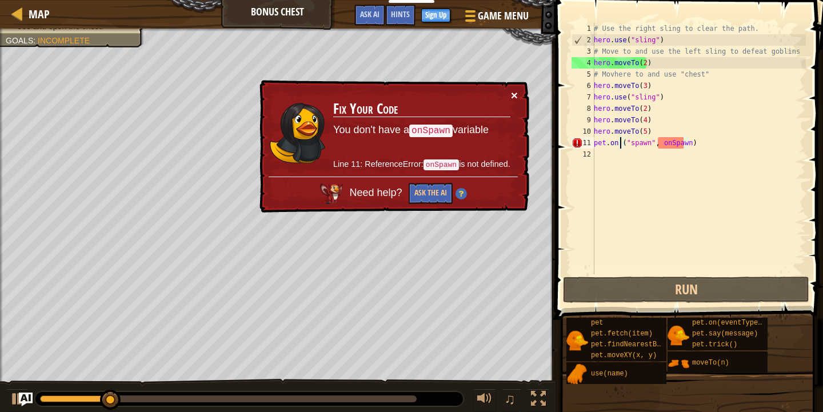
click at [516, 90] on button "×" at bounding box center [514, 95] width 7 height 12
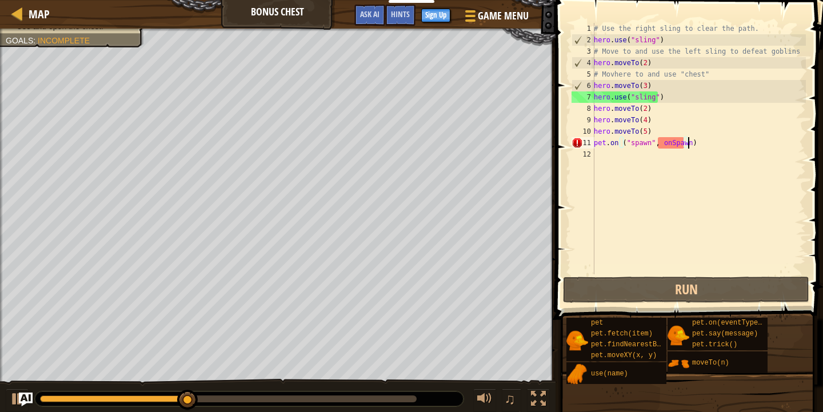
click at [700, 142] on div "# Use the right sling to clear the path. hero . use ( "sling" ) # Move to and u…" at bounding box center [699, 160] width 214 height 274
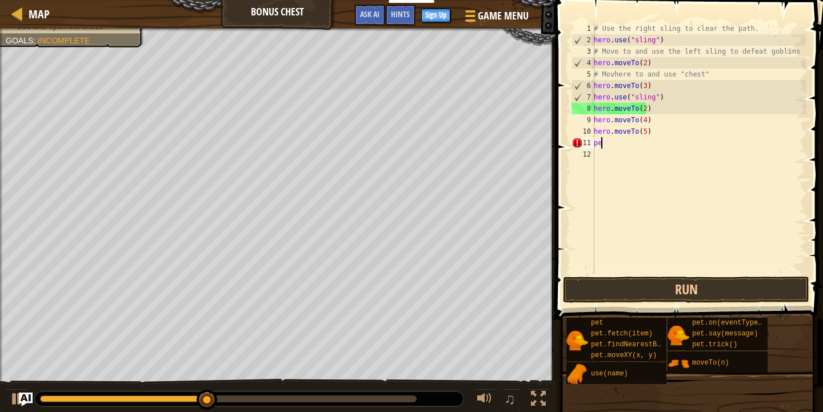
type textarea "p"
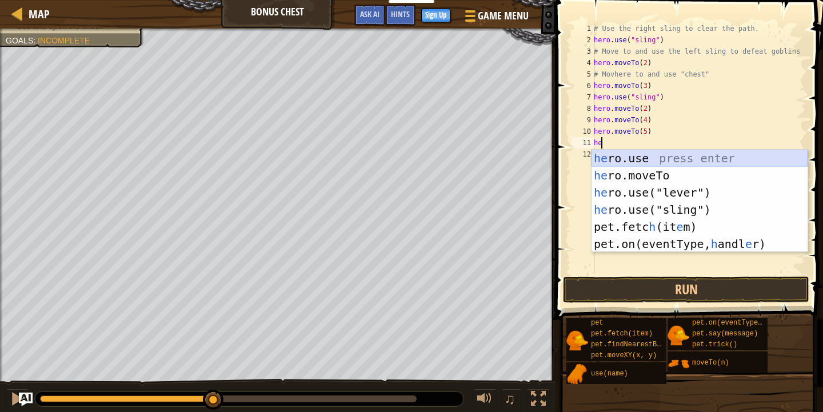
click at [641, 159] on div "he ro.use press enter he ro.moveTo press enter he ro.use("lever") press enter h…" at bounding box center [700, 218] width 216 height 137
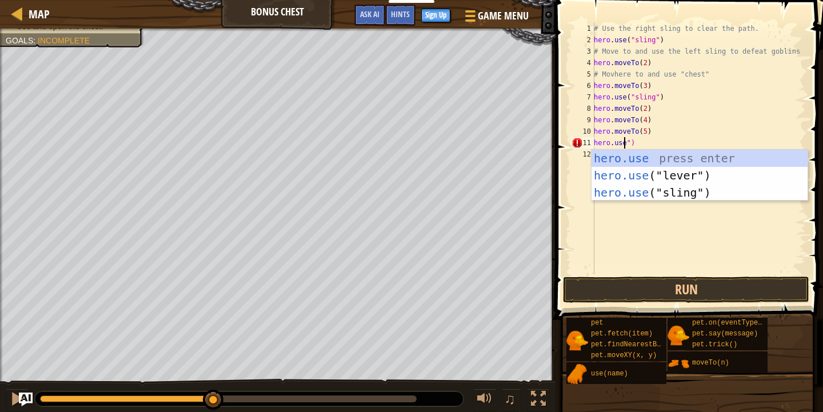
scroll to position [5, 2]
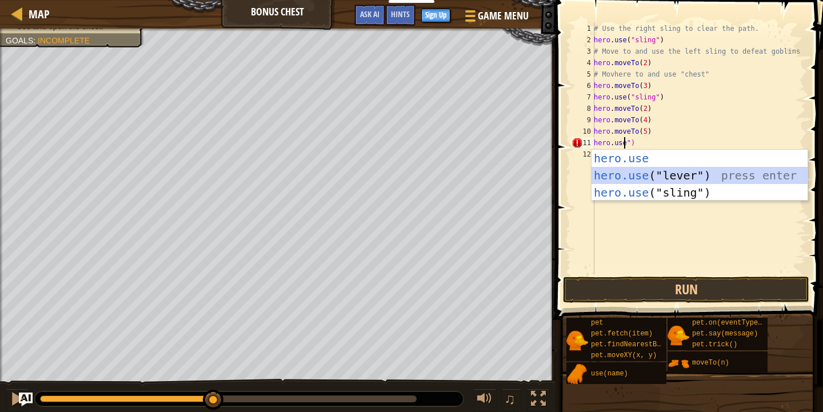
click at [701, 175] on div "hero.use press enter hero.use ("lever") press enter hero.use ("sling") press en…" at bounding box center [700, 193] width 216 height 86
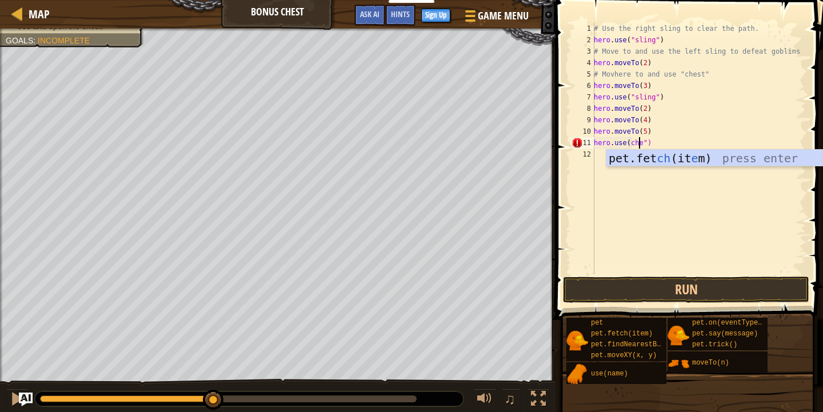
scroll to position [5, 4]
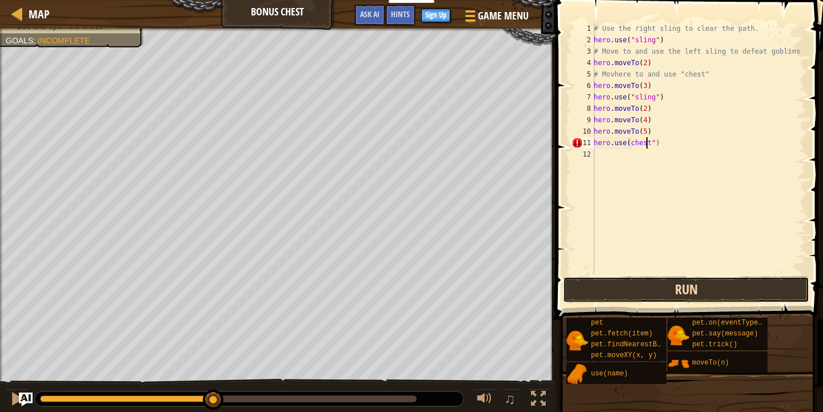
click at [747, 282] on button "Run" at bounding box center [686, 290] width 246 height 26
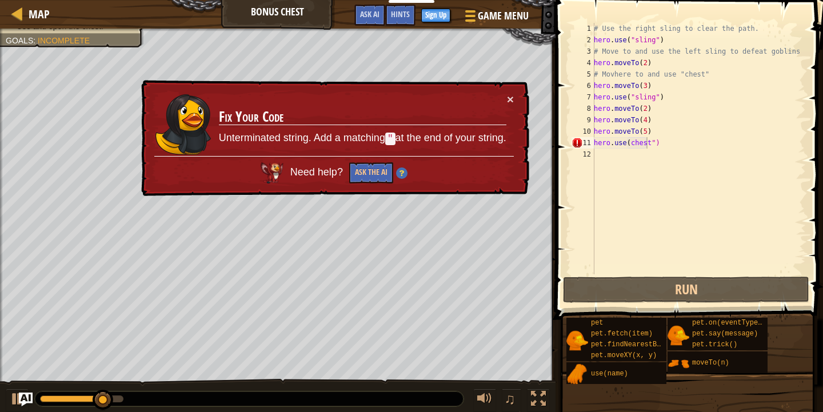
click at [511, 92] on div "× Fix Your Code Unterminated string. Add a matching " at the end of your string…" at bounding box center [334, 138] width 390 height 117
click at [512, 101] on button "×" at bounding box center [510, 99] width 7 height 12
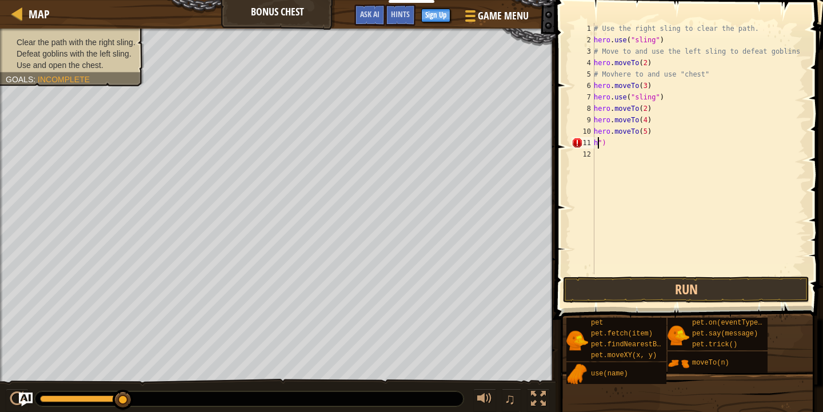
scroll to position [5, 0]
click at [641, 147] on div "# Use the right sling to clear the path. hero . use ( "sling" ) # Move to and u…" at bounding box center [699, 160] width 214 height 274
type textarea """
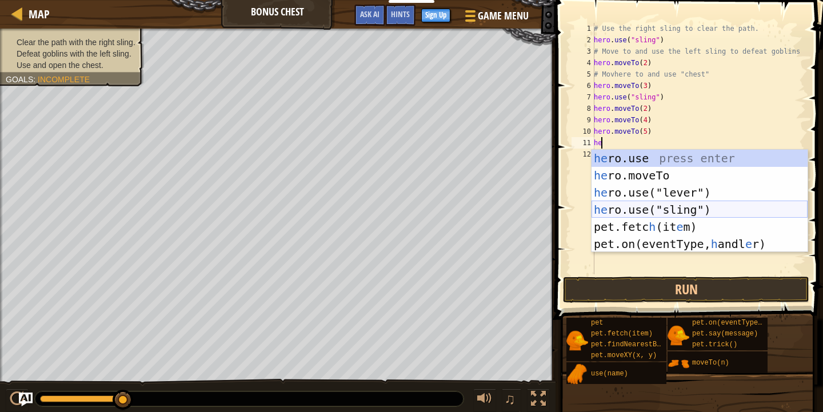
click at [669, 208] on div "he ro.use press enter he ro.moveTo press enter he ro.use("lever") press enter h…" at bounding box center [700, 218] width 216 height 137
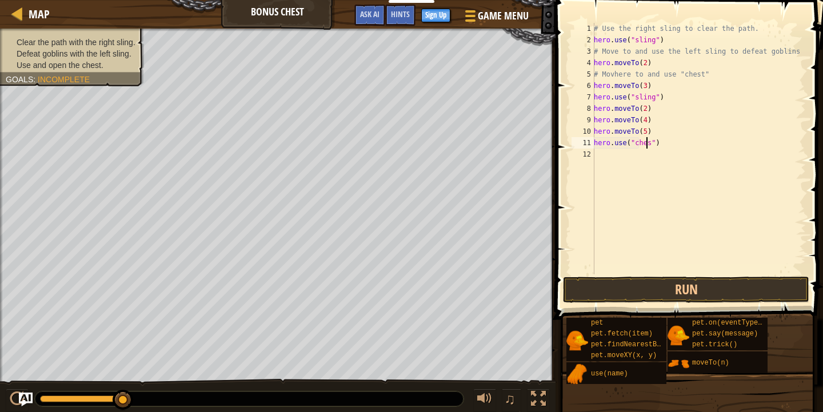
scroll to position [5, 5]
type textarea "hero.use("chest")"
click at [677, 285] on button "Run" at bounding box center [686, 290] width 246 height 26
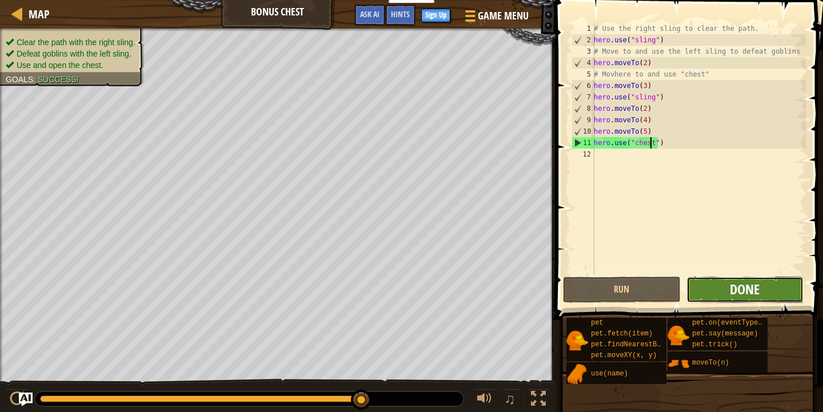
click at [743, 282] on span "Done" at bounding box center [745, 289] width 30 height 18
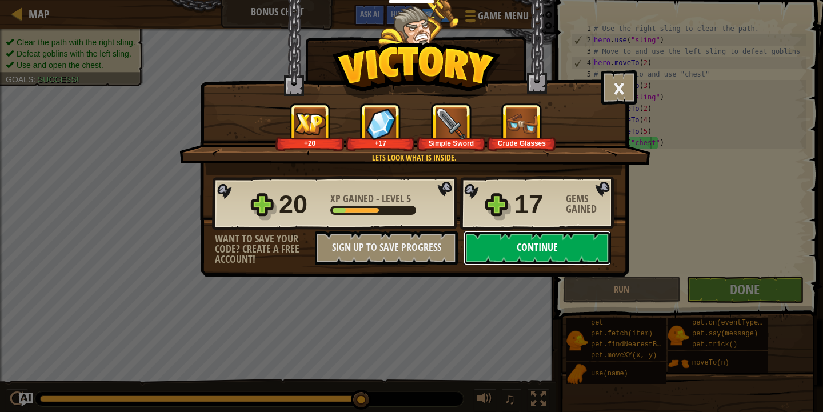
click at [521, 240] on button "Continue" at bounding box center [537, 248] width 147 height 34
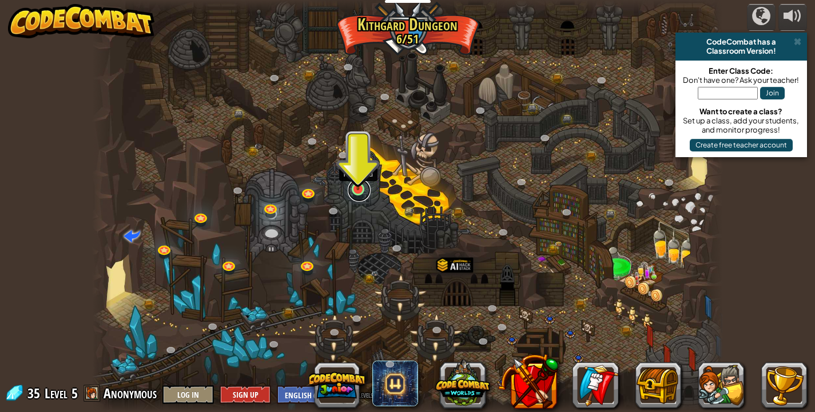
click at [359, 197] on link at bounding box center [359, 190] width 23 height 23
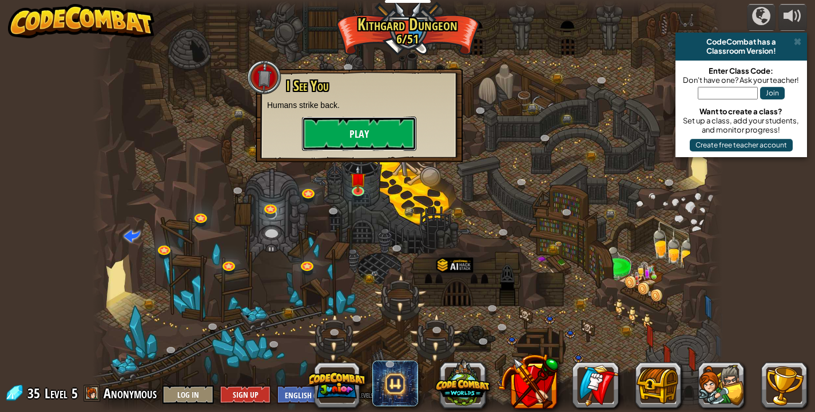
click at [375, 135] on button "Play" at bounding box center [359, 134] width 114 height 34
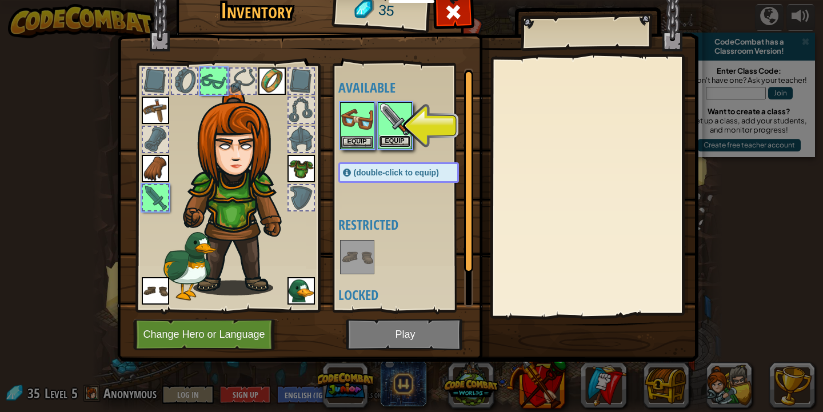
click at [381, 138] on button "Equip" at bounding box center [395, 141] width 32 height 12
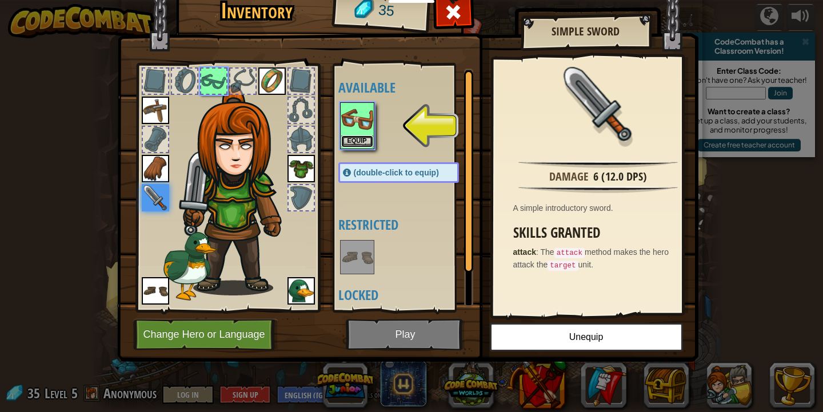
click at [362, 138] on button "Equip" at bounding box center [357, 141] width 32 height 12
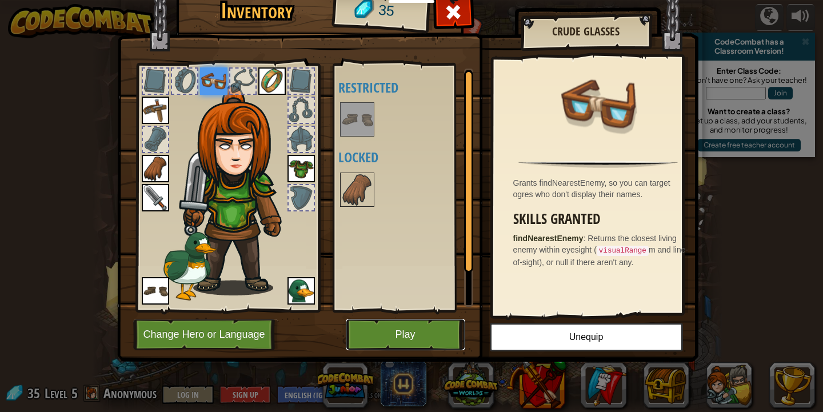
click at [408, 338] on button "Play" at bounding box center [405, 334] width 119 height 31
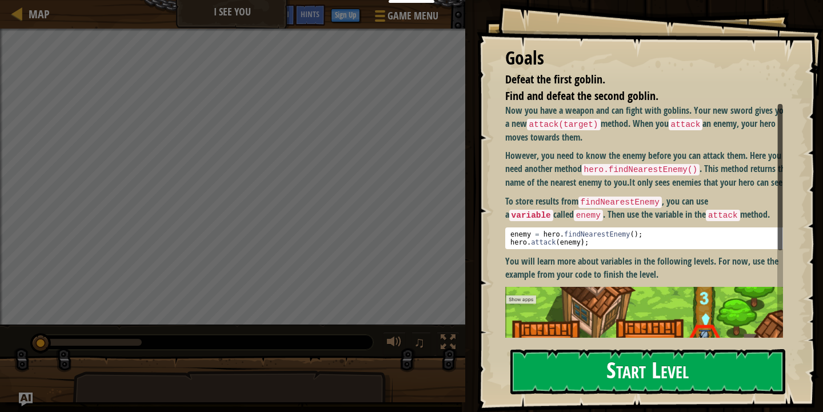
click at [589, 373] on button "Start Level" at bounding box center [647, 371] width 275 height 45
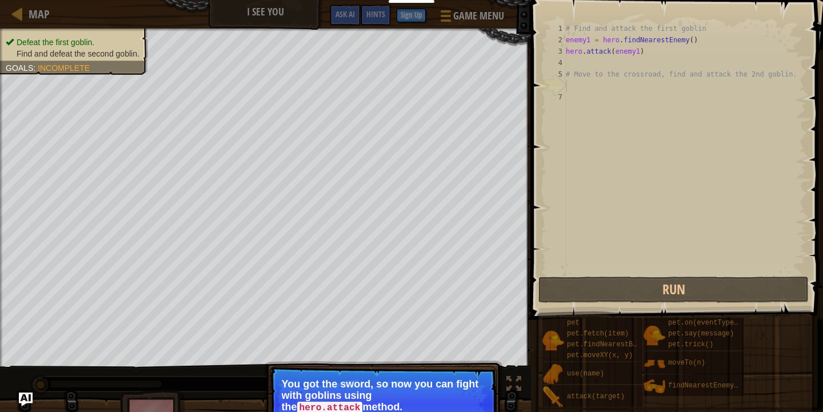
click at [385, 406] on p "You got the sword, so now you can fight with goblins using the hero.attack meth…" at bounding box center [383, 395] width 203 height 35
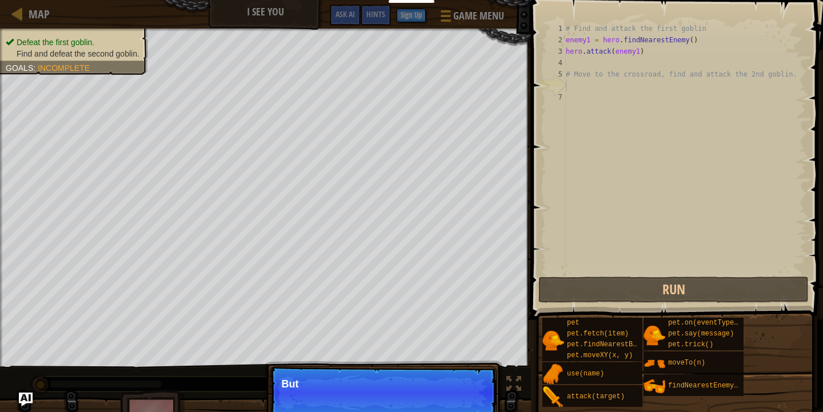
drag, startPoint x: 423, startPoint y: 396, endPoint x: 445, endPoint y: 406, distance: 24.6
click at [424, 398] on p "Skip (esc) Continue But" at bounding box center [383, 392] width 227 height 53
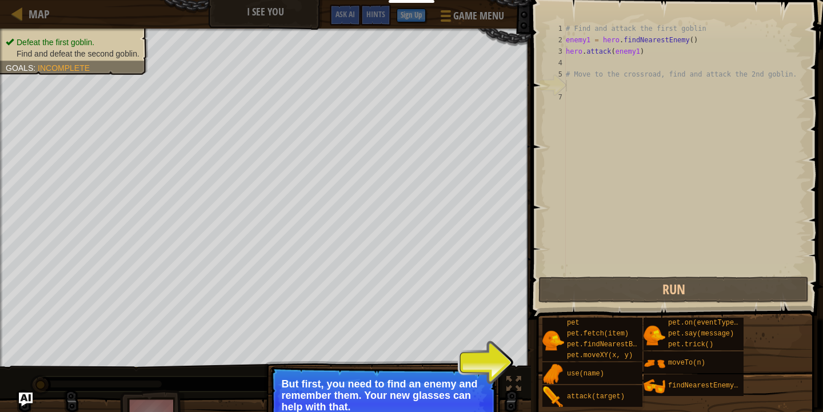
click at [453, 384] on p "But first, you need to find an enemy and remember them. Your new glasses can he…" at bounding box center [383, 395] width 203 height 34
click at [462, 376] on p "Skip (esc) Continue But first, you need to find an enemy and remember them. You…" at bounding box center [383, 403] width 227 height 75
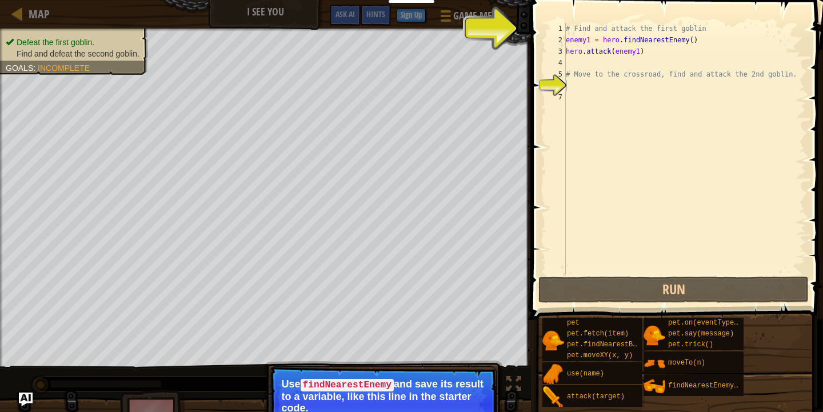
click at [456, 392] on p "Use findNearestEnemy and save its result to a variable, like this line in the s…" at bounding box center [383, 395] width 203 height 35
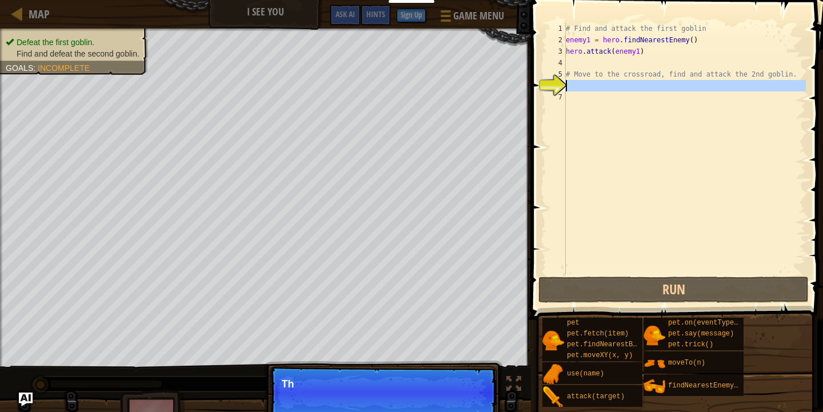
click at [564, 83] on div "6" at bounding box center [556, 85] width 19 height 11
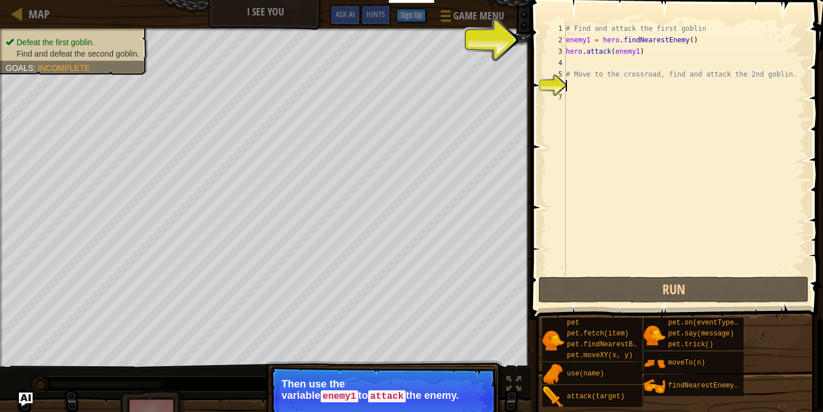
click at [575, 90] on div "# Find and attack the first goblin enemy1 = hero . findNearestEnemy ( ) hero . …" at bounding box center [685, 160] width 242 height 274
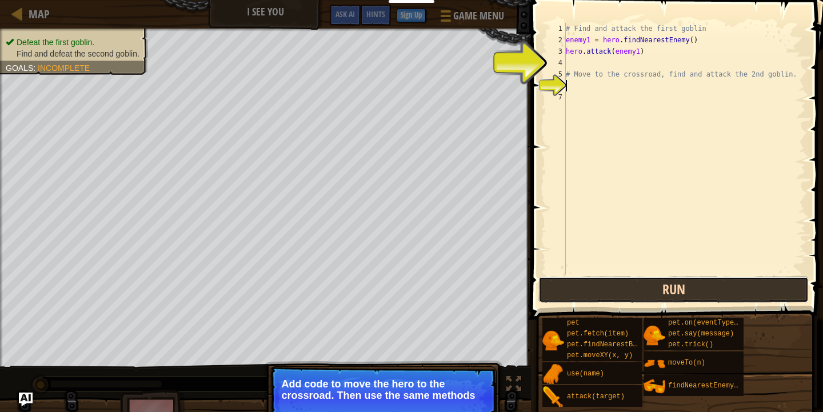
click at [617, 284] on button "Run" at bounding box center [673, 290] width 270 height 26
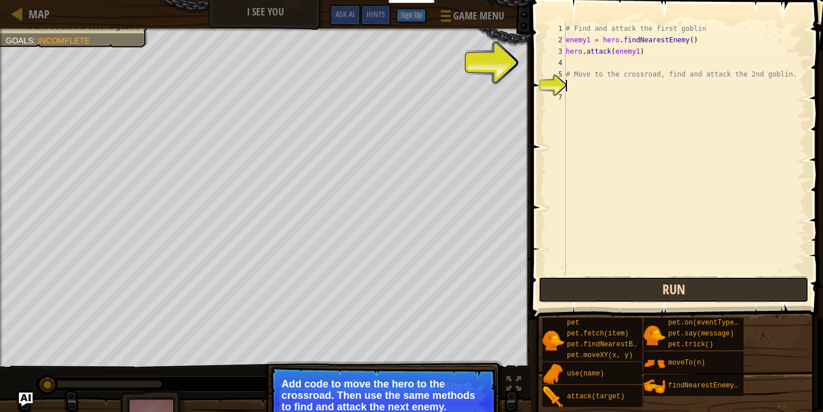
click at [629, 280] on button "Run" at bounding box center [673, 290] width 270 height 26
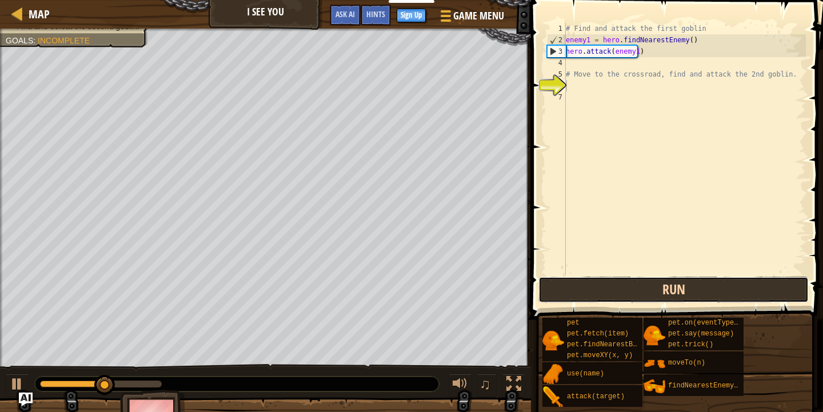
click at [624, 284] on button "Run" at bounding box center [673, 290] width 270 height 26
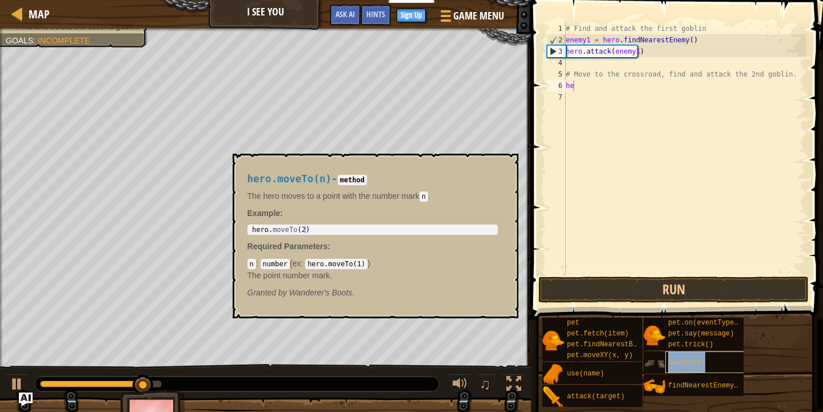
click at [682, 358] on div "moveTo(n)" at bounding box center [706, 363] width 82 height 22
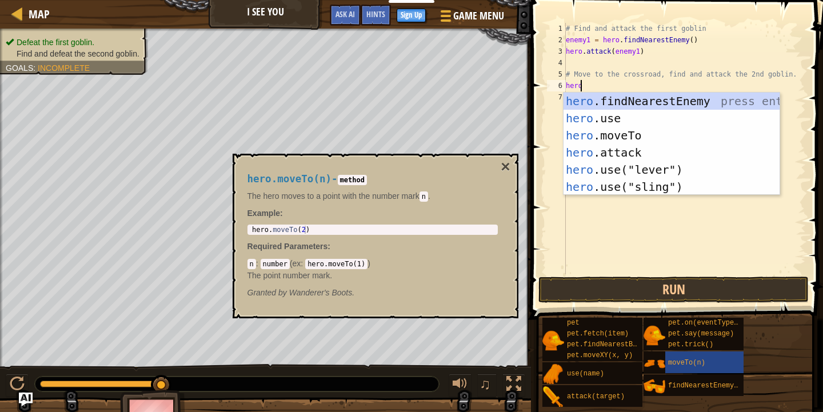
scroll to position [5, 1]
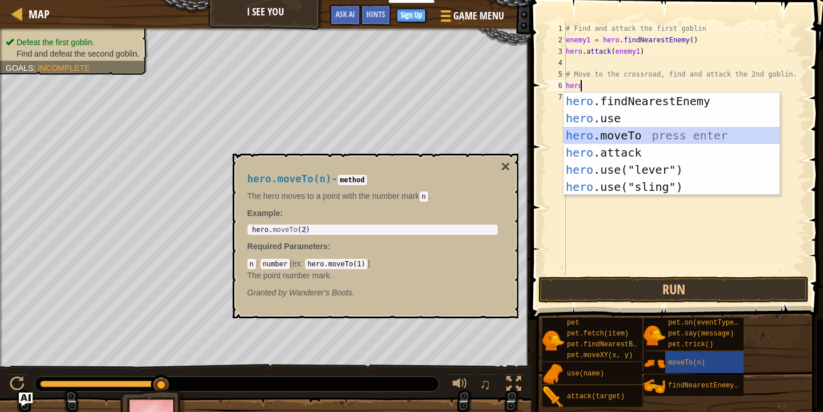
click at [666, 135] on div "hero .findNearestEnemy press enter hero .use press enter hero .moveTo press ent…" at bounding box center [672, 161] width 216 height 137
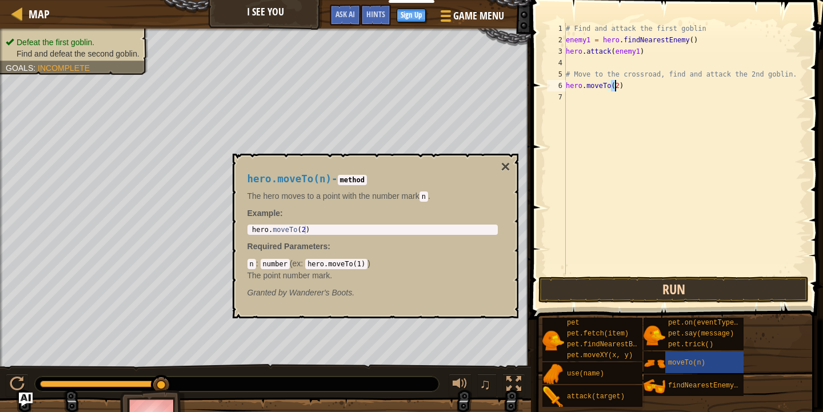
type textarea "hero.moveTo(2)"
click at [691, 286] on button "Run" at bounding box center [673, 290] width 270 height 26
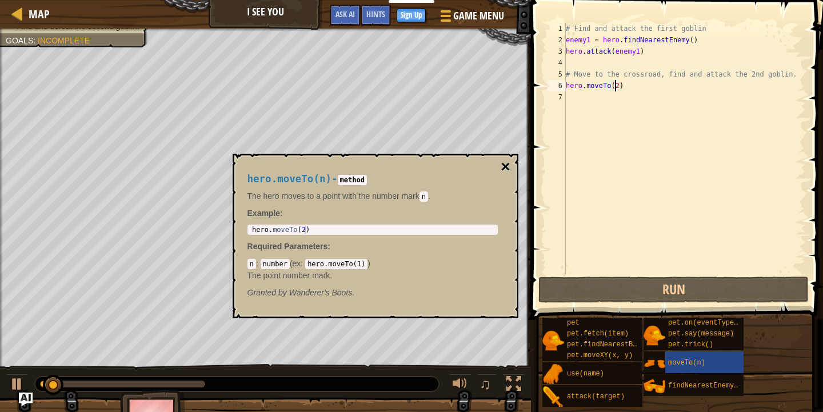
click at [509, 163] on button "×" at bounding box center [505, 167] width 9 height 16
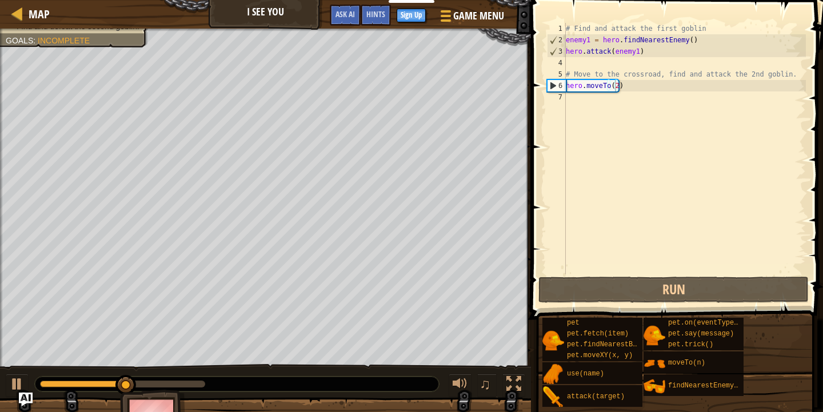
scroll to position [5, 0]
click at [576, 95] on div "# Find and attack the first goblin enemy1 = hero . findNearestEnemy ( ) hero . …" at bounding box center [685, 160] width 242 height 274
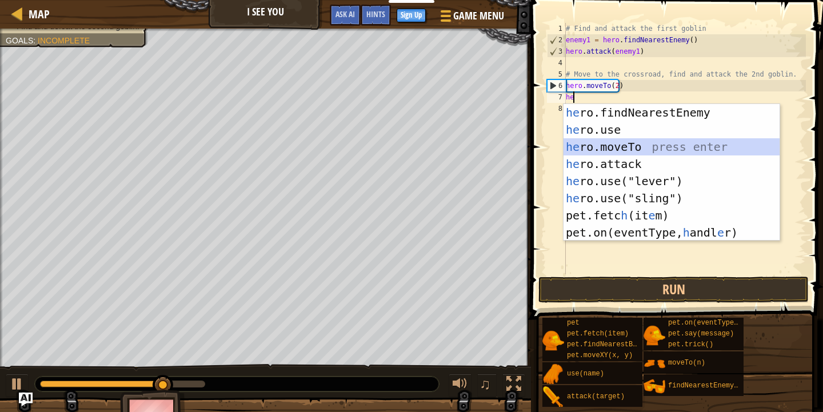
click at [654, 149] on div "he ro.findNearestEnemy press enter he ro.use press enter he ro.moveTo press ent…" at bounding box center [672, 189] width 216 height 171
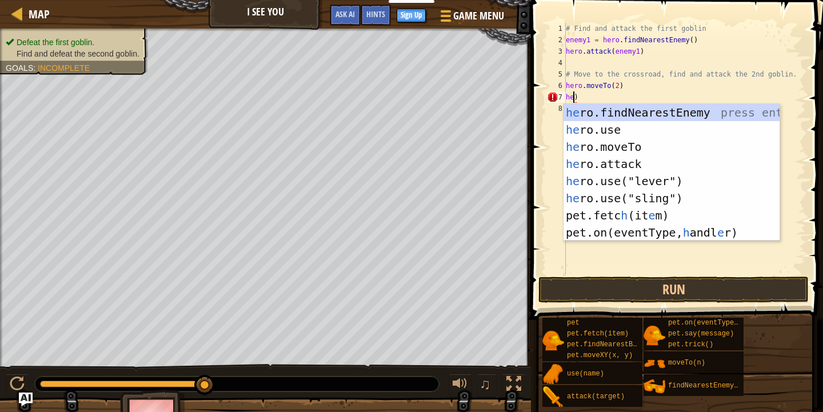
scroll to position [5, 1]
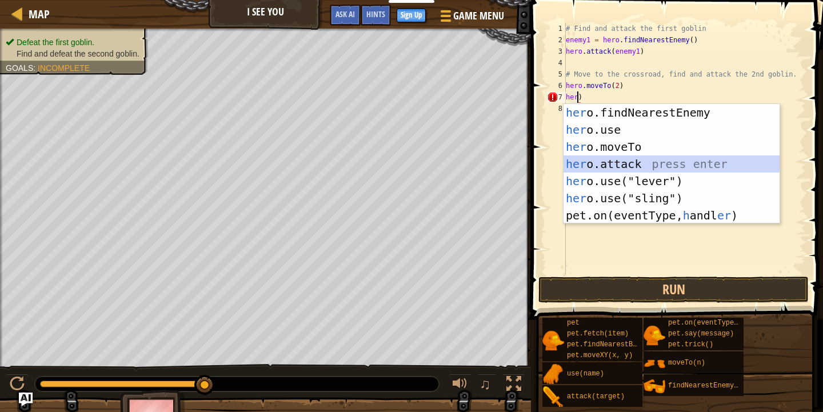
click at [651, 161] on div "her o.findNearestEnemy press enter her o.use press enter her o.moveTo press ent…" at bounding box center [672, 181] width 216 height 154
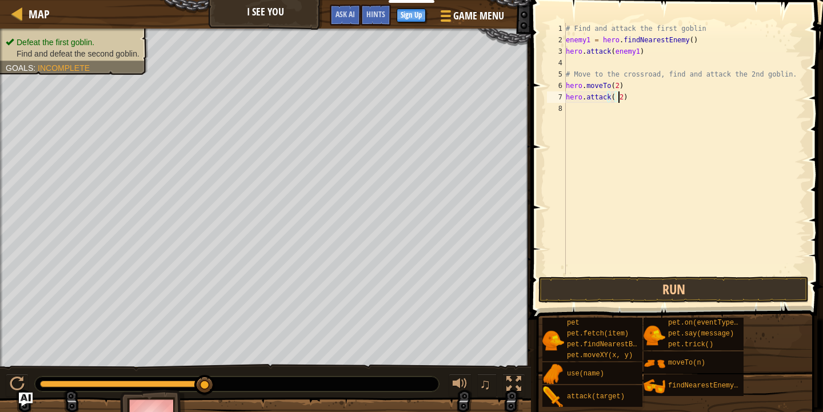
scroll to position [5, 4]
click at [652, 289] on button "Run" at bounding box center [673, 290] width 270 height 26
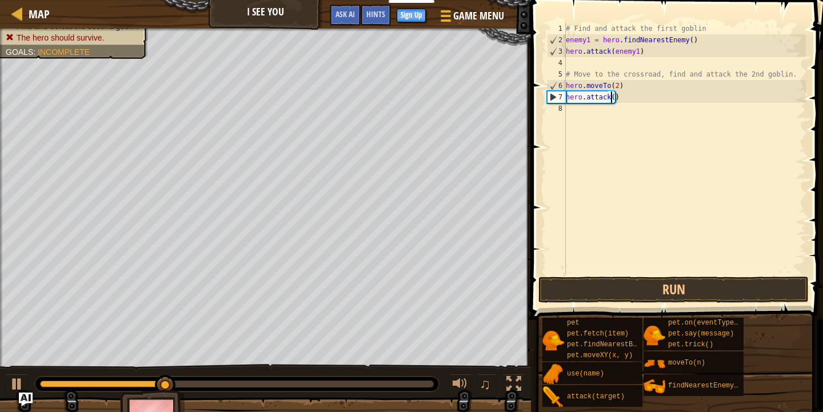
scroll to position [5, 3]
click at [703, 288] on button "Run" at bounding box center [673, 290] width 270 height 26
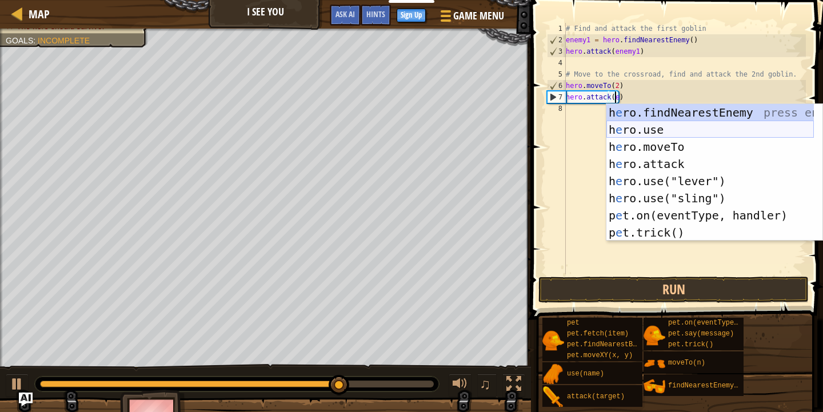
type textarea "hero.attack(en)"
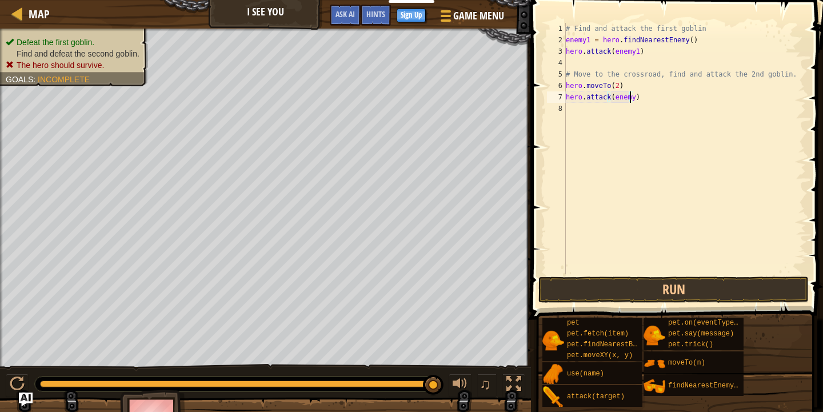
scroll to position [5, 5]
click at [699, 294] on button "Run" at bounding box center [673, 290] width 270 height 26
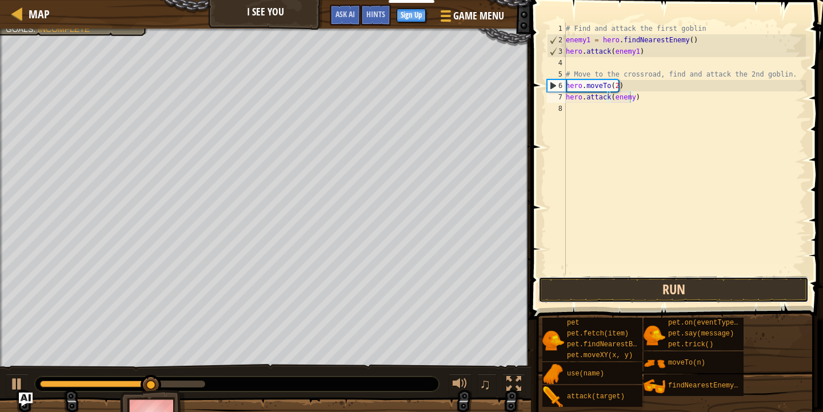
click at [685, 288] on button "Run" at bounding box center [673, 290] width 270 height 26
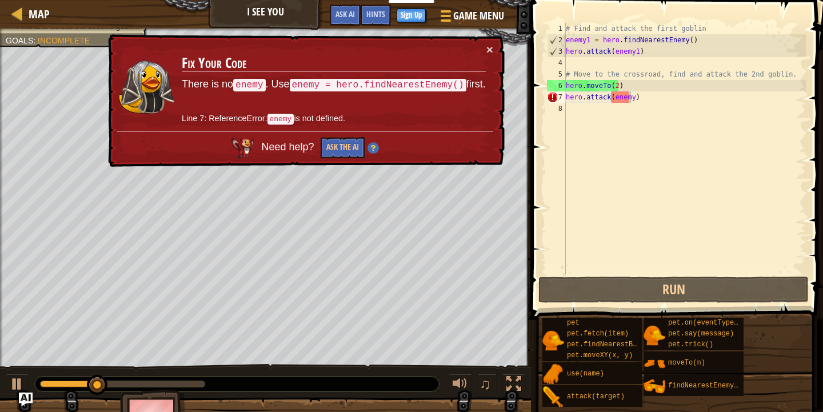
click at [497, 45] on div "× Fix Your Code There is no enemy . Use enemy = hero.findNearestEnemy() first. …" at bounding box center [305, 100] width 399 height 133
click at [501, 50] on div "× Fix Your Code There is no enemy . Use enemy = hero.findNearestEnemy() first. …" at bounding box center [305, 100] width 399 height 133
click at [490, 45] on button "×" at bounding box center [489, 49] width 7 height 12
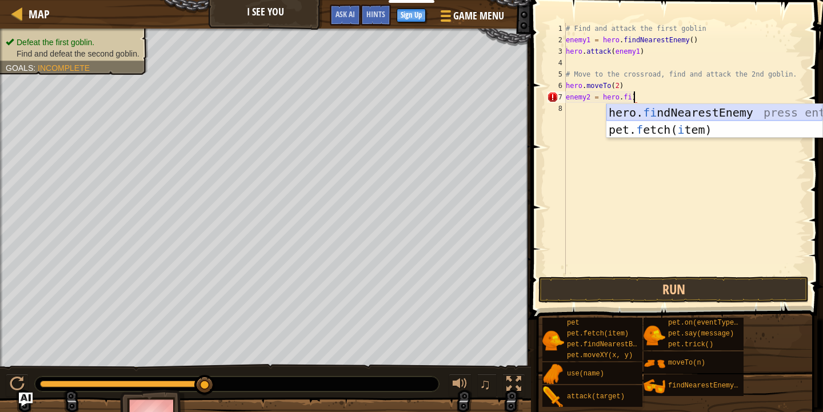
click at [692, 116] on div "hero. fi ndNearestEnemy press enter pet. f etch( i tem) press enter" at bounding box center [715, 138] width 216 height 69
type textarea "enemy2 = hero . hero.findNearestEnemy()"
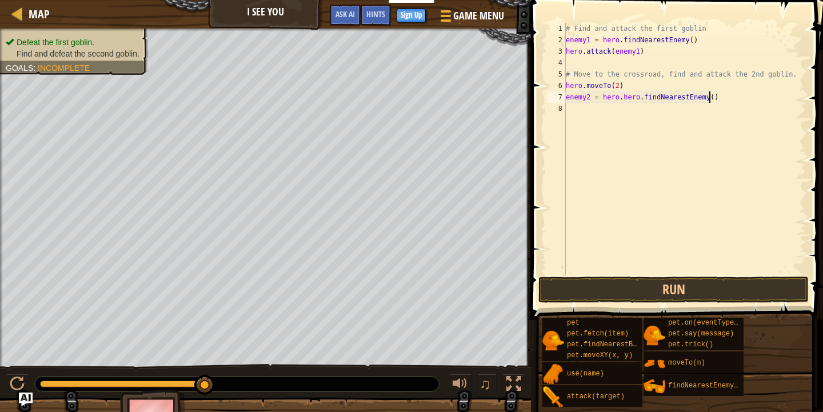
click at [579, 110] on div "# Find and attack the first goblin enemy1 = hero . findNearestEnemy ( ) hero . …" at bounding box center [685, 160] width 242 height 274
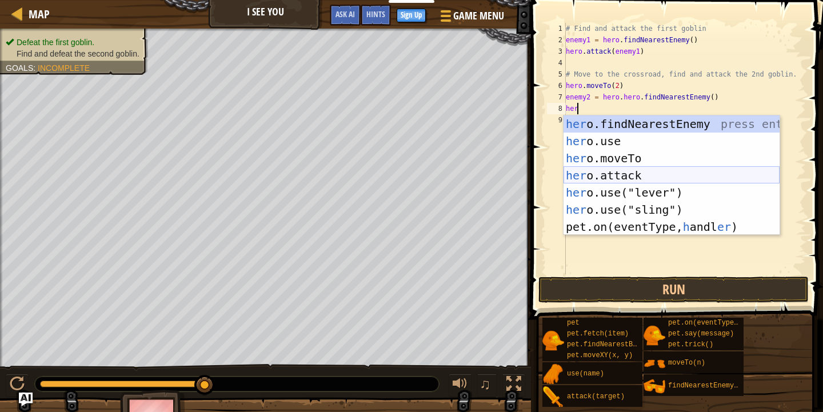
click at [648, 170] on div "her o.findNearestEnemy press enter her o.use press enter her o.moveTo press ent…" at bounding box center [672, 192] width 216 height 154
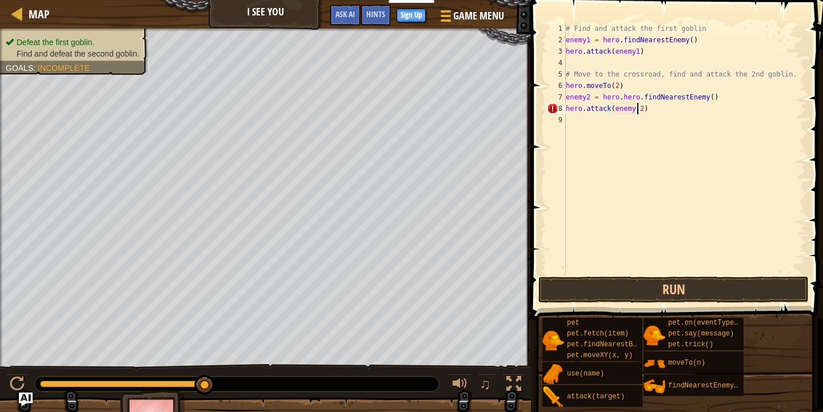
scroll to position [5, 5]
type textarea "hero.attack(enemy2)"
click at [673, 281] on button "Run" at bounding box center [673, 290] width 270 height 26
click at [641, 99] on div "# Find and attack the first goblin enemy1 = hero . findNearestEnemy ( ) hero . …" at bounding box center [684, 160] width 243 height 274
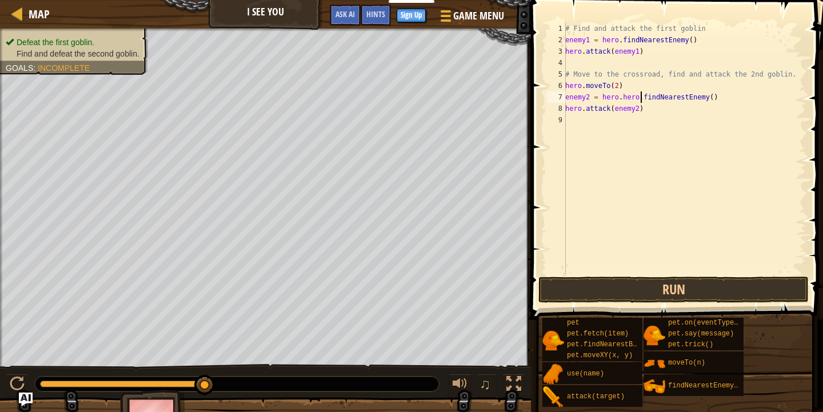
click at [645, 97] on div "# Find and attack the first goblin enemy1 = hero . findNearestEnemy ( ) hero . …" at bounding box center [684, 160] width 243 height 274
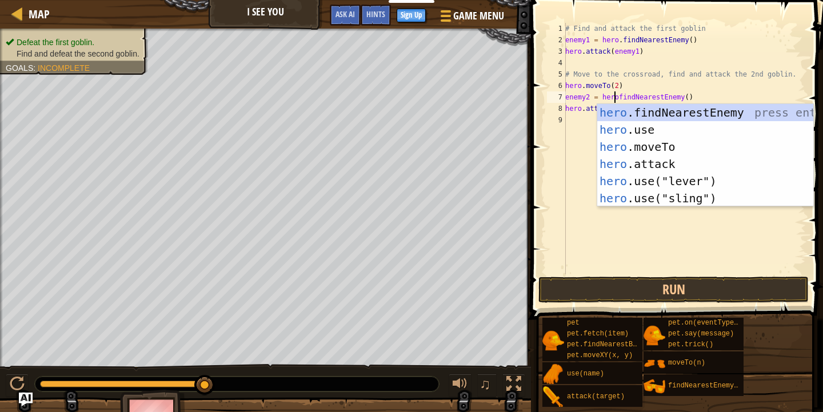
scroll to position [5, 4]
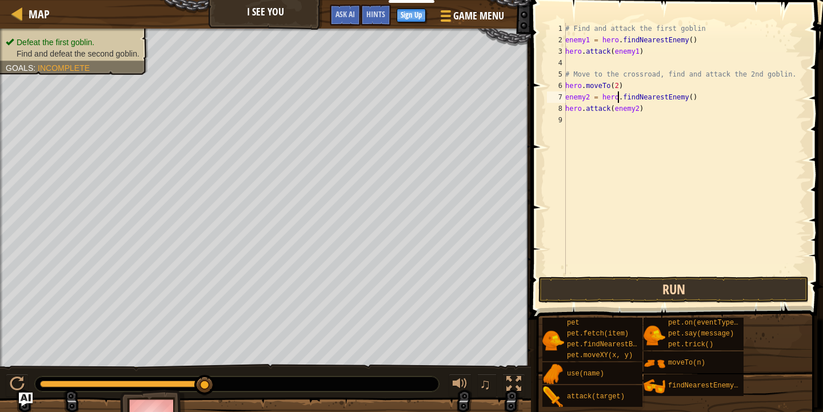
type textarea "enemy2 = hero.findNearestEnemy()"
click at [600, 284] on button "Run" at bounding box center [673, 290] width 270 height 26
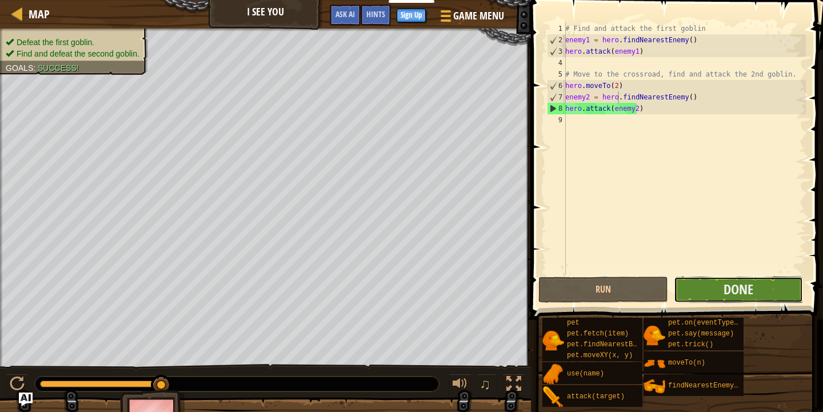
click at [782, 291] on button "Done" at bounding box center [738, 290] width 129 height 26
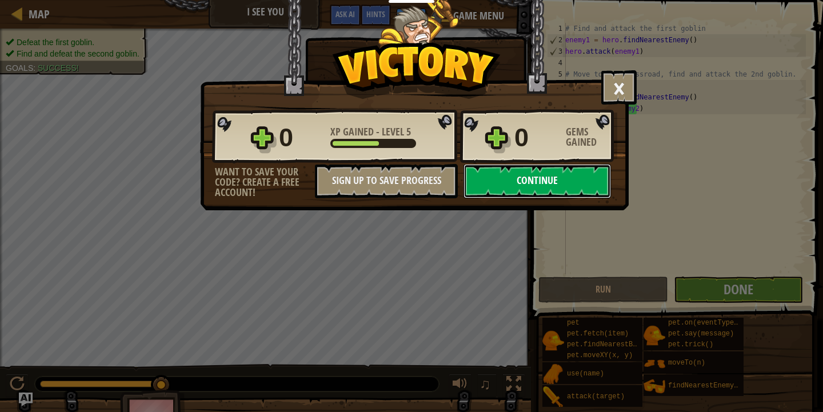
click at [570, 177] on button "Continue" at bounding box center [537, 181] width 147 height 34
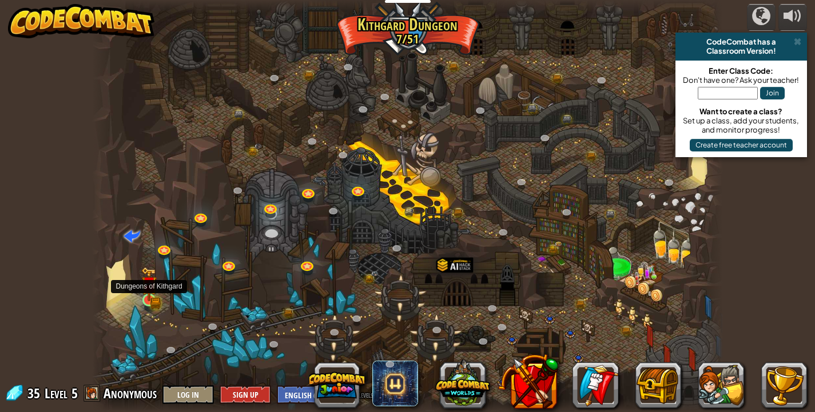
click at [142, 292] on img at bounding box center [148, 284] width 15 height 34
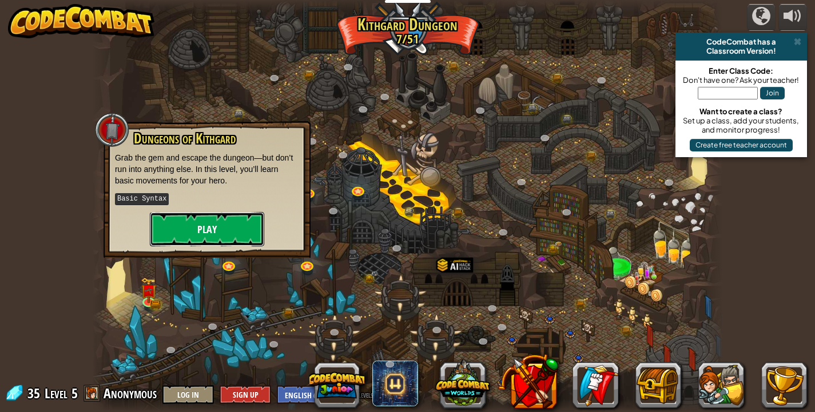
click at [179, 224] on button "Play" at bounding box center [207, 229] width 114 height 34
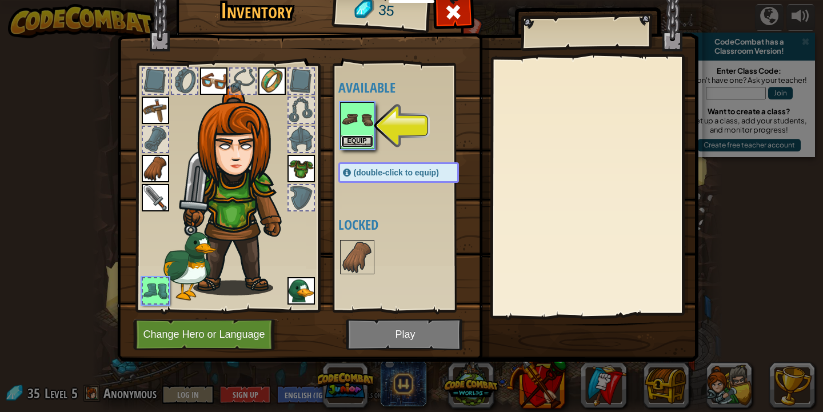
click at [356, 135] on button "Equip" at bounding box center [357, 141] width 32 height 12
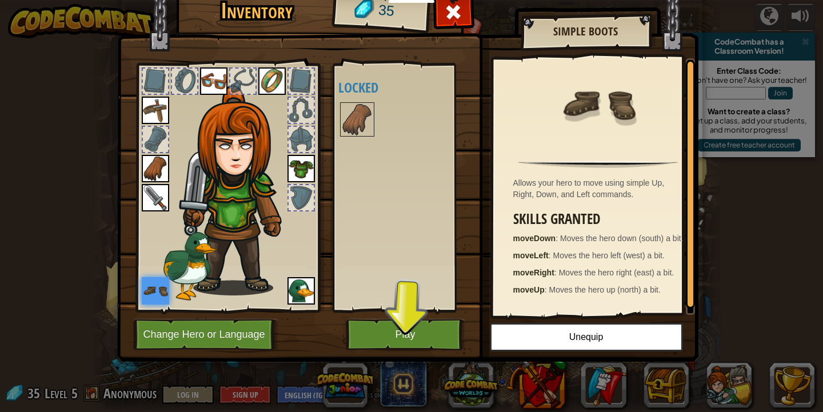
click at [394, 318] on img at bounding box center [407, 154] width 581 height 415
